Goal: Task Accomplishment & Management: Use online tool/utility

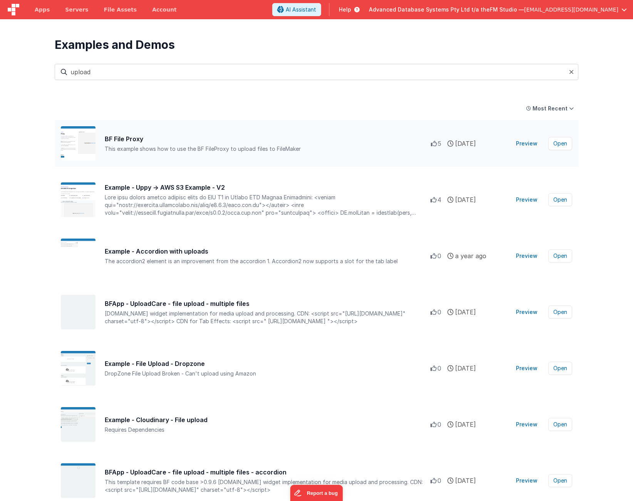
click at [111, 138] on div "BF File Proxy" at bounding box center [268, 138] width 326 height 9
click at [527, 145] on button "Preview" at bounding box center [526, 143] width 31 height 12
click at [559, 141] on button "Open" at bounding box center [560, 143] width 24 height 13
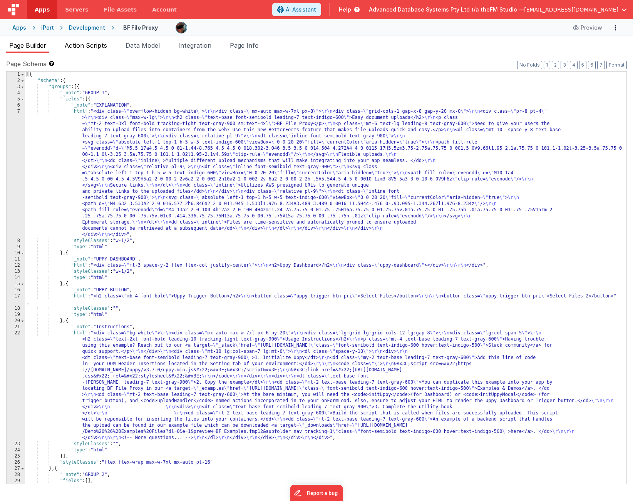
click at [92, 47] on span "Action Scripts" at bounding box center [86, 46] width 42 height 8
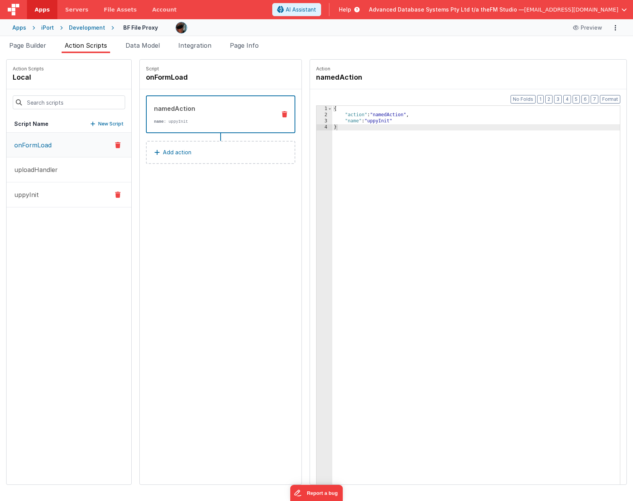
click at [66, 194] on button "uppyInit" at bounding box center [69, 195] width 125 height 25
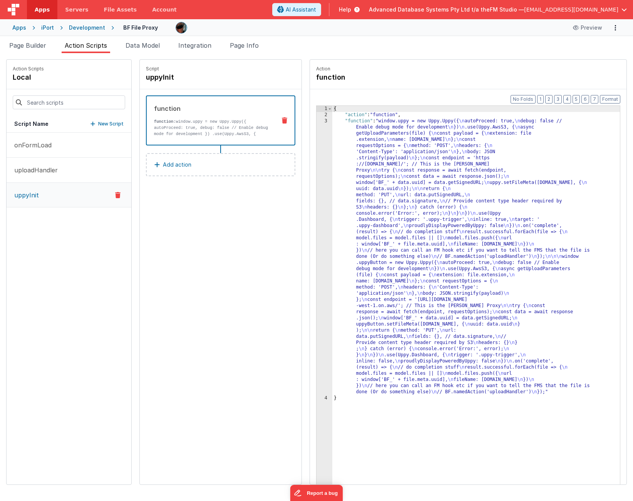
click at [409, 207] on div "{ "action" : "function" , "function" : "window.uppy = new Uppy.Uppy({ \n autoPr…" at bounding box center [476, 313] width 288 height 415
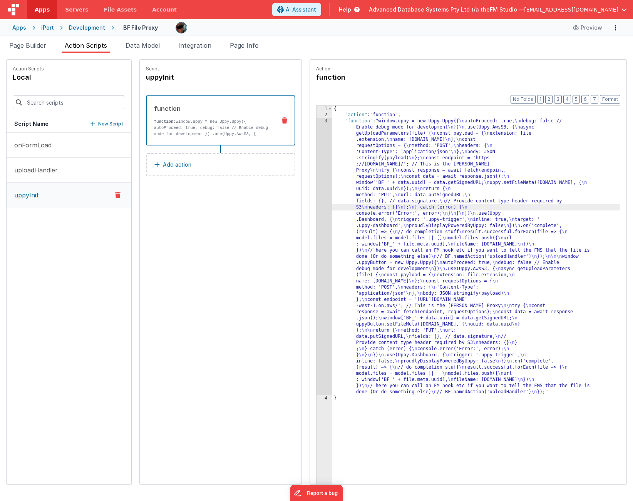
click at [387, 189] on div "{ "action" : "function" , "function" : "window.uppy = new Uppy.Uppy({ \n autoPr…" at bounding box center [476, 313] width 288 height 415
click at [325, 190] on div "3" at bounding box center [325, 256] width 16 height 277
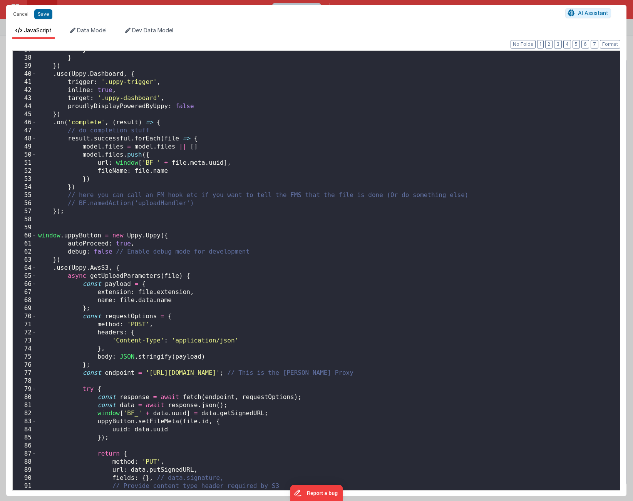
scroll to position [296, 0]
click at [89, 29] on span "Data Model" at bounding box center [92, 30] width 30 height 7
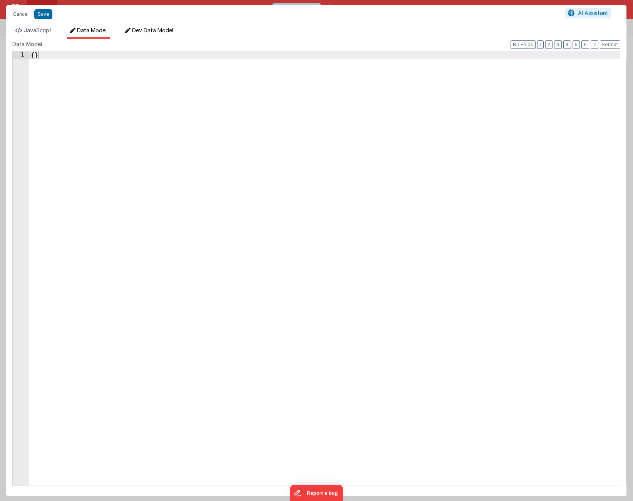
click at [160, 31] on span "Dev Data Model" at bounding box center [152, 30] width 41 height 7
click at [92, 29] on span "Data Model" at bounding box center [92, 30] width 30 height 7
click at [37, 30] on span "JavaScript" at bounding box center [38, 30] width 28 height 7
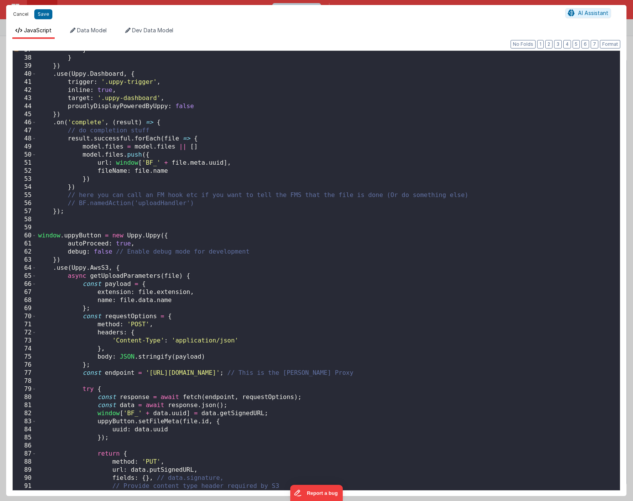
click at [17, 14] on button "Cancel" at bounding box center [20, 14] width 23 height 11
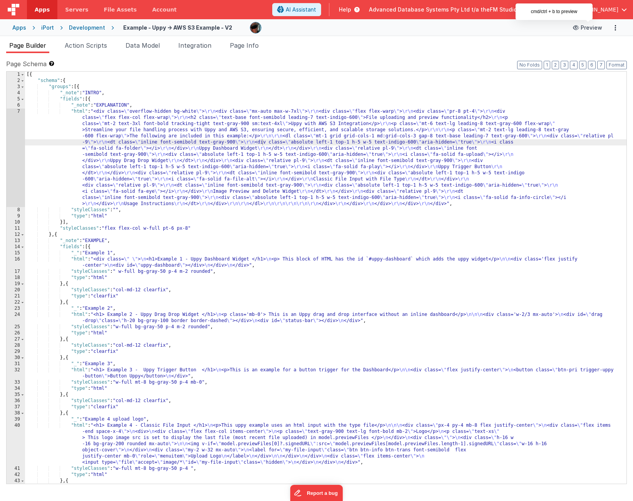
click at [594, 26] on button "Preview" at bounding box center [587, 28] width 39 height 12
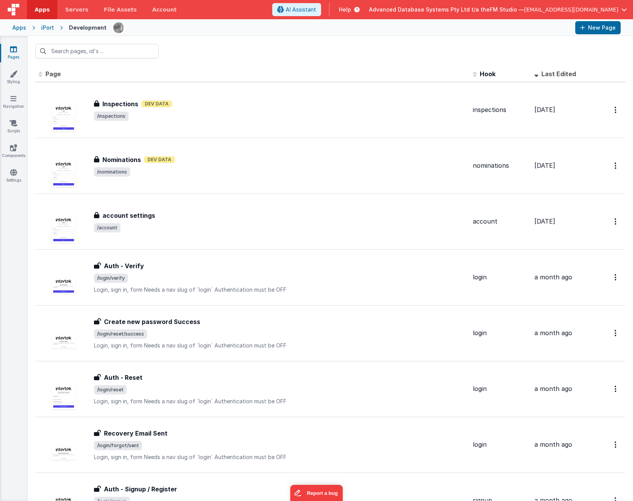
click at [351, 7] on span "Help" at bounding box center [345, 10] width 12 height 8
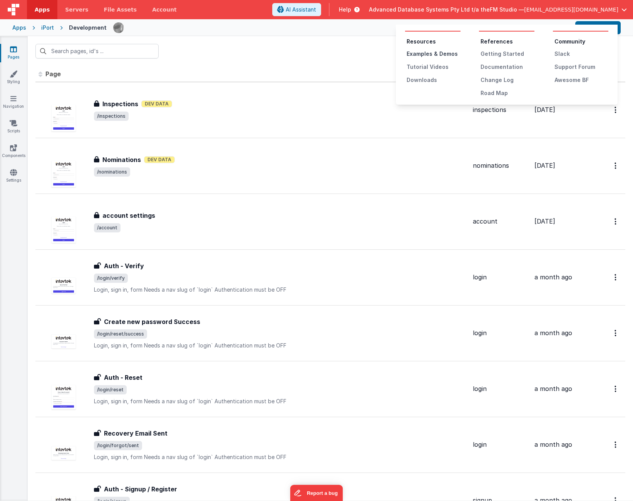
click at [428, 53] on div "Examples & Demos" at bounding box center [434, 54] width 54 height 8
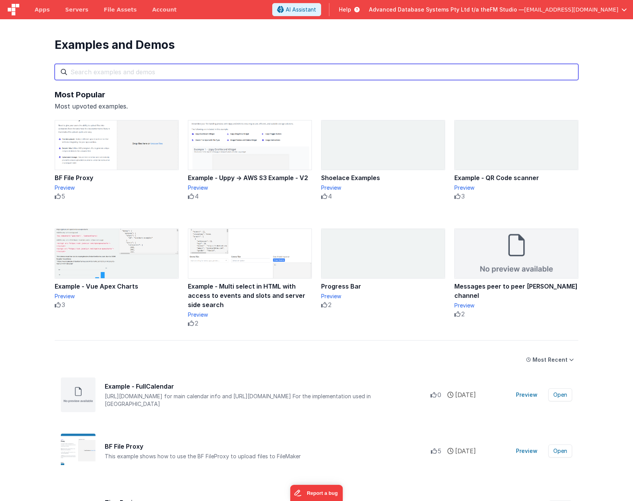
click at [173, 66] on input "text" at bounding box center [317, 72] width 524 height 16
click at [154, 73] on input "text" at bounding box center [317, 72] width 524 height 16
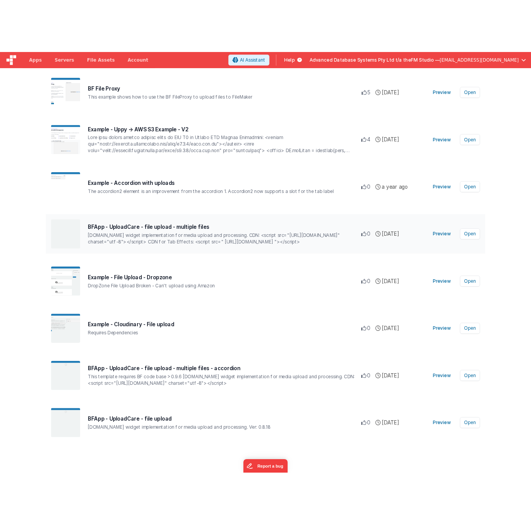
scroll to position [96, 0]
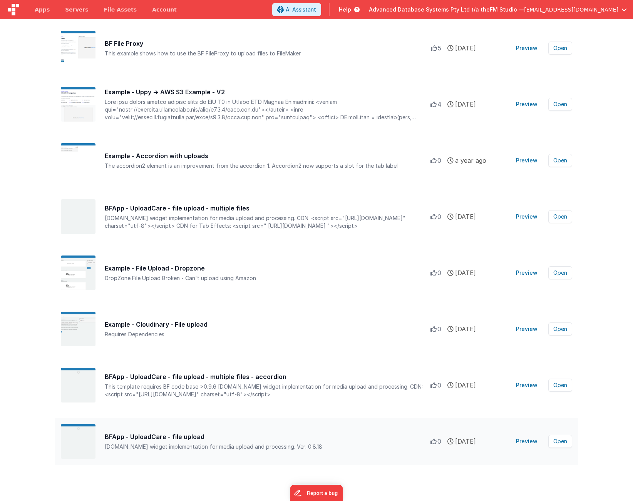
type input "upload"
click at [528, 441] on button "Preview" at bounding box center [526, 442] width 31 height 12
click at [560, 441] on button "Open" at bounding box center [560, 441] width 24 height 13
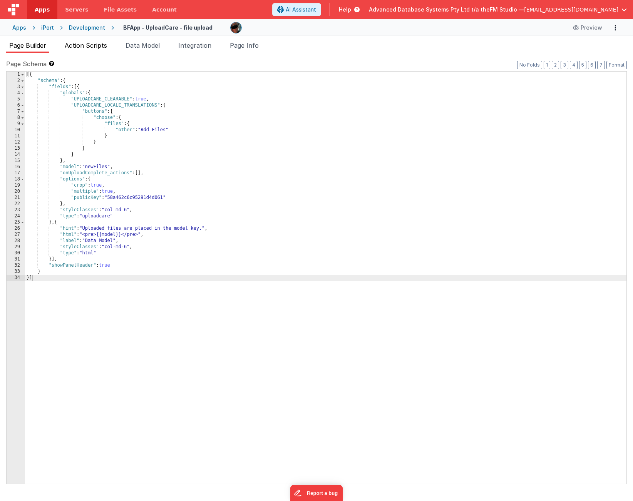
click at [84, 44] on span "Action Scripts" at bounding box center [86, 46] width 42 height 8
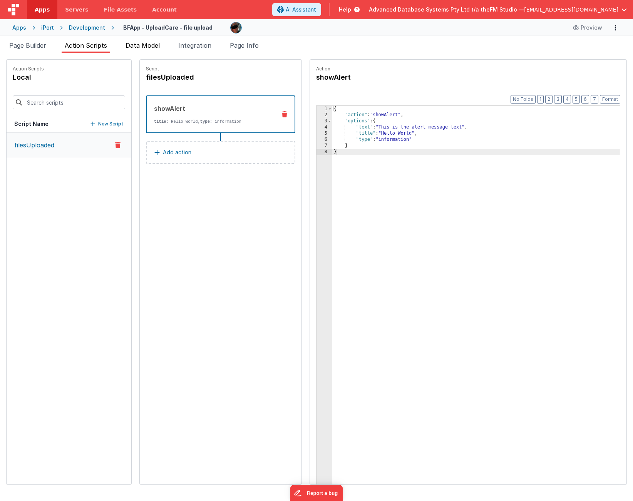
click at [146, 46] on span "Data Model" at bounding box center [143, 46] width 34 height 8
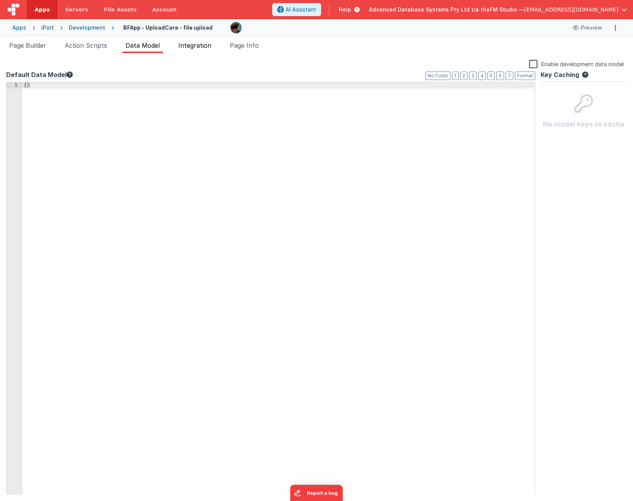
click at [200, 44] on span "Integration" at bounding box center [194, 46] width 33 height 8
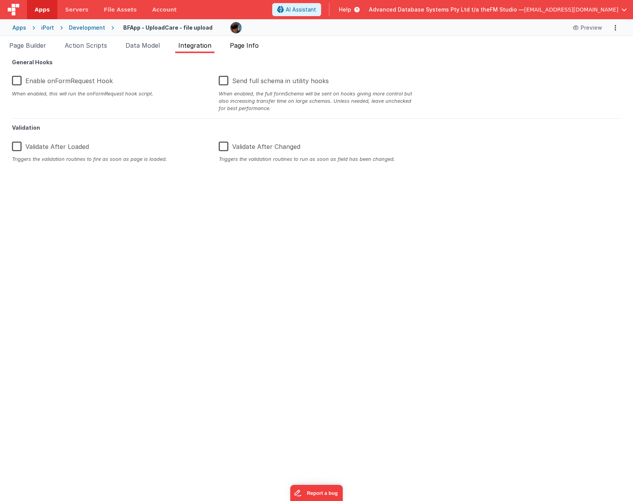
click at [243, 45] on span "Page Info" at bounding box center [244, 46] width 29 height 8
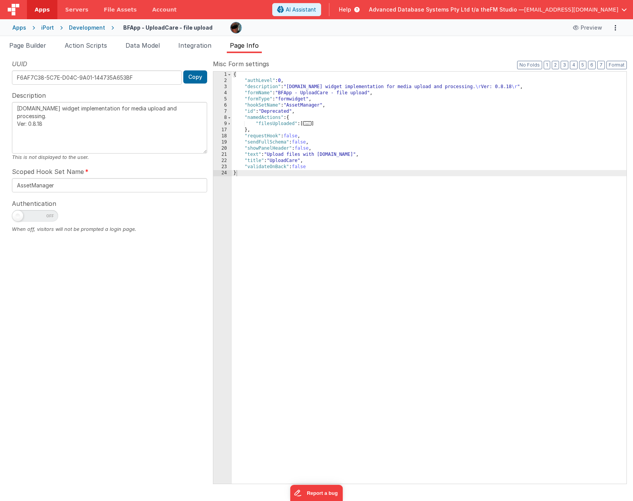
click at [308, 124] on span "..." at bounding box center [307, 123] width 8 height 4
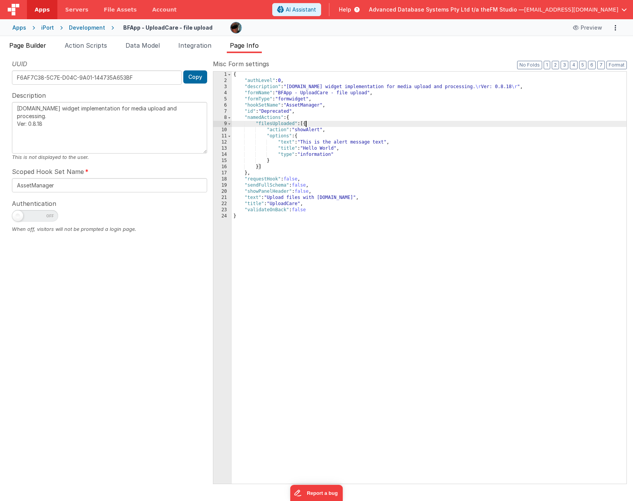
click at [35, 43] on span "Page Builder" at bounding box center [27, 46] width 37 height 8
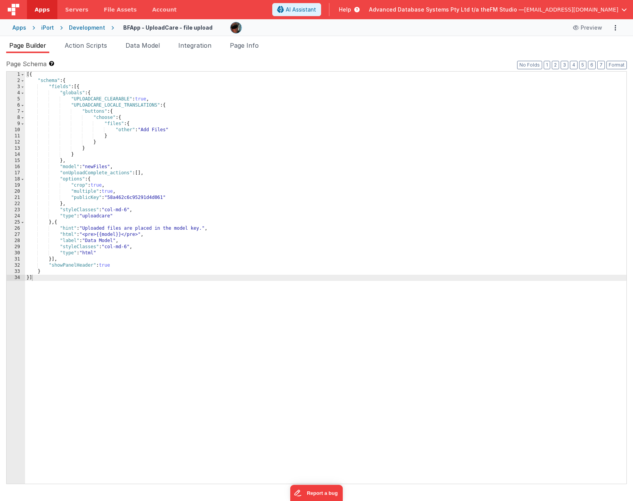
click at [80, 88] on div "[{ "schema" : { "fields" : [{ "globals" : { "UPLOADCARE_CLEARABLE" : true , "UP…" at bounding box center [326, 284] width 602 height 425
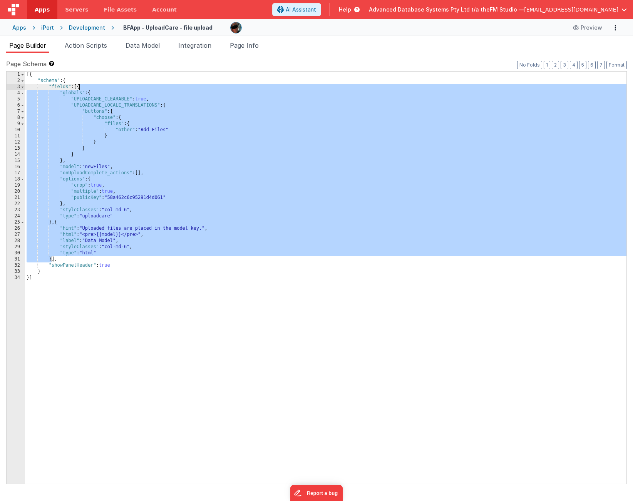
click at [91, 94] on div "[{ "schema" : { "fields" : [{ "globals" : { "UPLOADCARE_CLEARABLE" : true , "UP…" at bounding box center [326, 284] width 602 height 425
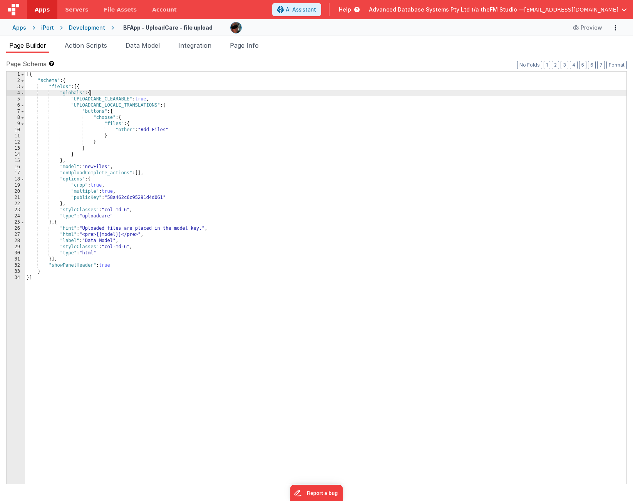
click at [91, 94] on div "[{ "schema" : { "fields" : [{ "globals" : { "UPLOADCARE_CLEARABLE" : true , "UP…" at bounding box center [326, 284] width 602 height 425
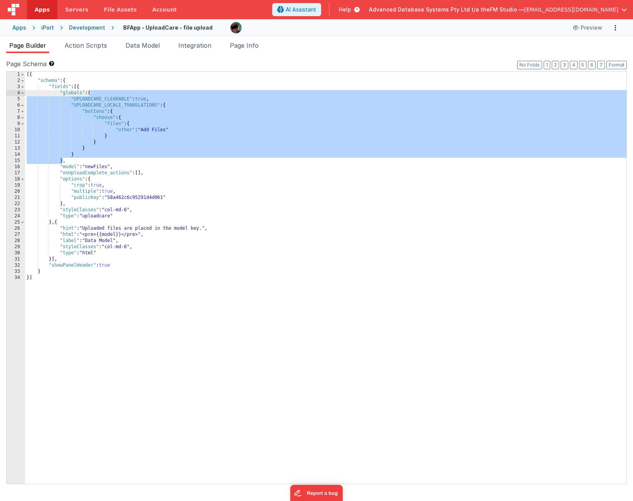
click at [61, 203] on div "[{ "schema" : { "fields" : [{ "globals" : { "UPLOADCARE_CLEARABLE" : true , "UP…" at bounding box center [326, 284] width 602 height 425
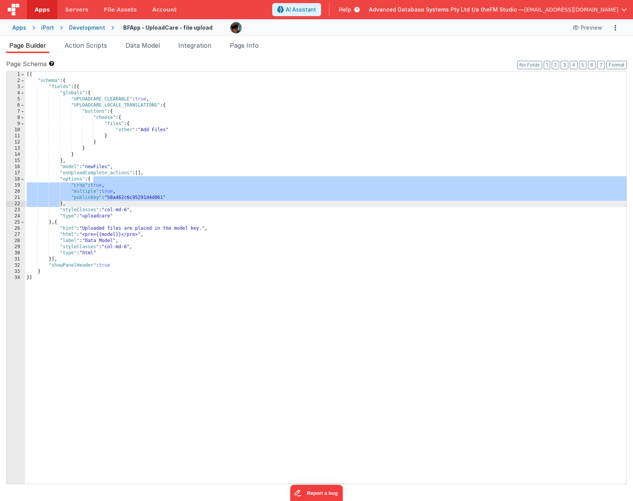
click at [62, 203] on div "[{ "schema" : { "fields" : [{ "globals" : { "UPLOADCARE_CLEARABLE" : true , "UP…" at bounding box center [326, 284] width 602 height 425
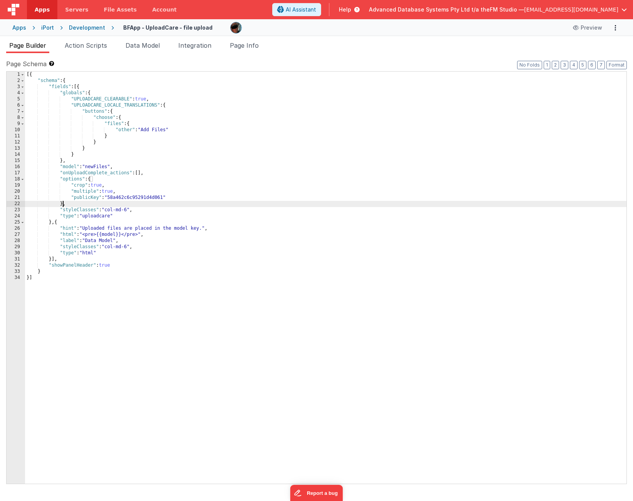
click at [62, 203] on div "[{ "schema" : { "fields" : [{ "globals" : { "UPLOADCARE_CLEARABLE" : true , "UP…" at bounding box center [326, 284] width 602 height 425
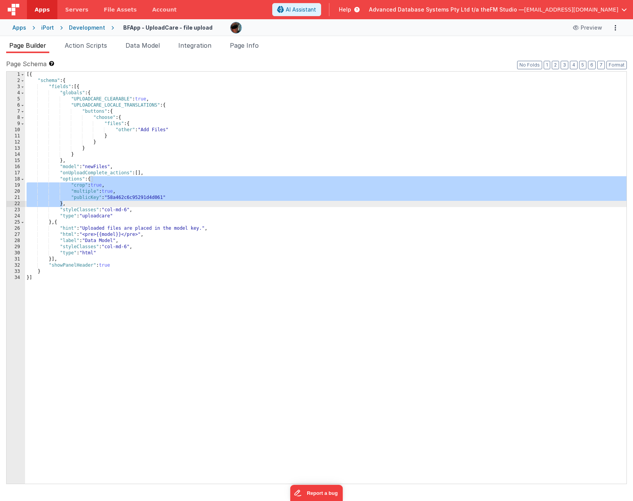
click at [62, 203] on div "[{ "schema" : { "fields" : [{ "globals" : { "UPLOADCARE_CLEARABLE" : true , "UP…" at bounding box center [326, 284] width 602 height 425
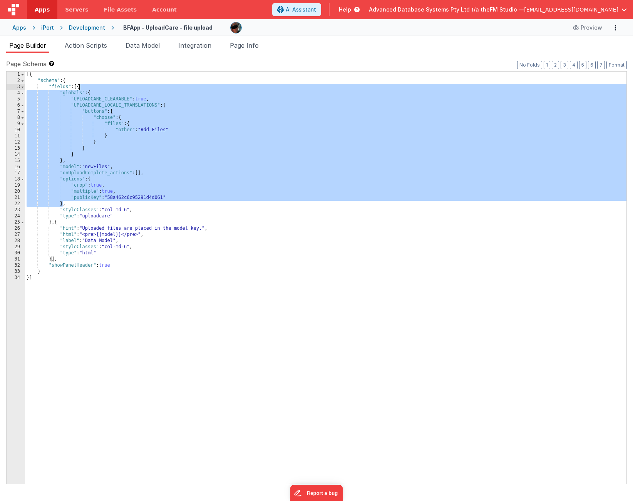
drag, startPoint x: 62, startPoint y: 203, endPoint x: 79, endPoint y: 89, distance: 116.1
click at [79, 89] on div "[{ "schema" : { "fields" : [{ "globals" : { "UPLOADCARE_CLEARABLE" : true , "UP…" at bounding box center [326, 284] width 602 height 425
click at [50, 223] on div "[{ "schema" : { "fields" : [{ "globals" : { "UPLOADCARE_CLEARABLE" : true , "UP…" at bounding box center [326, 284] width 602 height 425
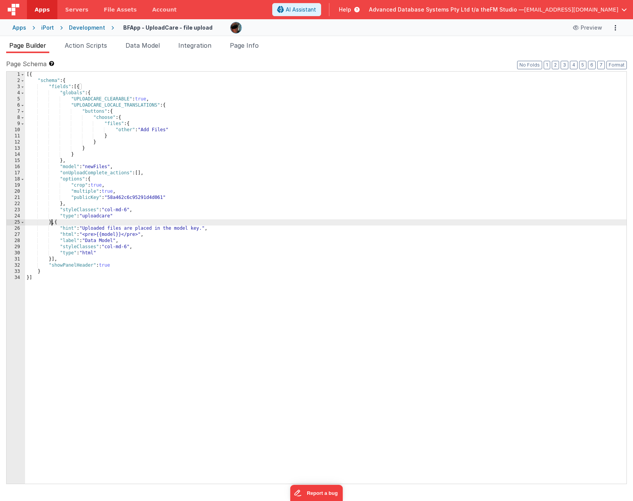
click at [50, 223] on div "[{ "schema" : { "fields" : [{ "globals" : { "UPLOADCARE_CLEARABLE" : true , "UP…" at bounding box center [326, 284] width 602 height 425
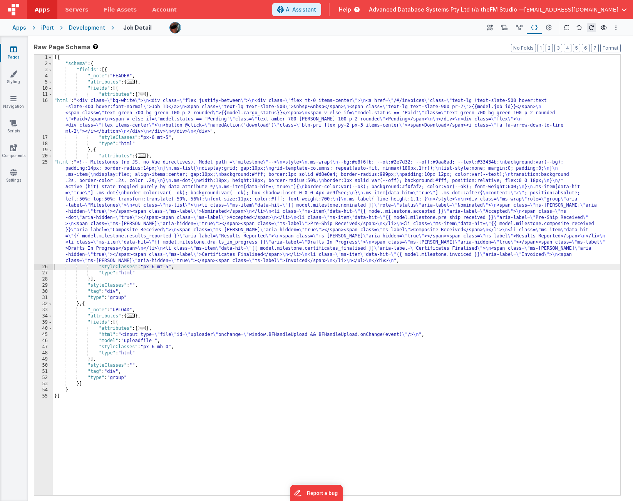
click at [184, 212] on div "[{ "schema" : { "fields" : [{ "_note" : "HEADER" , "attributes" : { ... } , "fi…" at bounding box center [337, 281] width 568 height 453
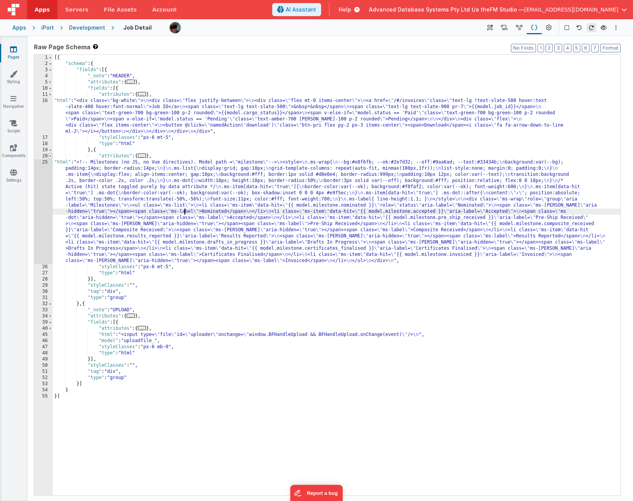
click at [50, 156] on span at bounding box center [50, 156] width 4 height 6
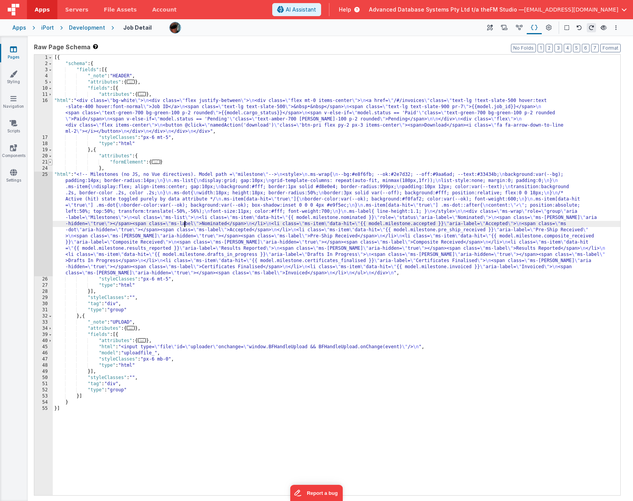
click at [49, 163] on span at bounding box center [50, 162] width 4 height 6
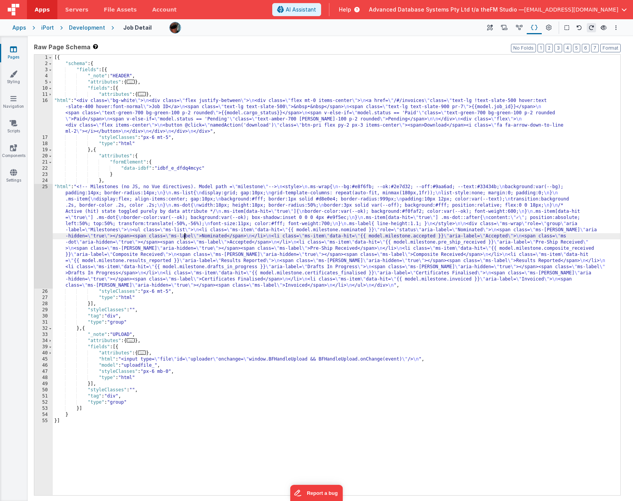
click at [91, 303] on div "[{ "schema" : { "fields" : [{ "_note" : "HEADER" , "attributes" : { ... } , "fi…" at bounding box center [337, 281] width 568 height 453
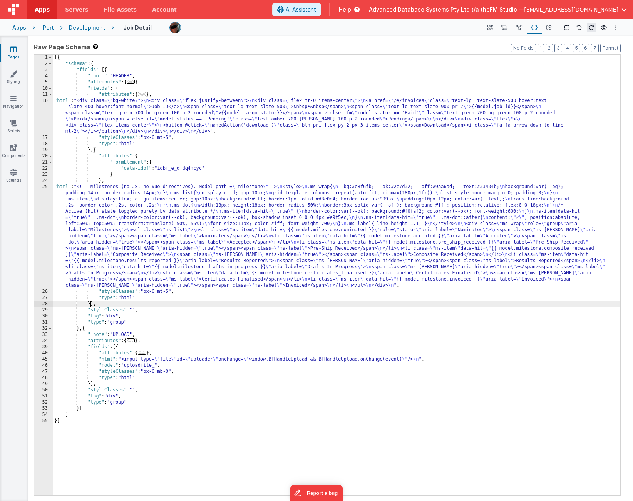
click at [91, 303] on div "[{ "schema" : { "fields" : [{ "_note" : "HEADER" , "attributes" : { ... } , "fi…" at bounding box center [337, 281] width 568 height 453
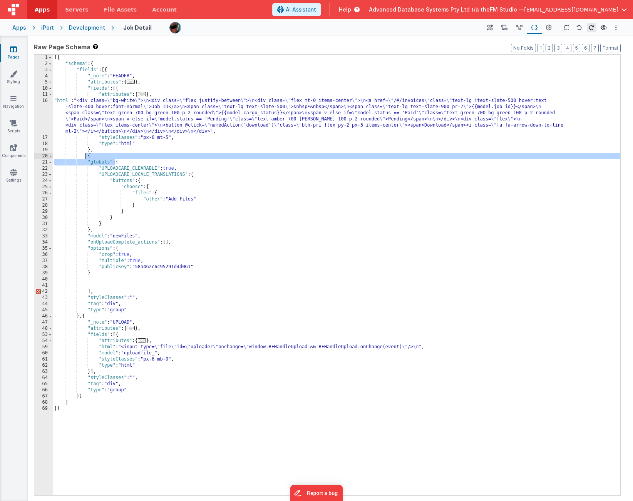
drag, startPoint x: 116, startPoint y: 163, endPoint x: 86, endPoint y: 158, distance: 31.2
click at [86, 158] on div "[{ "schema" : { "fields" : [{ "_note" : "HEADER" , "attributes" : { ... } , "fi…" at bounding box center [337, 281] width 568 height 453
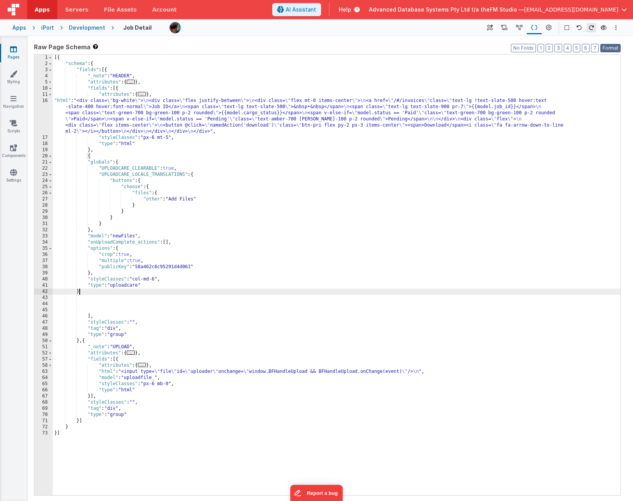
click at [610, 49] on button "Format" at bounding box center [610, 48] width 20 height 8
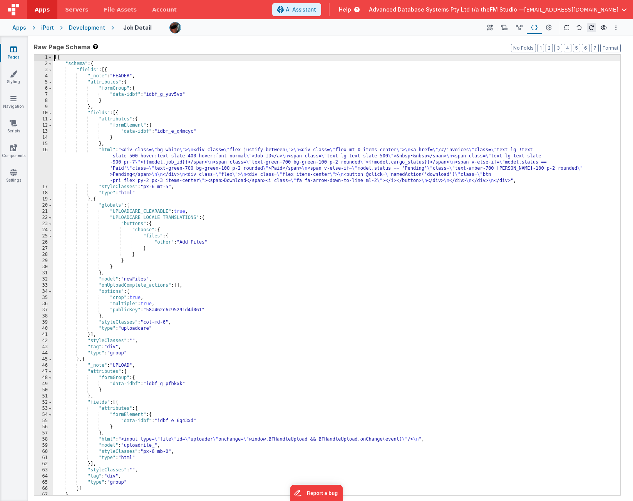
click at [226, 164] on div "[{ "schema" : { "fields" : [{ "_note" : "HEADER" , "attributes" : { "formGroup"…" at bounding box center [337, 281] width 568 height 453
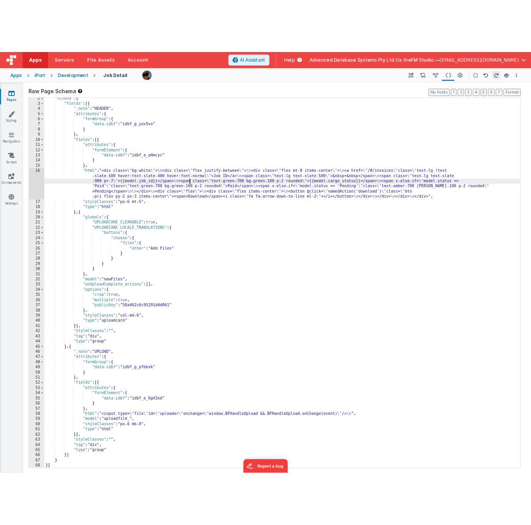
scroll to position [8, 0]
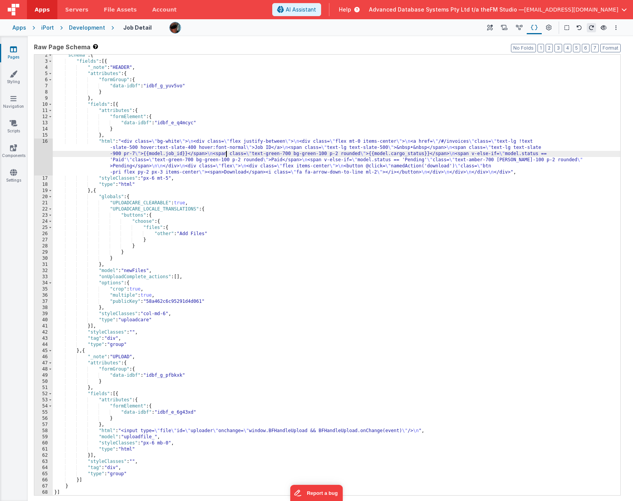
click at [86, 351] on div ""schema" : { "fields" : [{ "_note" : "HEADER" , "attributes" : { "formGroup" : …" at bounding box center [337, 278] width 568 height 453
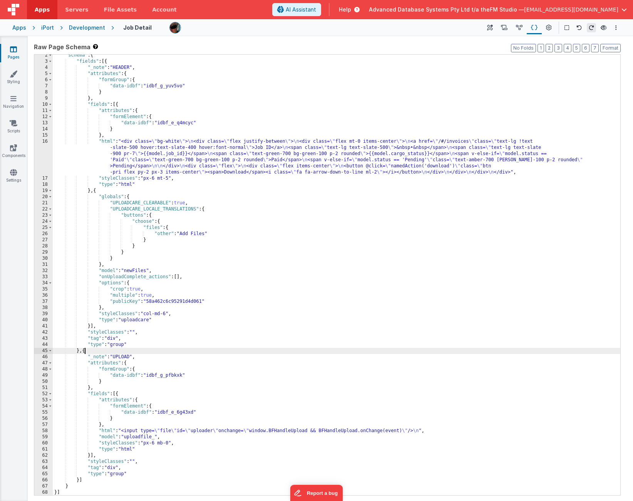
click at [86, 351] on div ""schema" : { "fields" : [{ "_note" : "HEADER" , "attributes" : { "formGroup" : …" at bounding box center [337, 278] width 568 height 453
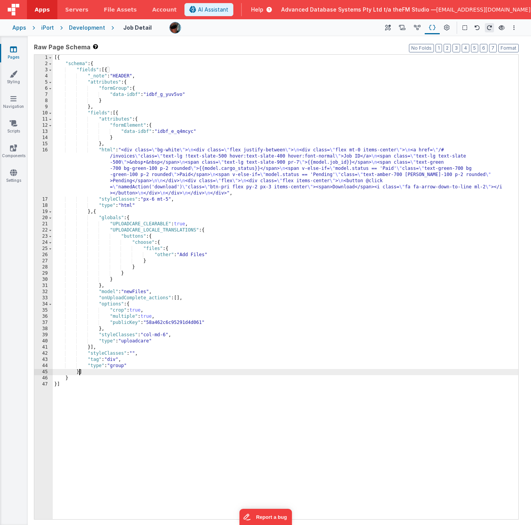
click at [94, 212] on div "[{ "schema" : { "fields" : [{ "_note" : "HEADER" , "attributes" : { "formGroup"…" at bounding box center [286, 293] width 466 height 477
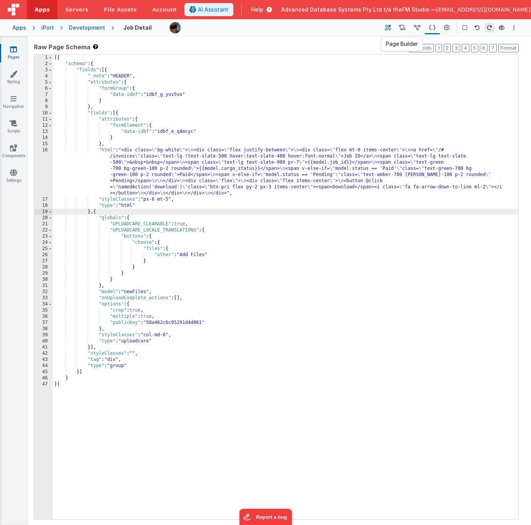
click at [388, 27] on icon at bounding box center [388, 28] width 6 height 8
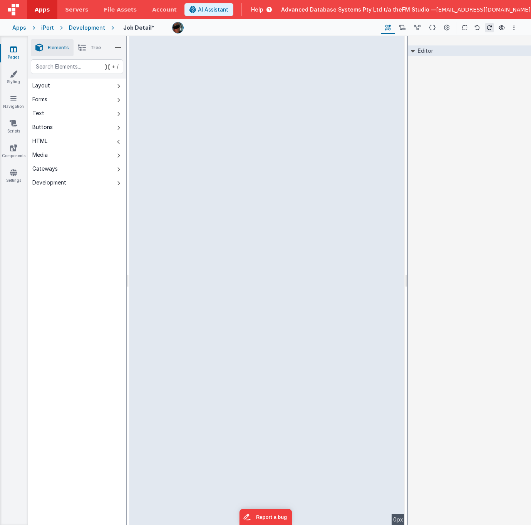
click at [114, 141] on button "HTML" at bounding box center [77, 141] width 99 height 14
click at [57, 67] on div "text" at bounding box center [77, 66] width 92 height 15
type div "h"
click at [83, 47] on icon at bounding box center [82, 47] width 8 height 11
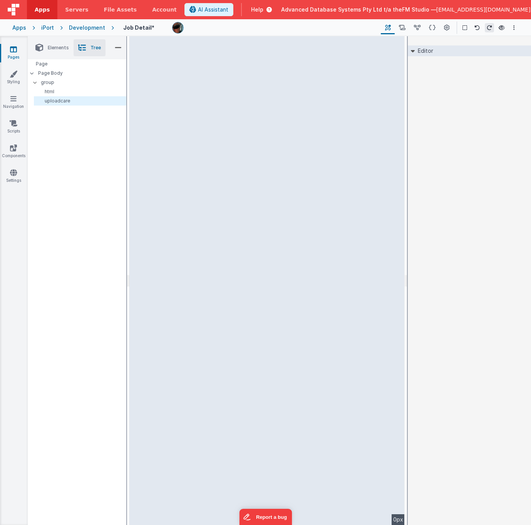
click at [117, 47] on icon at bounding box center [118, 47] width 7 height 11
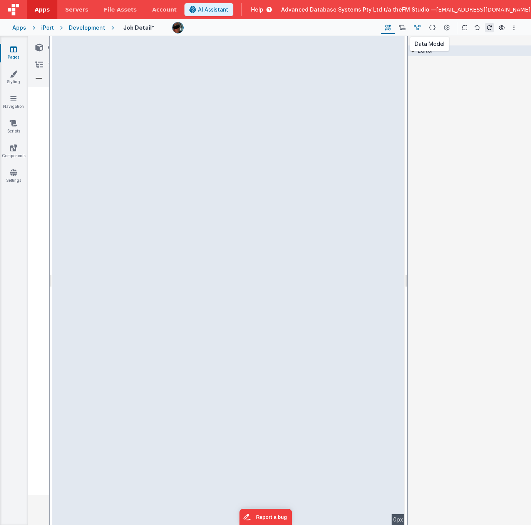
click at [419, 25] on icon at bounding box center [417, 28] width 7 height 8
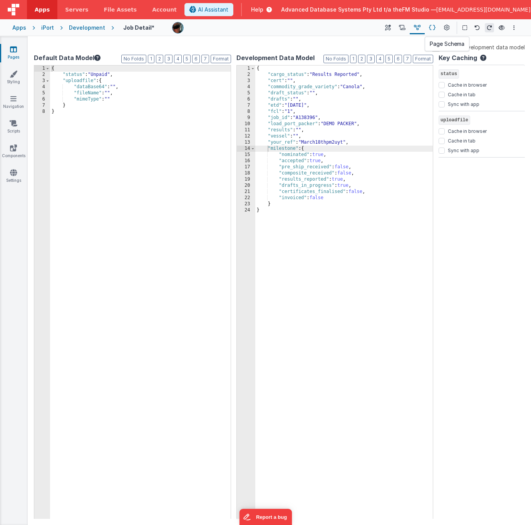
click at [433, 27] on icon at bounding box center [432, 28] width 7 height 8
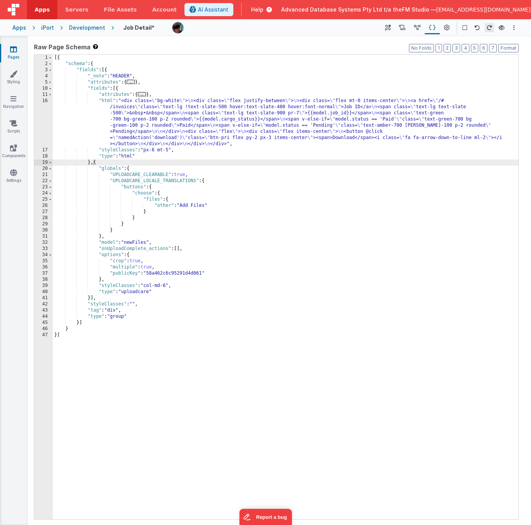
click at [93, 163] on div "[{ "schema" : { "fields" : [{ "_note" : "HEADER" , "attributes" : { ... } , "fi…" at bounding box center [286, 293] width 466 height 477
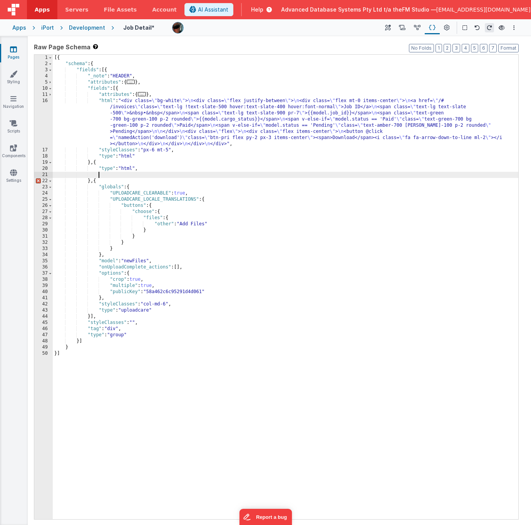
paste textarea
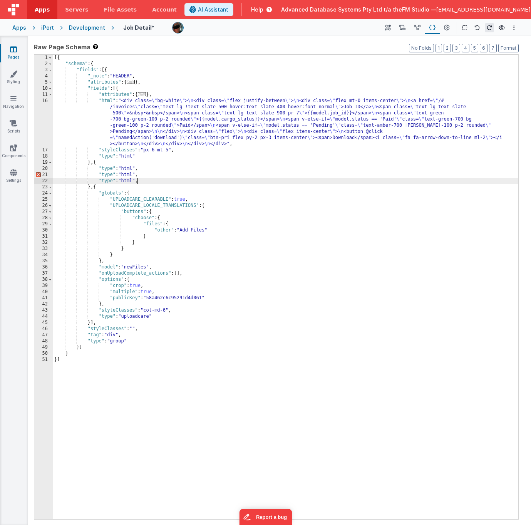
click at [125, 168] on div "[{ "schema" : { "fields" : [{ "_note" : "HEADER" , "attributes" : { ... } , "fi…" at bounding box center [286, 293] width 466 height 477
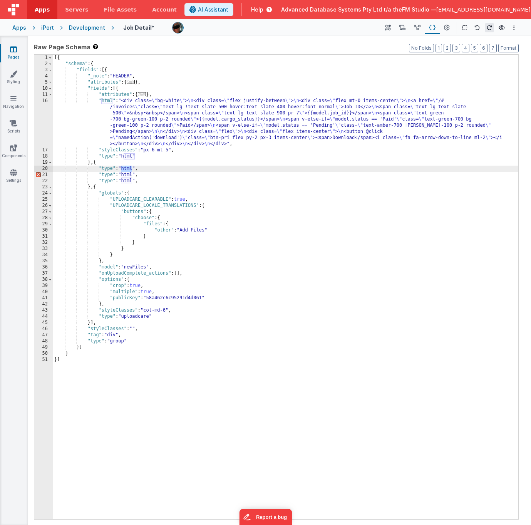
click at [107, 168] on div "[{ "schema" : { "fields" : [{ "_note" : "HEADER" , "attributes" : { ... } , "fi…" at bounding box center [286, 293] width 466 height 477
click at [113, 151] on div "[{ "schema" : { "fields" : [{ "_note" : "HEADER" , "attributes" : { ... } , "fi…" at bounding box center [286, 293] width 466 height 477
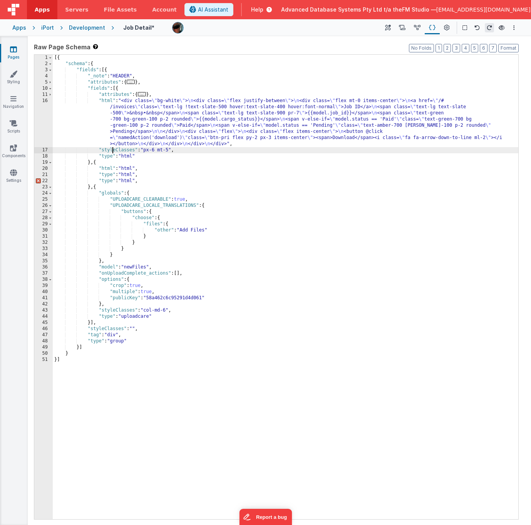
click at [113, 151] on div "[{ "schema" : { "fields" : [{ "_note" : "HEADER" , "attributes" : { ... } , "fi…" at bounding box center [286, 293] width 466 height 477
click at [106, 181] on div "[{ "schema" : { "fields" : [{ "_note" : "HEADER" , "attributes" : { ... } , "fi…" at bounding box center [286, 293] width 466 height 477
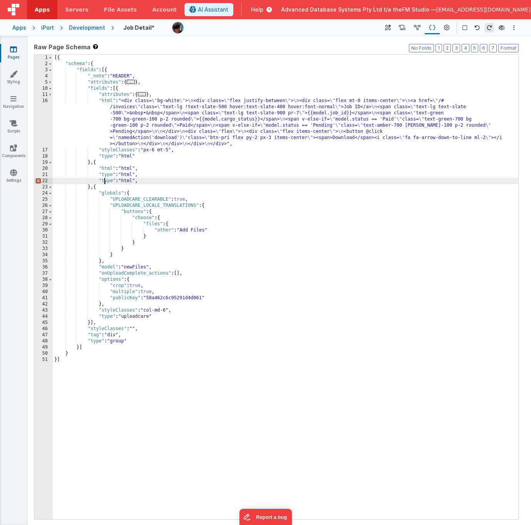
click at [106, 181] on div "[{ "schema" : { "fields" : [{ "_note" : "HEADER" , "attributes" : { ... } , "fi…" at bounding box center [286, 293] width 466 height 477
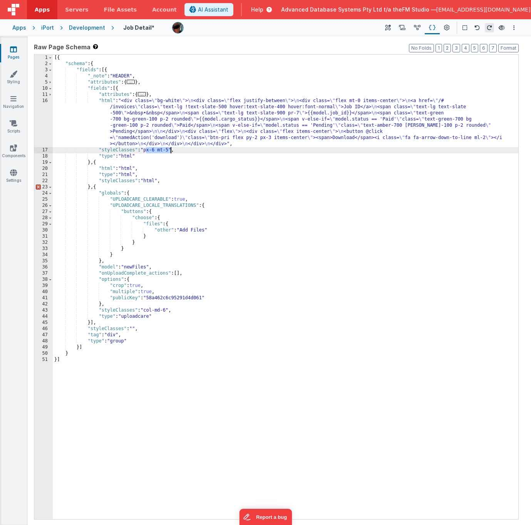
drag, startPoint x: 146, startPoint y: 151, endPoint x: 171, endPoint y: 149, distance: 25.4
click at [171, 149] on div "[{ "schema" : { "fields" : [{ "_note" : "HEADER" , "attributes" : { ... } , "fi…" at bounding box center [286, 293] width 466 height 477
click at [146, 181] on div "[{ "schema" : { "fields" : [{ "_note" : "HEADER" , "attributes" : { ... } , "fi…" at bounding box center [286, 293] width 466 height 477
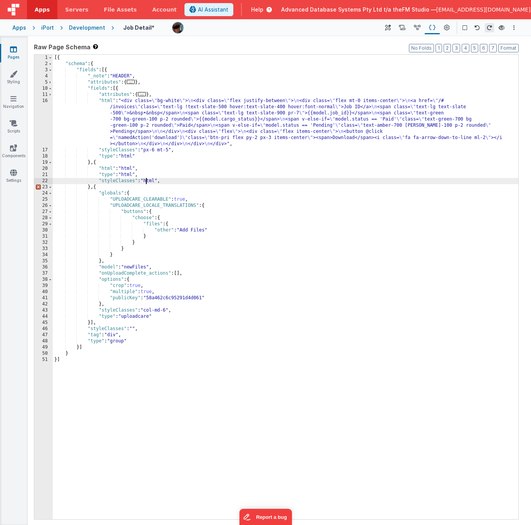
click at [146, 181] on div "[{ "schema" : { "fields" : [{ "_note" : "HEADER" , "attributes" : { ... } , "fi…" at bounding box center [286, 293] width 466 height 477
click at [149, 309] on div "[{ "schema" : { "fields" : [{ "_note" : "HEADER" , "attributes" : { ... } , "fi…" at bounding box center [286, 293] width 466 height 477
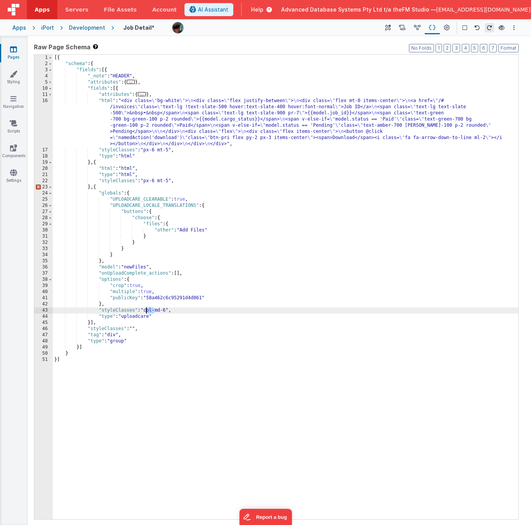
click at [149, 309] on div "[{ "schema" : { "fields" : [{ "_note" : "HEADER" , "attributes" : { ... } , "fi…" at bounding box center [286, 293] width 466 height 477
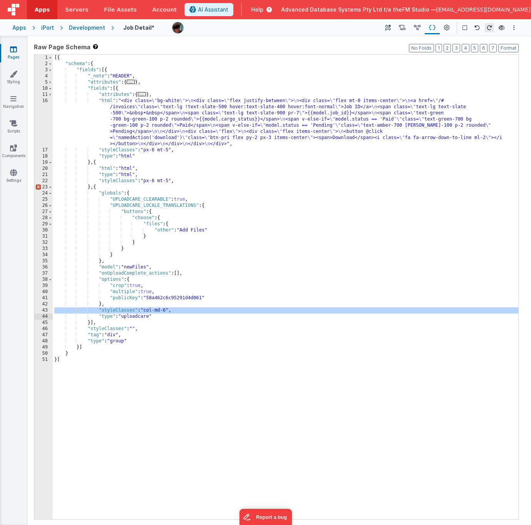
click at [149, 309] on div "[{ "schema" : { "fields" : [{ "_note" : "HEADER" , "attributes" : { ... } , "fi…" at bounding box center [286, 293] width 466 height 477
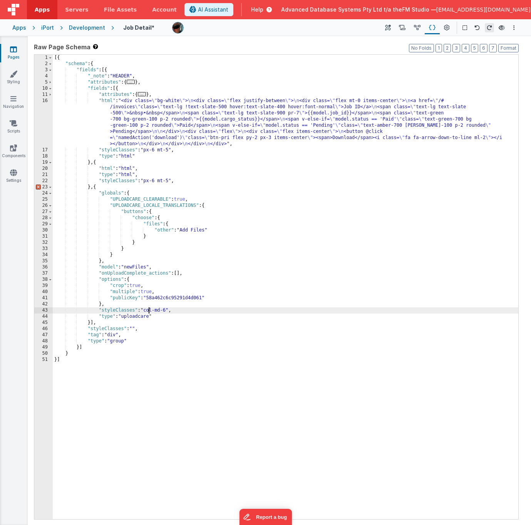
click at [149, 309] on div "[{ "schema" : { "fields" : [{ "_note" : "HEADER" , "attributes" : { ... } , "fi…" at bounding box center [286, 293] width 466 height 477
click at [123, 169] on div "[{ "schema" : { "fields" : [{ "_note" : "HEADER" , "attributes" : { ... } , "fi…" at bounding box center [286, 293] width 466 height 477
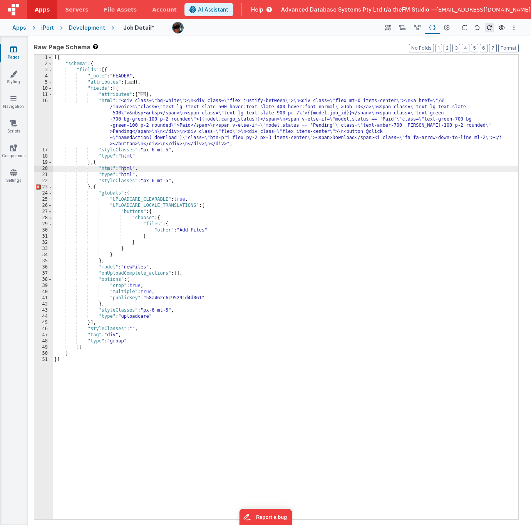
click at [179, 182] on div "[{ "schema" : { "fields" : [{ "_note" : "HEADER" , "attributes" : { ... } , "fi…" at bounding box center [286, 293] width 466 height 477
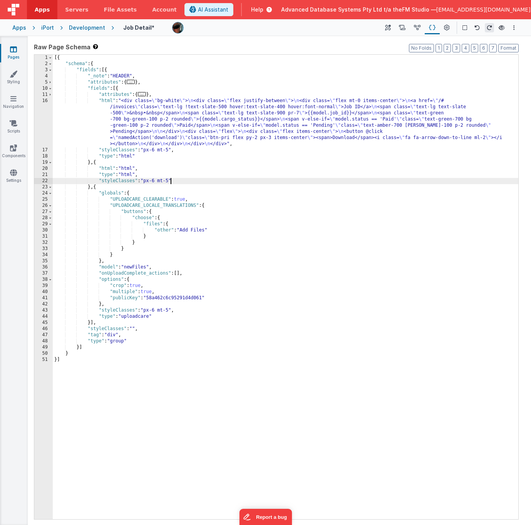
click at [120, 175] on div "[{ "schema" : { "fields" : [{ "_note" : "HEADER" , "attributes" : { ... } , "fi…" at bounding box center [286, 293] width 466 height 477
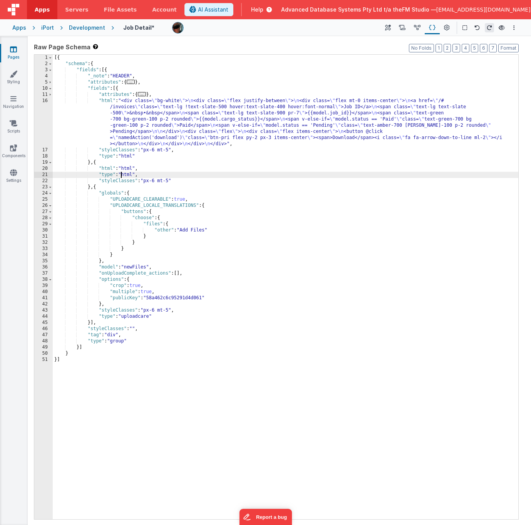
click at [37, 174] on div "21" at bounding box center [43, 175] width 18 height 6
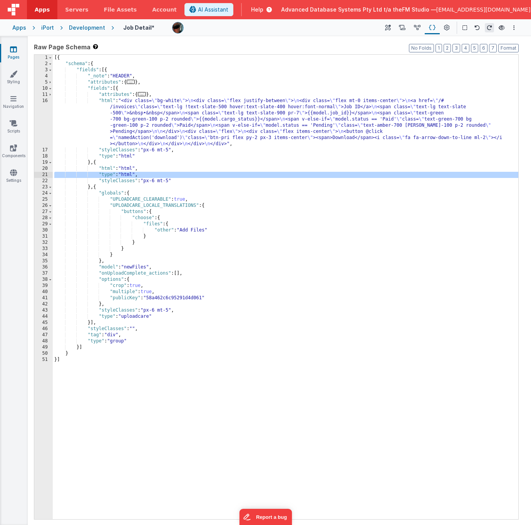
click at [37, 174] on div "21" at bounding box center [43, 175] width 18 height 6
click at [124, 174] on div "[{ "schema" : { "fields" : [{ "_note" : "HEADER" , "attributes" : { ... } , "fi…" at bounding box center [286, 293] width 466 height 477
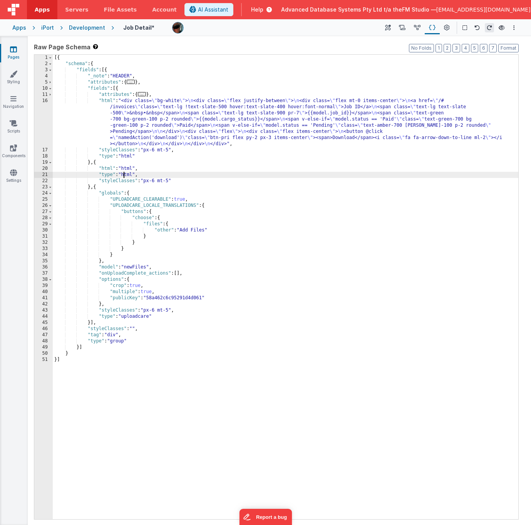
click at [124, 174] on div "[{ "schema" : { "fields" : [{ "_note" : "HEADER" , "attributes" : { ... } , "fi…" at bounding box center [286, 293] width 466 height 477
click at [122, 170] on div "[{ "schema" : { "fields" : [{ "_note" : "HEADER" , "attributes" : { ... } , "fi…" at bounding box center [286, 293] width 466 height 477
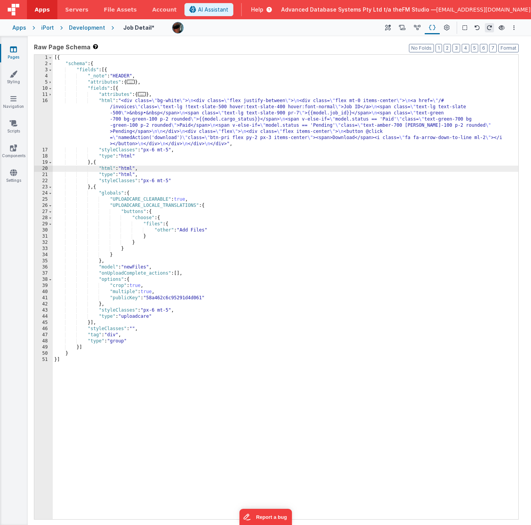
click at [37, 166] on div "20" at bounding box center [43, 169] width 18 height 6
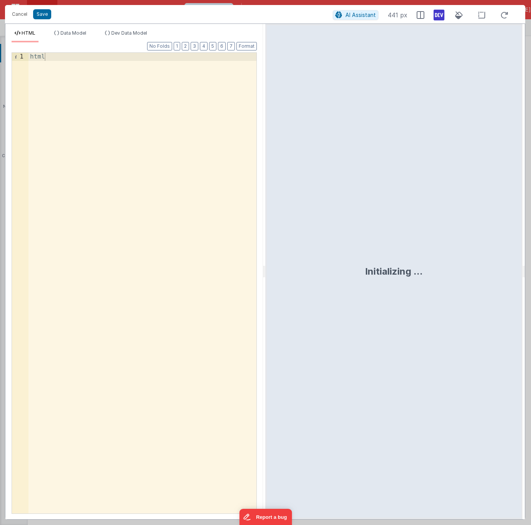
click at [86, 95] on div "html" at bounding box center [143, 291] width 228 height 477
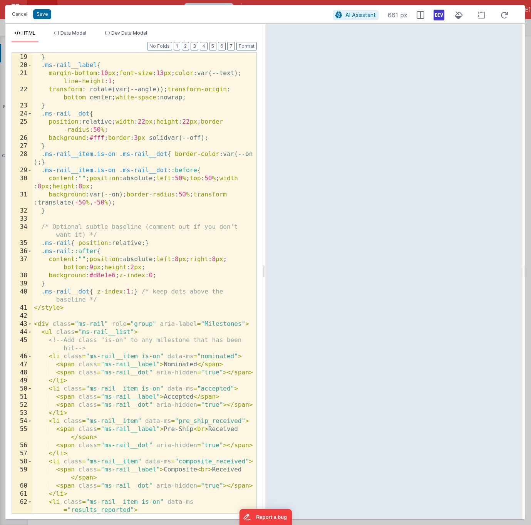
scroll to position [178, 0]
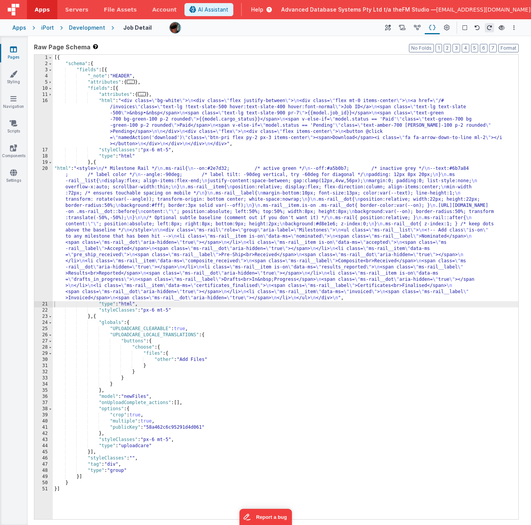
click at [140, 201] on div "[{ "schema" : { "fields" : [{ "_note" : "HEADER" , "attributes" : { ... } , "fi…" at bounding box center [286, 293] width 466 height 477
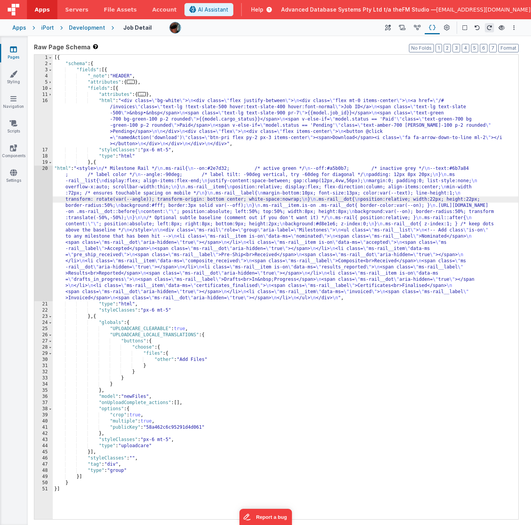
click at [39, 199] on div "20" at bounding box center [43, 234] width 18 height 136
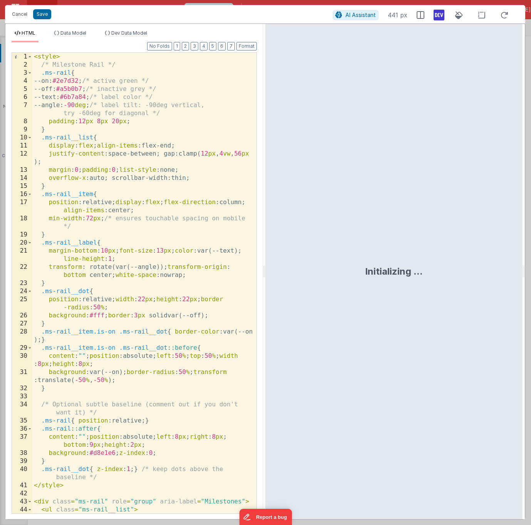
click at [112, 180] on div "< style > /* Milestone Rail */ .ms-rail { --on: #2e7d32 ; /* active green */ --…" at bounding box center [144, 295] width 224 height 485
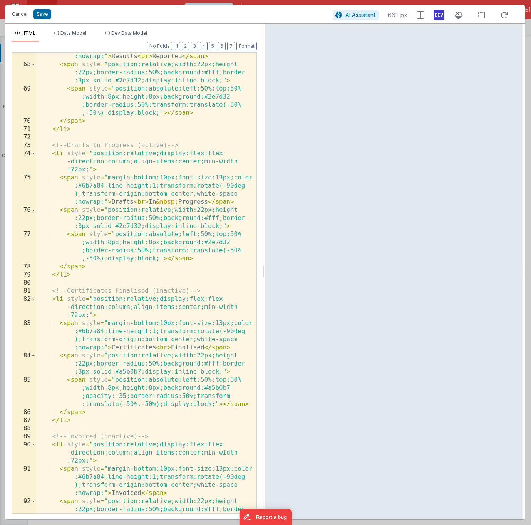
scroll to position [1084, 0]
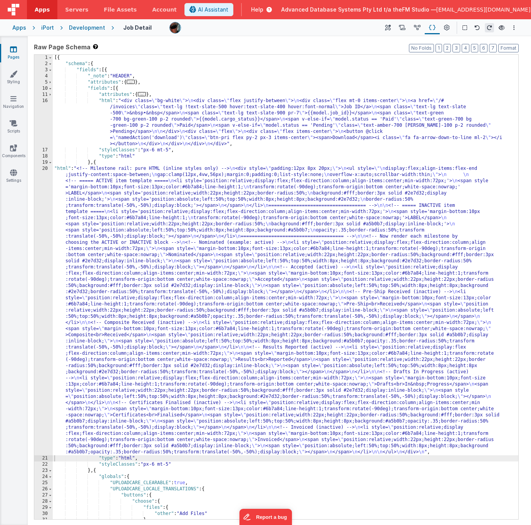
click at [39, 221] on div "20" at bounding box center [43, 311] width 18 height 290
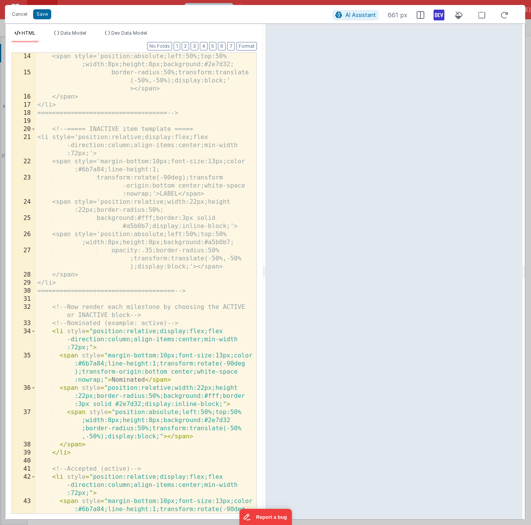
scroll to position [182, 0]
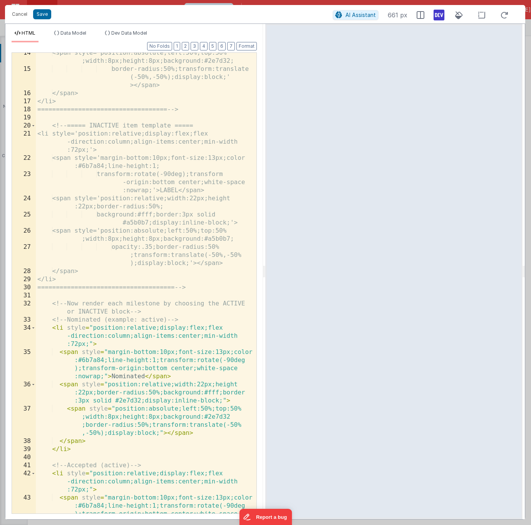
click at [164, 119] on div "<span style='position:absolute;left:50%;top:50% ;width:8px;height:8px;backgroun…" at bounding box center [146, 303] width 221 height 509
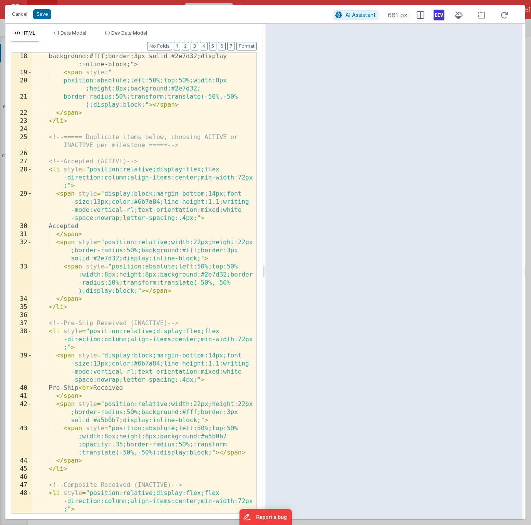
scroll to position [211, 0]
click at [192, 116] on div "background:#fff;border:3px solid #2e7d32;display :inline-block;" > < span style…" at bounding box center [144, 302] width 224 height 501
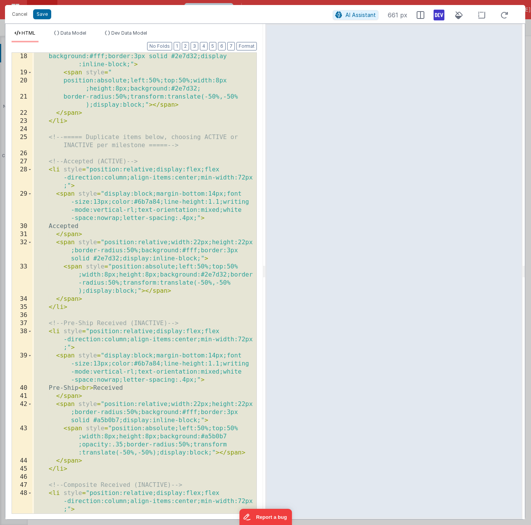
scroll to position [1011, 0]
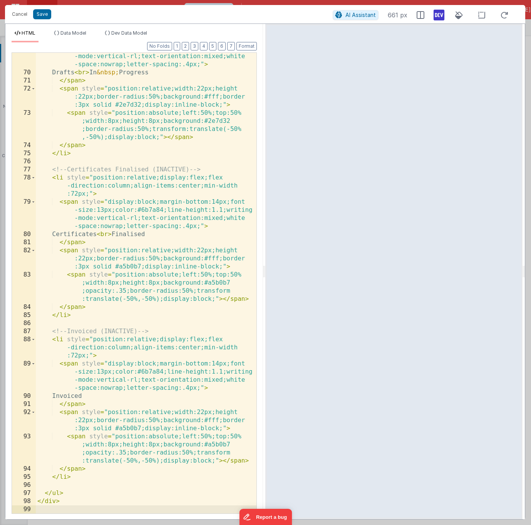
click at [178, 245] on div "< span style = "display:block;margin-bottom:14px;font -size:13px;color:#6b7a84;…" at bounding box center [146, 286] width 221 height 501
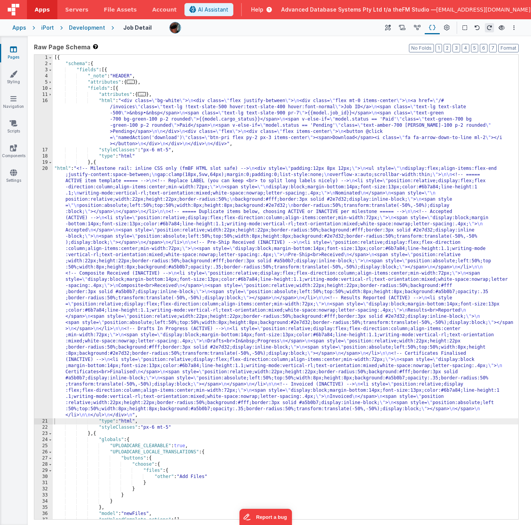
scroll to position [0, 0]
click at [72, 209] on div "[{ "schema" : { "fields" : [{ "_note" : "HEADER" , "attributes" : { ... } , "fi…" at bounding box center [286, 293] width 466 height 477
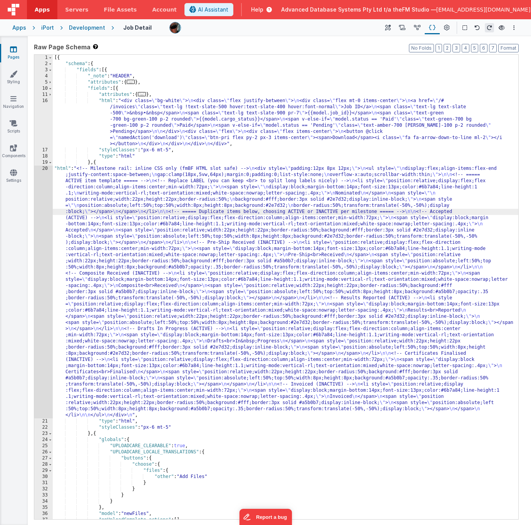
click at [38, 214] on div "20" at bounding box center [43, 292] width 18 height 253
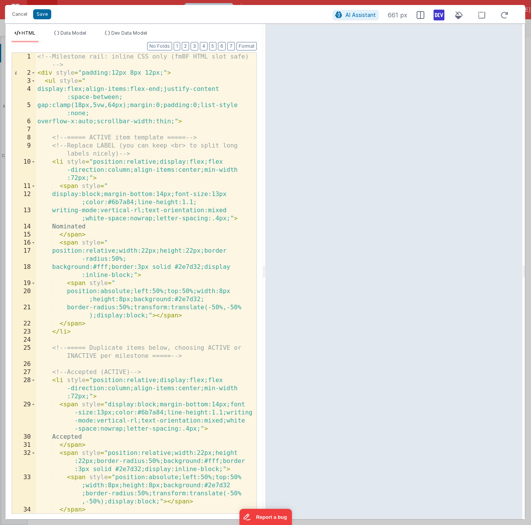
click at [99, 101] on div "<!-- Milestone rail: inline CSS only (fmBF HTML slot safe) --> < div style = "p…" at bounding box center [146, 295] width 221 height 485
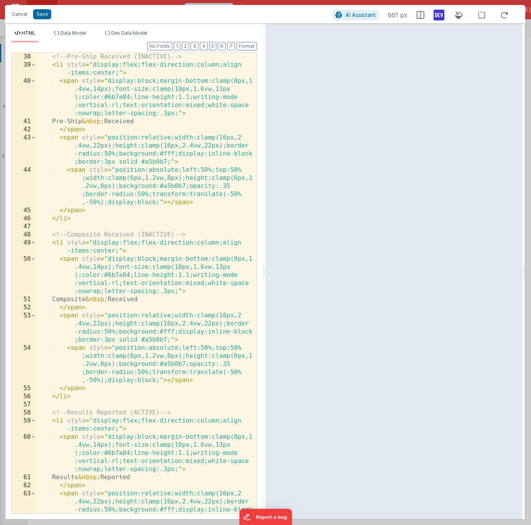
scroll to position [406, 0]
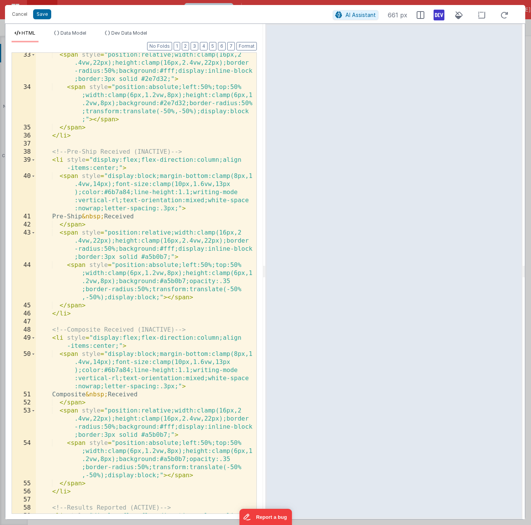
click at [123, 137] on div "< span style = "position:relative;width:clamp(16px,2 .4vw,22px);height:clamp(16…" at bounding box center [146, 305] width 221 height 509
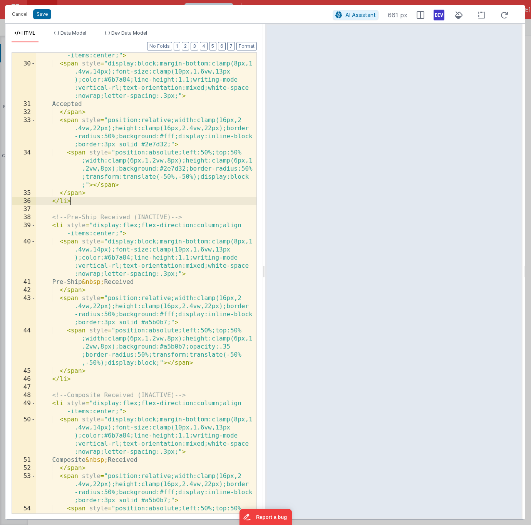
scroll to position [282, 0]
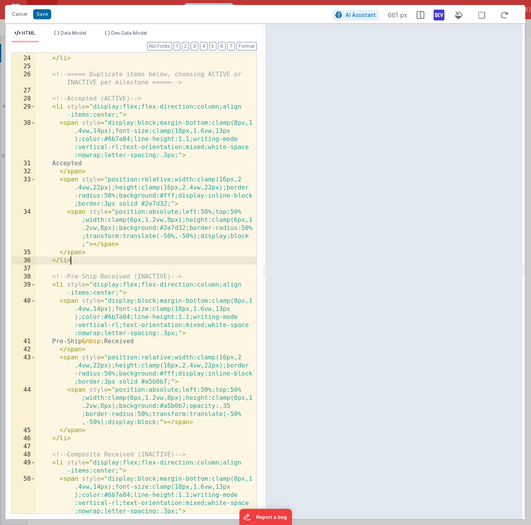
click at [122, 121] on div "</ span > </ li > <!-- ===== Duplicate items below, choosing ACTIVE or INACTIVE…" at bounding box center [146, 300] width 221 height 509
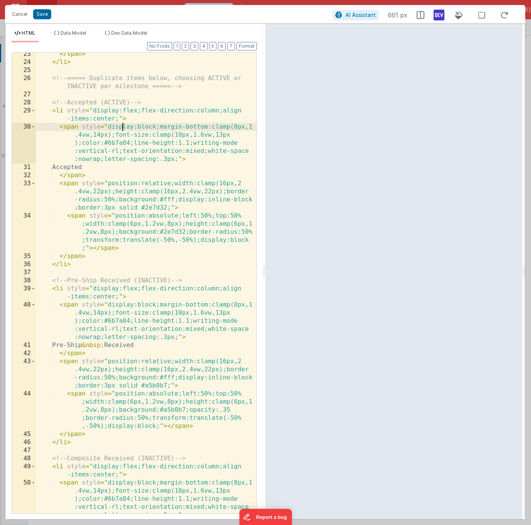
scroll to position [278, 0]
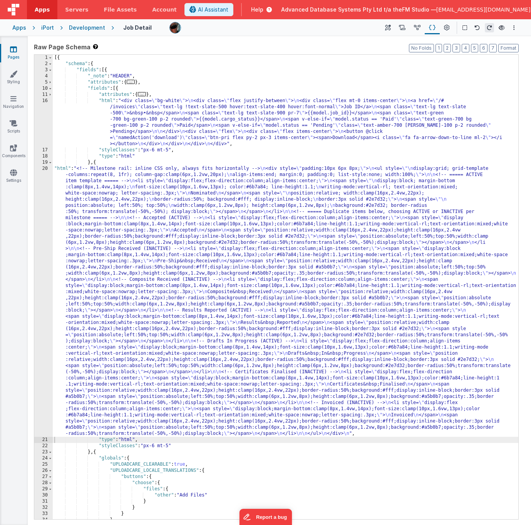
click at [127, 183] on div "[{ "schema" : { "fields" : [{ "_note" : "HEADER" , "attributes" : { ... } , "fi…" at bounding box center [286, 293] width 466 height 477
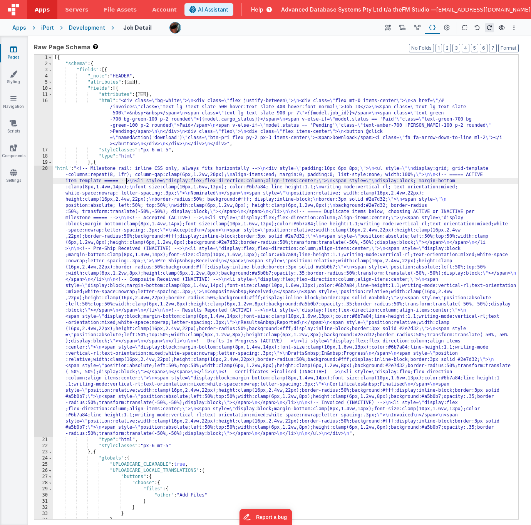
click at [47, 194] on div "20" at bounding box center [43, 301] width 18 height 271
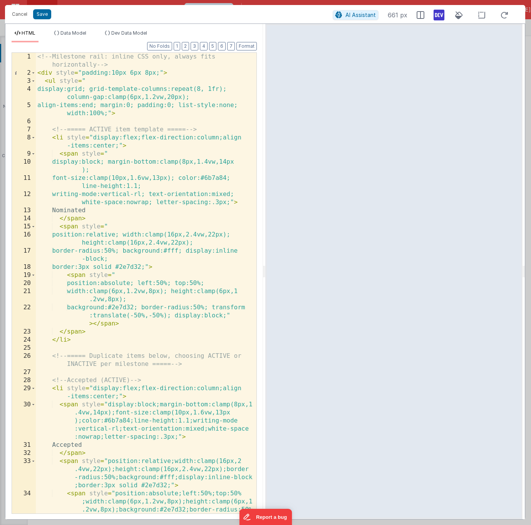
click at [149, 194] on div "<!-- Milestone rail: inline CSS only, always fits horizontally --> < div style …" at bounding box center [146, 311] width 221 height 517
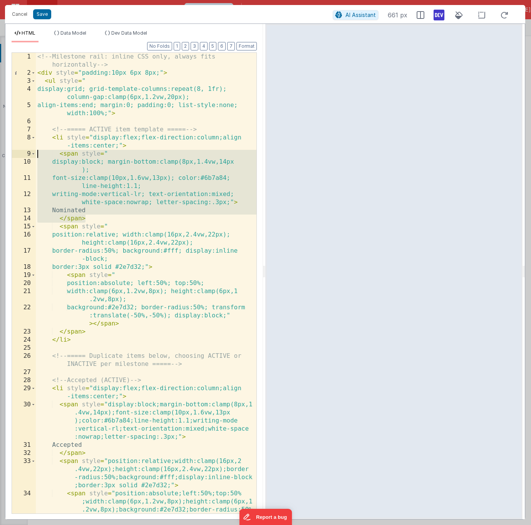
drag, startPoint x: 87, startPoint y: 220, endPoint x: 38, endPoint y: 154, distance: 81.5
click at [38, 154] on div "<!-- Milestone rail: inline CSS only, always fits horizontally --> < div style …" at bounding box center [146, 311] width 221 height 517
click at [150, 193] on div "<!-- Milestone rail: inline CSS only, always fits horizontally --> < div style …" at bounding box center [146, 311] width 221 height 517
drag, startPoint x: 88, startPoint y: 218, endPoint x: 34, endPoint y: 154, distance: 83.7
click at [34, 154] on div "1 2 3 4 5 6 7 8 9 10 11 12 13 14 15 16 17 18 19 20 21 22 23 24 25 26 27 28 29 3…" at bounding box center [134, 282] width 245 height 461
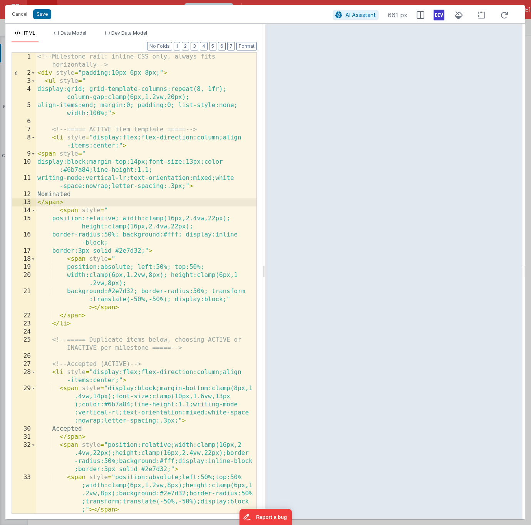
click at [69, 204] on div "<!-- Milestone rail: inline CSS only, always fits horizontally --> < div style …" at bounding box center [146, 295] width 221 height 485
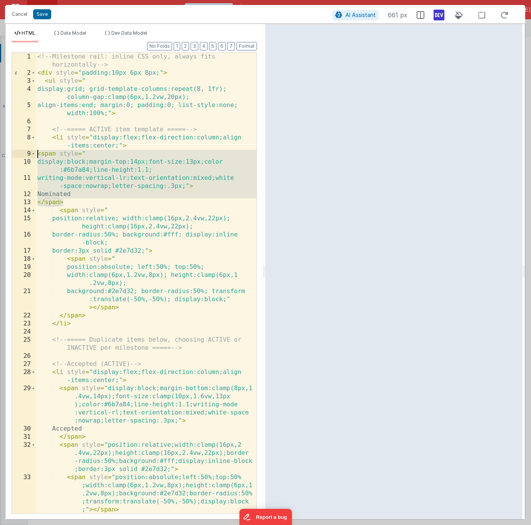
drag, startPoint x: 65, startPoint y: 203, endPoint x: 38, endPoint y: 155, distance: 55.6
click at [38, 155] on div "<!-- Milestone rail: inline CSS only, always fits horizontally --> < div style …" at bounding box center [146, 295] width 221 height 485
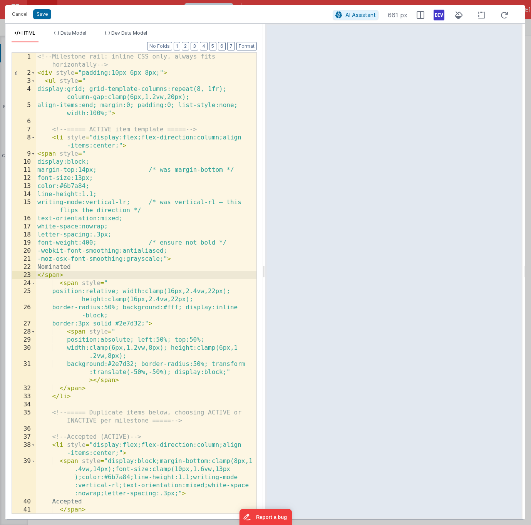
click at [125, 202] on div "<!-- Milestone rail: inline CSS only, always fits horizontally --> < div style …" at bounding box center [146, 307] width 221 height 509
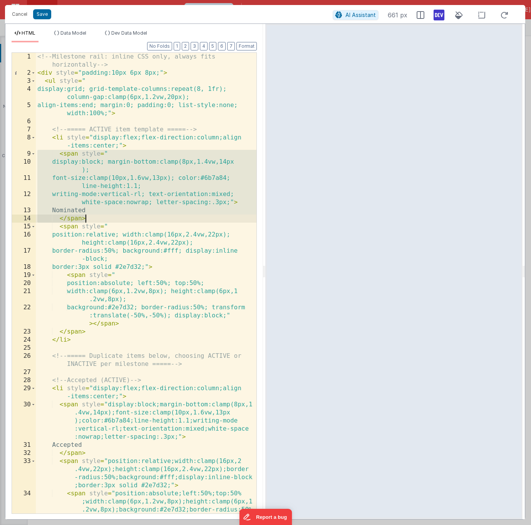
click at [96, 222] on div "<!-- Milestone rail: inline CSS only, always fits horizontally --> < div style …" at bounding box center [146, 311] width 221 height 517
drag, startPoint x: 91, startPoint y: 219, endPoint x: 37, endPoint y: 154, distance: 83.7
click at [37, 154] on div "<!-- Milestone rail: inline CSS only, always fits horizontally --> < div style …" at bounding box center [146, 311] width 221 height 517
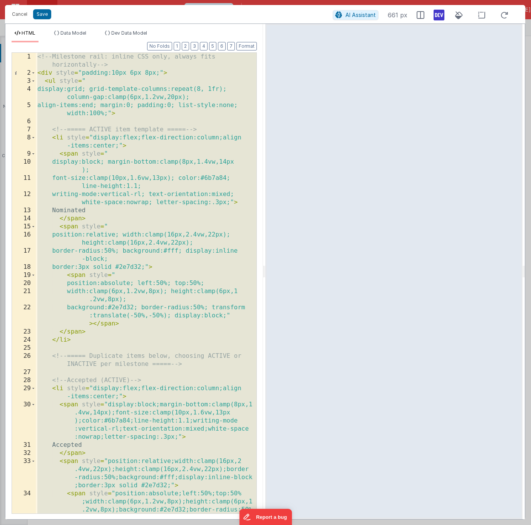
click at [114, 165] on div "<!-- Milestone rail: inline CSS only, always fits horizontally --> < div style …" at bounding box center [146, 311] width 221 height 517
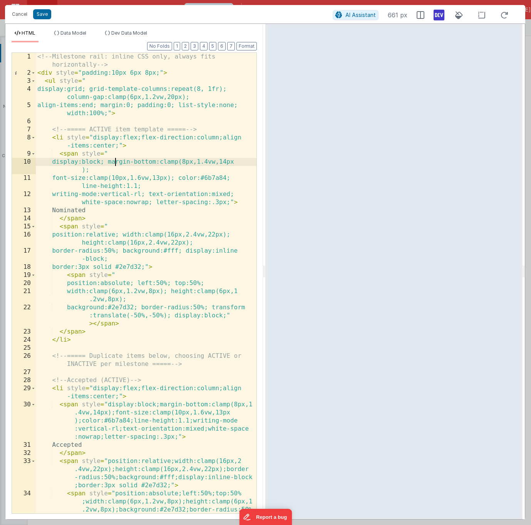
click at [87, 154] on div "<!-- Milestone rail: inline CSS only, always fits horizontally --> < div style …" at bounding box center [146, 311] width 221 height 517
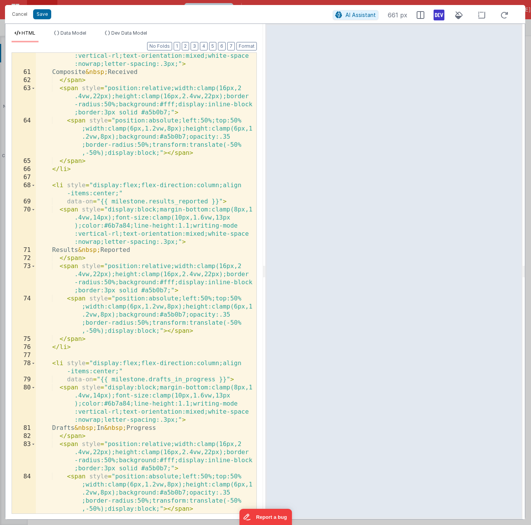
scroll to position [825, 0]
click at [111, 203] on div "< span style = "display:block;margin-bottom:clamp(8px,1 .4vw,14px);font-size:cl…" at bounding box center [146, 282] width 221 height 509
drag, startPoint x: 170, startPoint y: 202, endPoint x: 132, endPoint y: 201, distance: 37.8
click at [132, 201] on div "< span style = "display:block;margin-bottom:clamp(8px,1 .4vw,14px);font-size:cl…" at bounding box center [146, 282] width 221 height 509
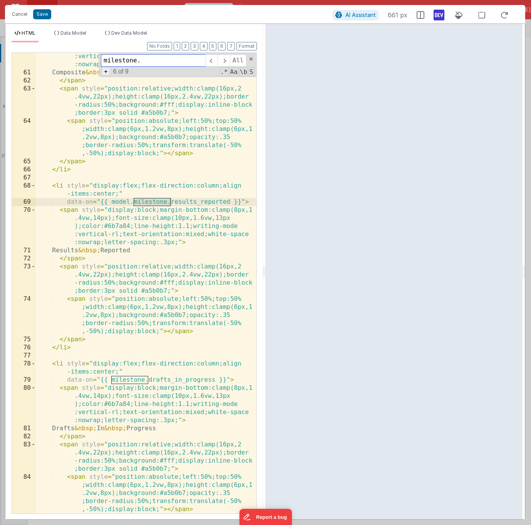
click at [107, 71] on span "+" at bounding box center [106, 71] width 8 height 8
click at [108, 75] on input at bounding box center [153, 74] width 105 height 12
paste input "milestone."
type input "model.milestone."
click at [242, 75] on span "All" at bounding box center [244, 74] width 17 height 12
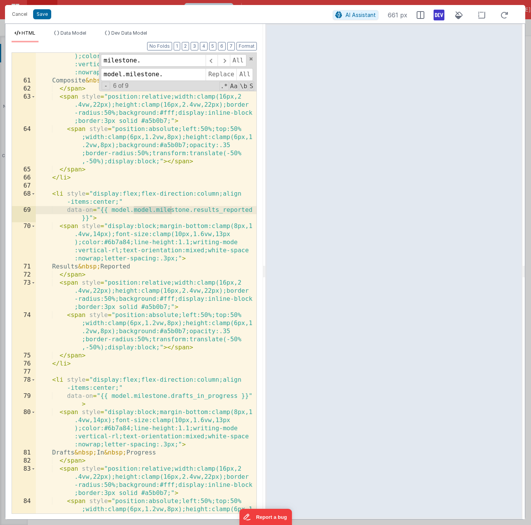
click at [156, 208] on div "< span style = "display:block;margin-bottom:clamp(8px,1 .4vw,14px);font-size:cl…" at bounding box center [146, 307] width 221 height 542
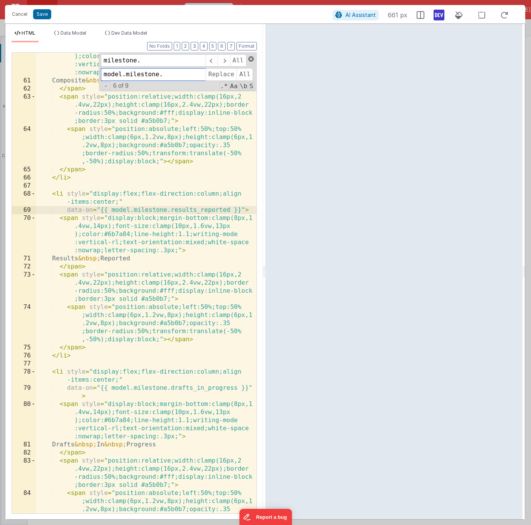
click at [250, 59] on span at bounding box center [250, 58] width 5 height 5
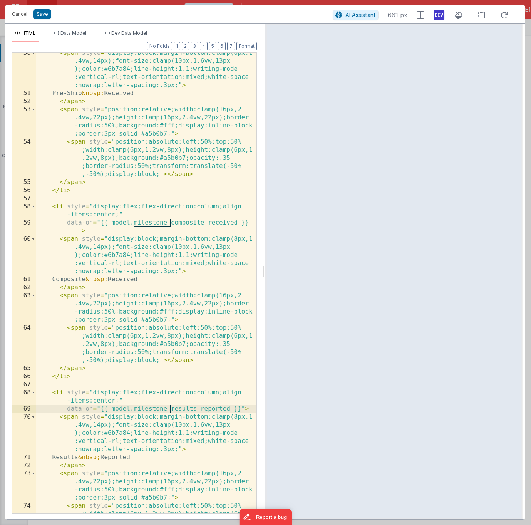
scroll to position [627, 0]
click at [124, 34] on span "Dev Data Model" at bounding box center [129, 33] width 36 height 6
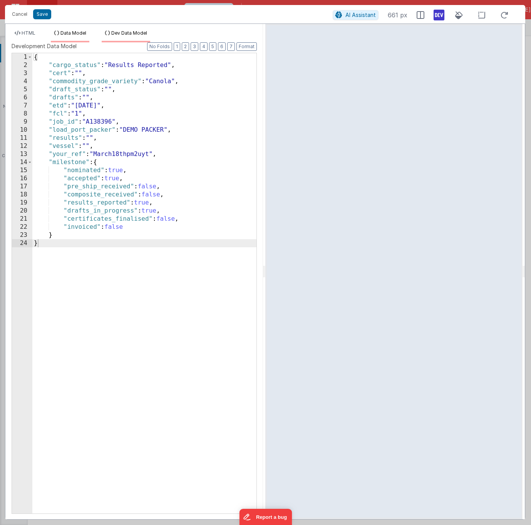
click at [73, 32] on span "Data Model" at bounding box center [73, 33] width 26 height 6
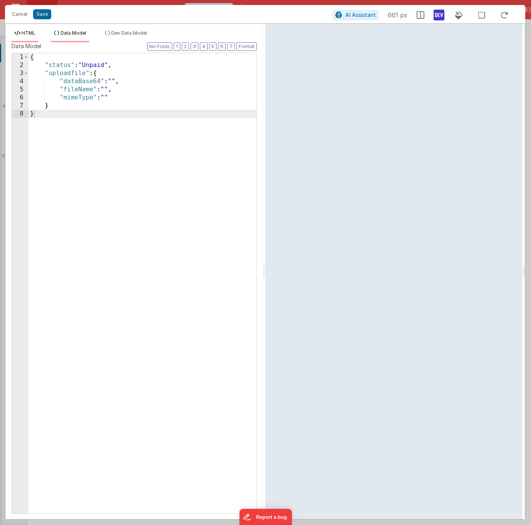
click at [31, 30] on span "HTML" at bounding box center [29, 33] width 14 height 6
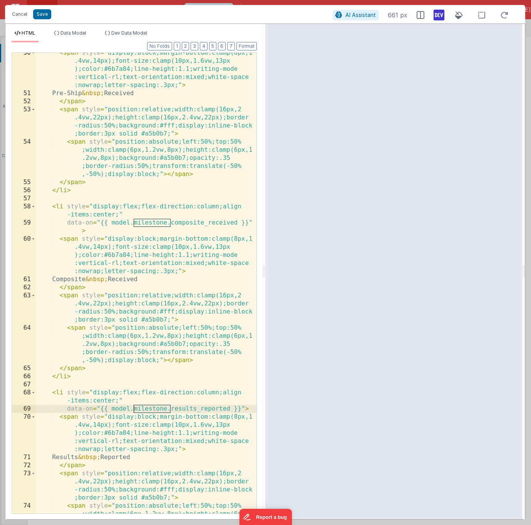
click at [176, 137] on div "< span style = "display:block;margin-bottom:clamp(8px,1 .4vw,14px);font-size:cl…" at bounding box center [146, 320] width 221 height 542
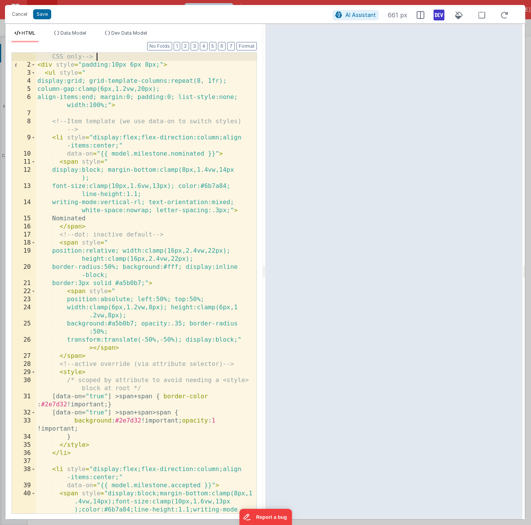
scroll to position [0, 0]
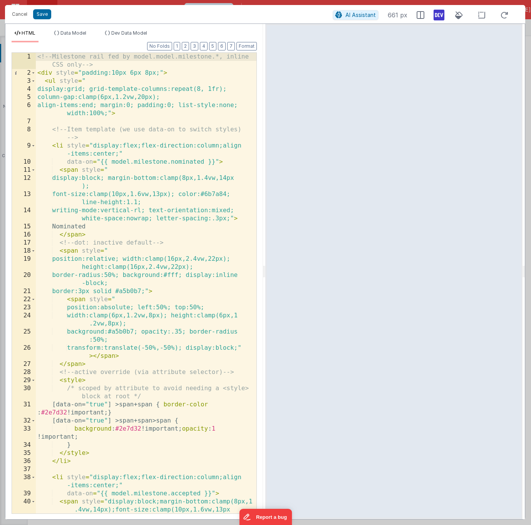
click at [107, 162] on div "<!-- Milestone rail fed by model.model.milestone.*, inline CSS only --> < div s…" at bounding box center [146, 311] width 221 height 517
click at [118, 140] on div "<!-- Milestone rail fed by model.model.milestone.*, inline CSS only --> < div s…" at bounding box center [146, 311] width 221 height 517
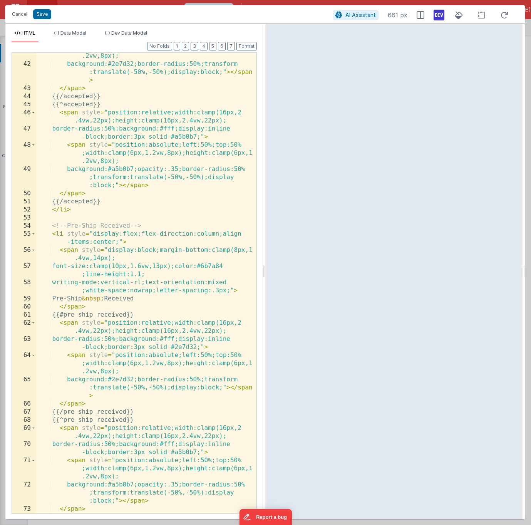
scroll to position [357, 0]
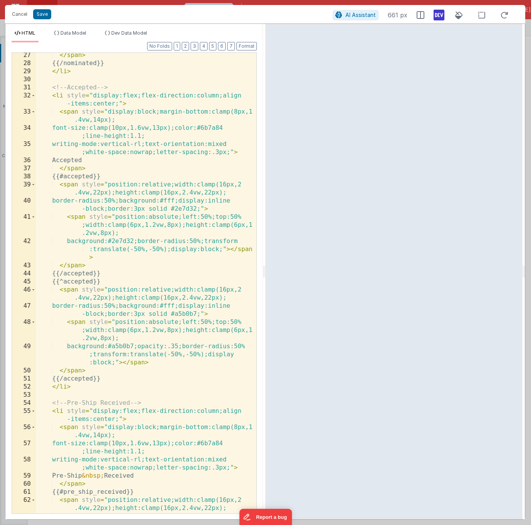
click at [158, 141] on div "</ span > {{/nominated}} </ li > <!-- Accepted --> < li style = "display:flex;f…" at bounding box center [146, 293] width 221 height 485
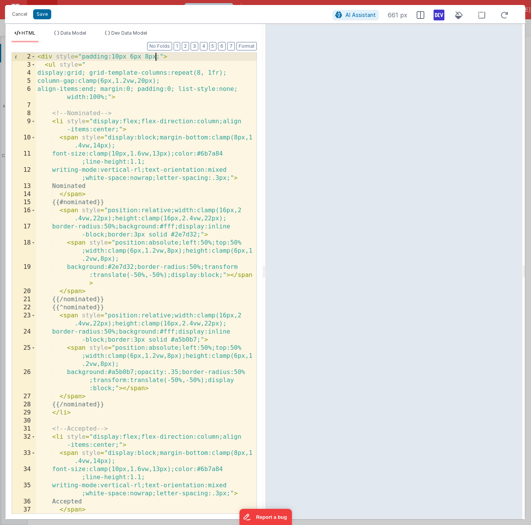
scroll to position [0, 0]
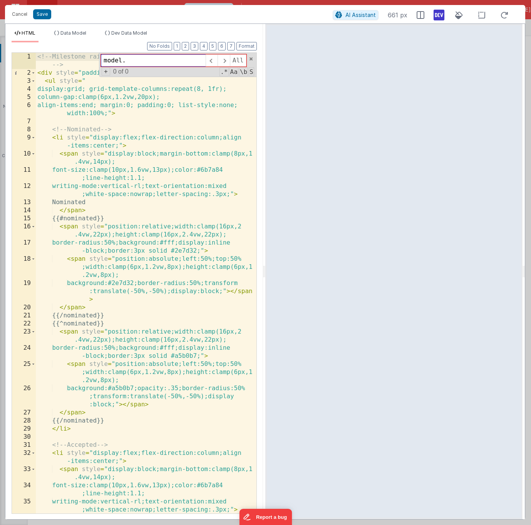
type input "model."
click at [156, 237] on div "<!-- Milestone rail: inline CSS only, model = "milestone" --> < div style = "pa…" at bounding box center [146, 295] width 221 height 485
click at [65, 217] on div "<!-- Milestone rail: inline CSS only, model = "milestone" --> < div style = "pa…" at bounding box center [146, 295] width 221 height 485
drag, startPoint x: 59, startPoint y: 219, endPoint x: 180, endPoint y: 218, distance: 121.7
click at [180, 218] on div "<!-- Milestone rail: inline CSS only, model = "milestone" --> < div style = "pa…" at bounding box center [146, 295] width 221 height 485
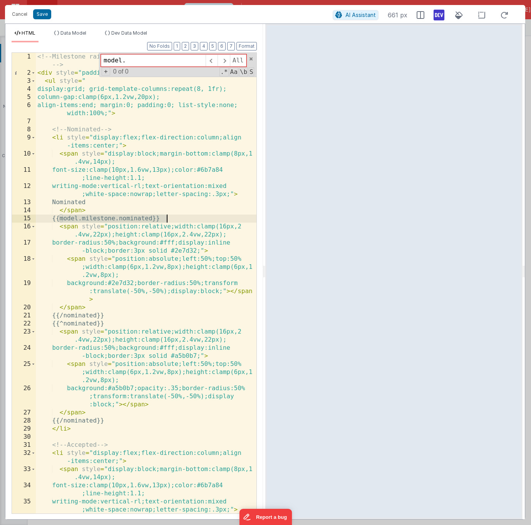
click at [147, 186] on div "<!-- Milestone rail: inline CSS only, model = "milestone" --> < div style = "pa…" at bounding box center [146, 295] width 221 height 485
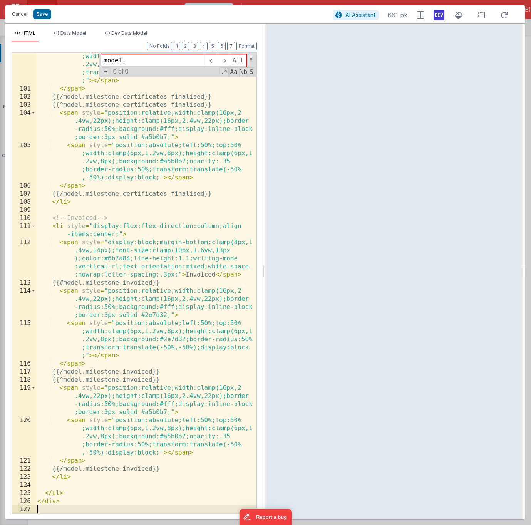
scroll to position [1869, 0]
click at [70, 373] on div "< span style = "position:absolute;left:50%;top:50% ;width:clamp(6px,1.2vw,8px);…" at bounding box center [146, 298] width 221 height 509
click at [71, 468] on div "< span style = "position:absolute;left:50%;top:50% ;width:clamp(6px,1.2vw,8px);…" at bounding box center [146, 298] width 221 height 509
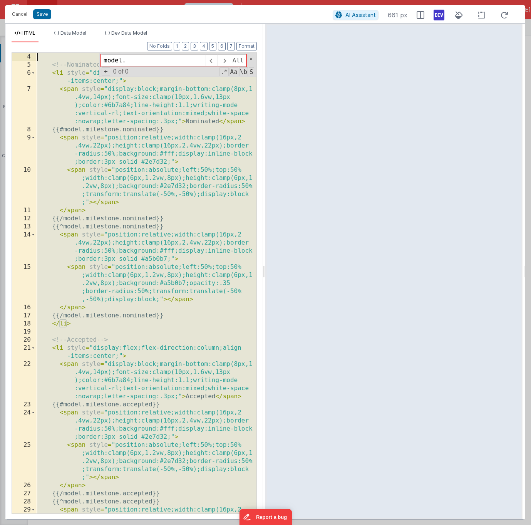
scroll to position [0, 0]
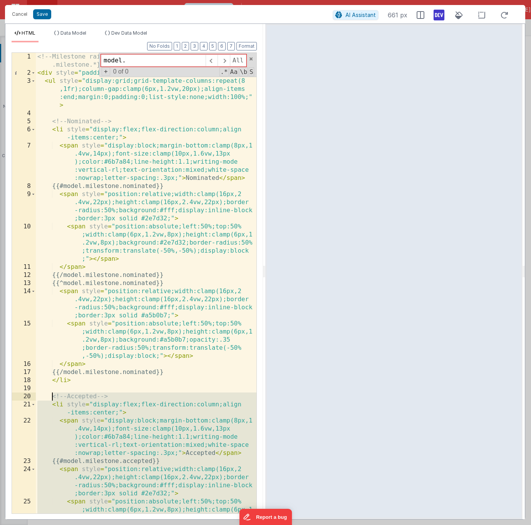
drag, startPoint x: 77, startPoint y: 478, endPoint x: 51, endPoint y: 395, distance: 86.8
click at [51, 395] on div "<!-- Milestone rail: inline CSS only, uses {{#model .milestone.*}} sections -->…" at bounding box center [146, 311] width 221 height 517
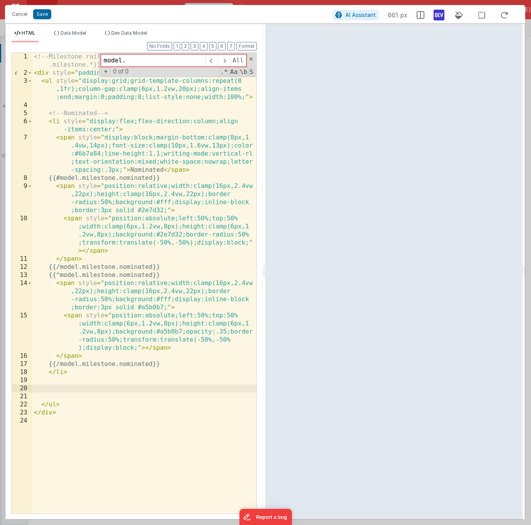
click at [69, 365] on div "<!-- Milestone rail: inline CSS only, uses {{#model .milestone.*}} sections -->…" at bounding box center [144, 295] width 224 height 485
click at [123, 31] on span "Dev Data Model" at bounding box center [129, 33] width 36 height 6
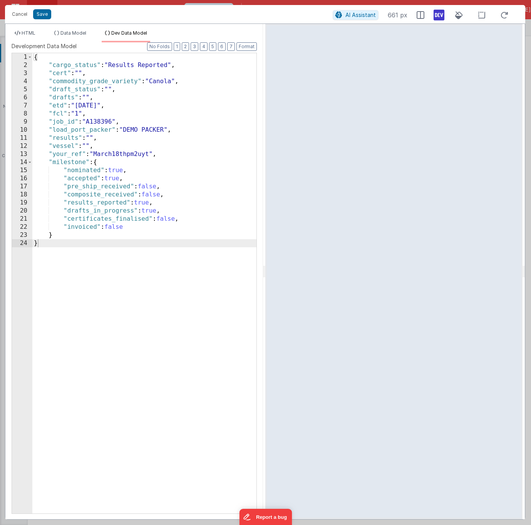
click at [109, 171] on div "{ "cargo_status" : "Results Reported" , "cert" : "" , "commodity_grade_variety"…" at bounding box center [144, 291] width 224 height 476
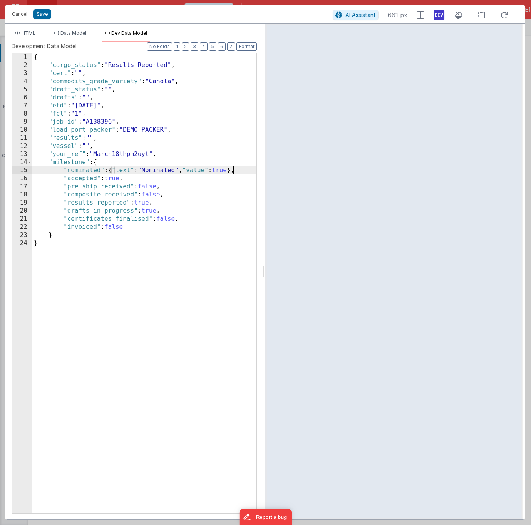
click at [111, 170] on div "{ "cargo_status" : "Results Reported" , "cert" : "" , "commodity_grade_variety"…" at bounding box center [144, 291] width 224 height 476
drag, startPoint x: 107, startPoint y: 179, endPoint x: 126, endPoint y: 180, distance: 19.3
click at [126, 180] on div "{ "cargo_status" : "Results Reported" , "cert" : "" , "commodity_grade_variety"…" at bounding box center [144, 291] width 224 height 476
paste textarea
click at [149, 186] on div "{ "cargo_status" : "Results Reported" , "cert" : "" , "commodity_grade_variety"…" at bounding box center [144, 291] width 224 height 476
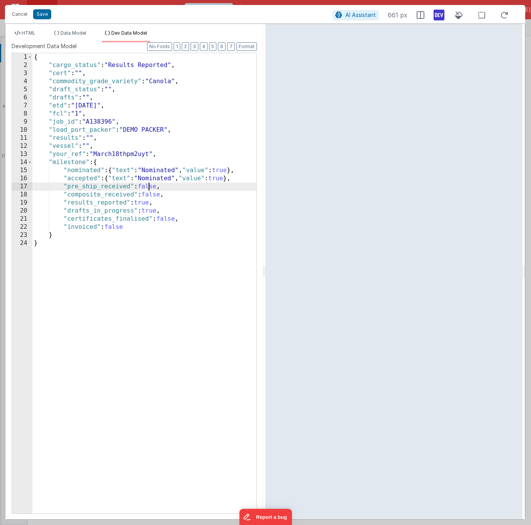
click at [149, 186] on div "{ "cargo_status" : "Results Reported" , "cert" : "" , "commodity_grade_variety"…" at bounding box center [144, 291] width 224 height 476
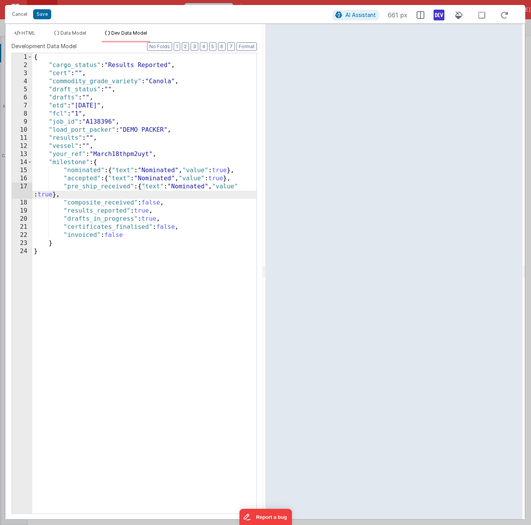
click at [151, 203] on div "{ "cargo_status" : "Results Reported" , "cert" : "" , "commodity_grade_variety"…" at bounding box center [144, 291] width 224 height 476
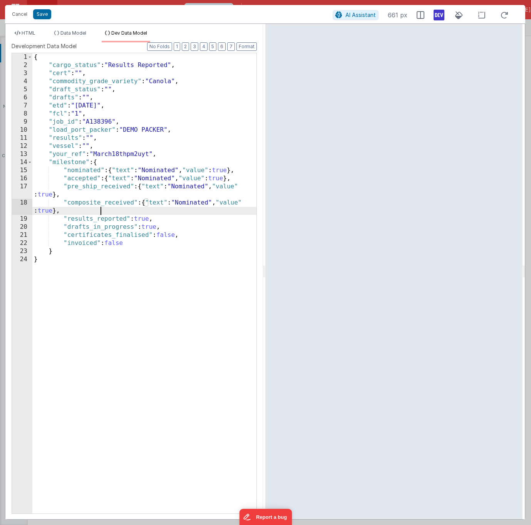
click at [146, 221] on div "{ "cargo_status" : "Results Reported" , "cert" : "" , "commodity_grade_variety"…" at bounding box center [144, 291] width 224 height 476
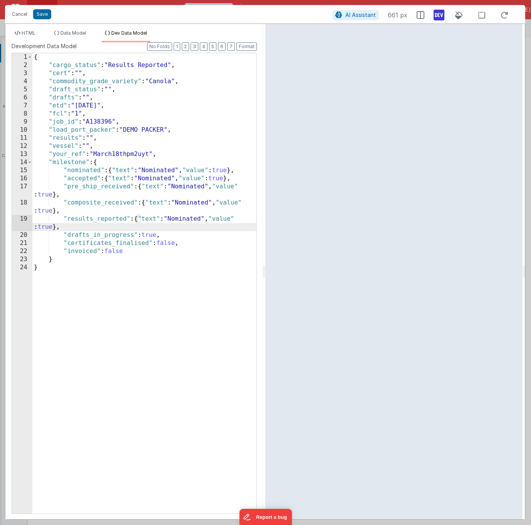
click at [151, 236] on div "{ "cargo_status" : "Results Reported" , "cert" : "" , "commodity_grade_variety"…" at bounding box center [144, 291] width 224 height 476
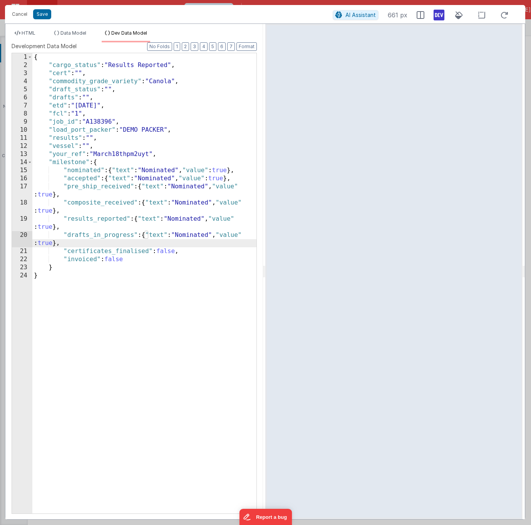
click at [168, 251] on div "{ "cargo_status" : "Results Reported" , "cert" : "" , "commodity_grade_variety"…" at bounding box center [144, 291] width 224 height 476
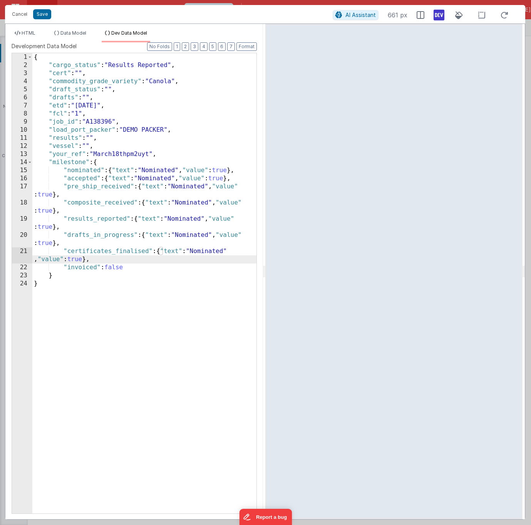
click at [113, 268] on div "{ "cargo_status" : "Results Reported" , "cert" : "" , "commodity_grade_variety"…" at bounding box center [144, 291] width 224 height 476
click at [85, 179] on div "{ "cargo_status" : "Results Reported" , "cert" : "" , "commodity_grade_variety"…" at bounding box center [144, 291] width 224 height 476
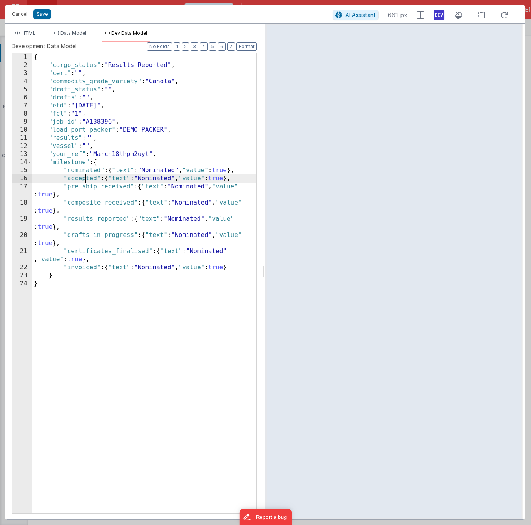
click at [85, 179] on div "{ "cargo_status" : "Results Reported" , "cert" : "" , "commodity_grade_variety"…" at bounding box center [144, 291] width 224 height 476
click at [159, 179] on div "{ "cargo_status" : "Results Reported" , "cert" : "" , "commodity_grade_variety"…" at bounding box center [144, 291] width 224 height 476
click at [94, 186] on div "{ "cargo_status" : "Results Reported" , "cert" : "" , "commodity_grade_variety"…" at bounding box center [144, 291] width 224 height 476
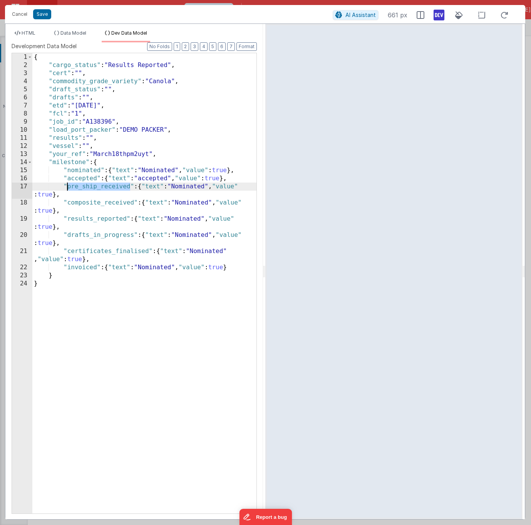
click at [190, 189] on div "{ "cargo_status" : "Results Reported" , "cert" : "" , "commodity_grade_variety"…" at bounding box center [144, 291] width 224 height 476
click at [88, 202] on div "{ "cargo_status" : "Results Reported" , "cert" : "" , "commodity_grade_variety"…" at bounding box center [144, 291] width 224 height 476
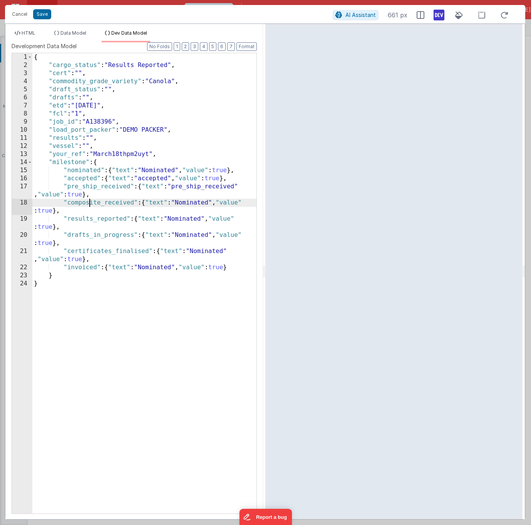
click at [88, 202] on div "{ "cargo_status" : "Results Reported" , "cert" : "" , "commodity_grade_variety"…" at bounding box center [144, 291] width 224 height 476
click at [194, 202] on div "{ "cargo_status" : "Results Reported" , "cert" : "" , "commodity_grade_variety"…" at bounding box center [144, 291] width 224 height 476
click at [88, 219] on div "{ "cargo_status" : "Results Reported" , "cert" : "" , "commodity_grade_variety"…" at bounding box center [144, 291] width 224 height 476
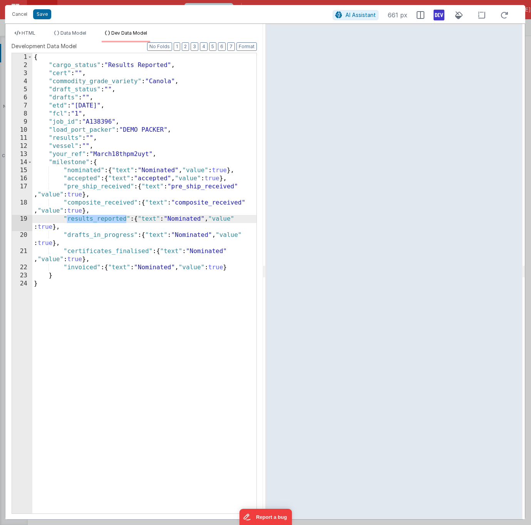
click at [187, 217] on div "{ "cargo_status" : "Results Reported" , "cert" : "" , "commodity_grade_variety"…" at bounding box center [144, 291] width 224 height 476
click at [79, 234] on div "{ "cargo_status" : "Results Reported" , "cert" : "" , "commodity_grade_variety"…" at bounding box center [144, 291] width 224 height 476
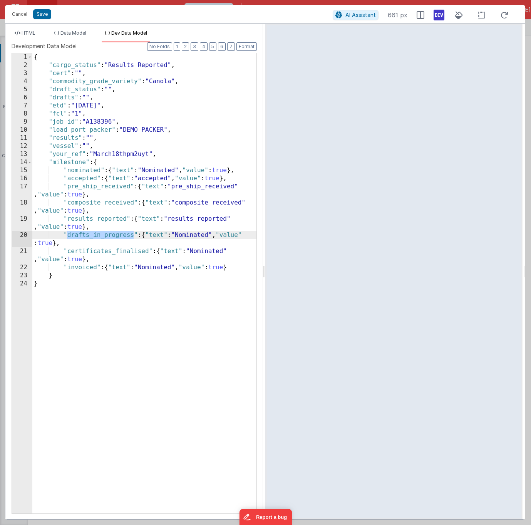
click at [197, 235] on div "{ "cargo_status" : "Results Reported" , "cert" : "" , "commodity_grade_variety"…" at bounding box center [144, 291] width 224 height 476
click at [87, 251] on div "{ "cargo_status" : "Results Reported" , "cert" : "" , "commodity_grade_variety"…" at bounding box center [144, 291] width 224 height 476
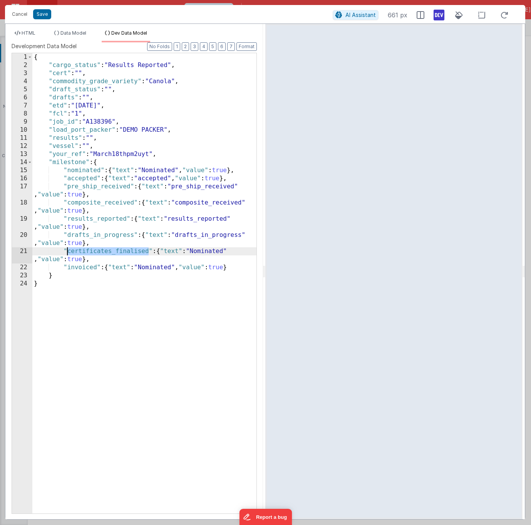
click at [200, 252] on div "{ "cargo_status" : "Results Reported" , "cert" : "" , "commodity_grade_variety"…" at bounding box center [144, 291] width 224 height 476
click at [85, 268] on div "{ "cargo_status" : "Results Reported" , "cert" : "" , "commodity_grade_variety"…" at bounding box center [144, 291] width 224 height 476
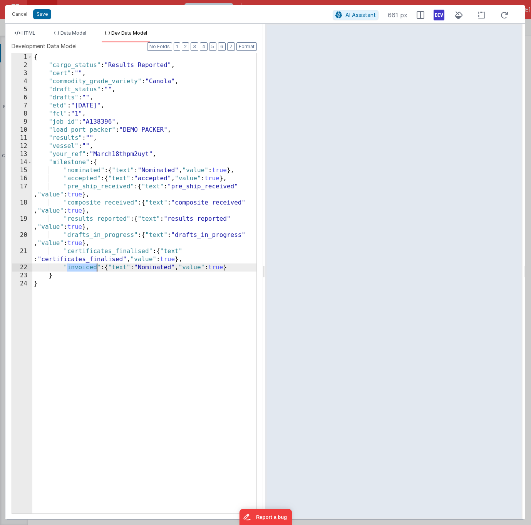
click at [153, 269] on div "{ "cargo_status" : "Results Reported" , "cert" : "" , "commodity_grade_variety"…" at bounding box center [144, 291] width 224 height 476
paste textarea
click at [142, 270] on div "{ "cargo_status" : "Results Reported" , "cert" : "" , "commodity_grade_variety"…" at bounding box center [144, 291] width 224 height 476
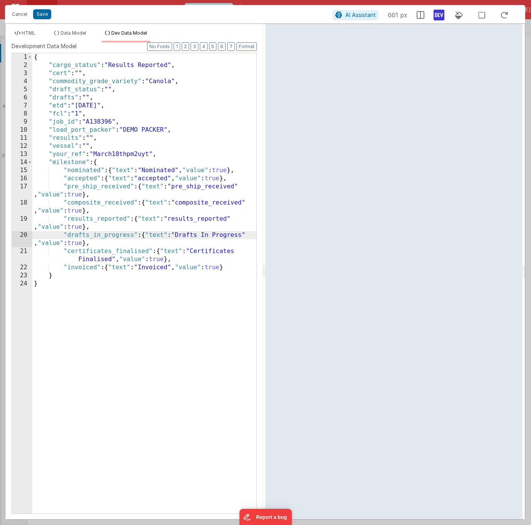
click at [171, 218] on div "{ "cargo_status" : "Results Reported" , "cert" : "" , "commodity_grade_variety"…" at bounding box center [144, 291] width 224 height 476
click at [180, 203] on div "{ "cargo_status" : "Results Reported" , "cert" : "" , "commodity_grade_variety"…" at bounding box center [144, 291] width 224 height 476
click at [176, 188] on div "{ "cargo_status" : "Results Reported" , "cert" : "" , "commodity_grade_variety"…" at bounding box center [144, 291] width 224 height 476
click at [149, 179] on div "{ "cargo_status" : "Results Reported" , "cert" : "" , "commodity_grade_variety"…" at bounding box center [144, 291] width 224 height 476
click at [116, 196] on div "{ "cargo_status" : "Results Reported" , "cert" : "" , "commodity_grade_variety"…" at bounding box center [144, 291] width 224 height 476
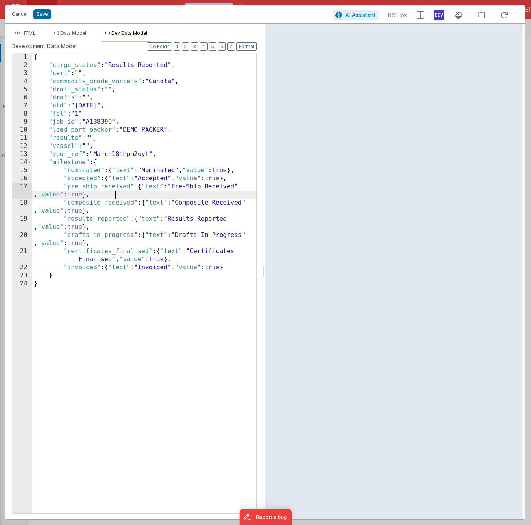
click at [116, 196] on div "{ "cargo_status" : "Results Reported" , "cert" : "" , "commodity_grade_variety"…" at bounding box center [144, 291] width 224 height 476
click at [117, 211] on div "{ "cargo_status" : "Results Reported" , "cert" : "" , "commodity_grade_variety"…" at bounding box center [144, 291] width 224 height 476
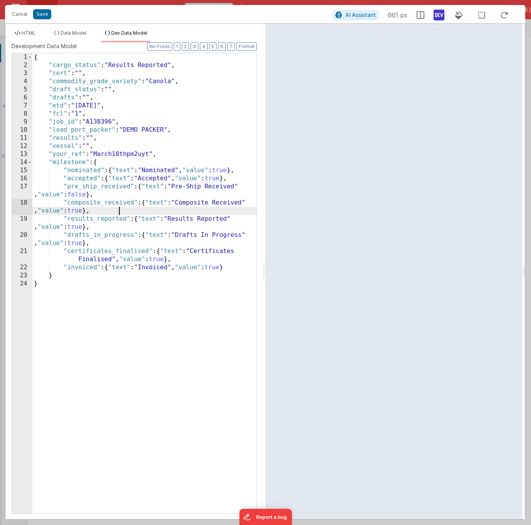
click at [117, 211] on div "{ "cargo_status" : "Results Reported" , "cert" : "" , "commodity_grade_variety"…" at bounding box center [144, 291] width 224 height 476
click at [118, 243] on div "{ "cargo_status" : "Results Reported" , "cert" : "" , "commodity_grade_variety"…" at bounding box center [144, 291] width 224 height 476
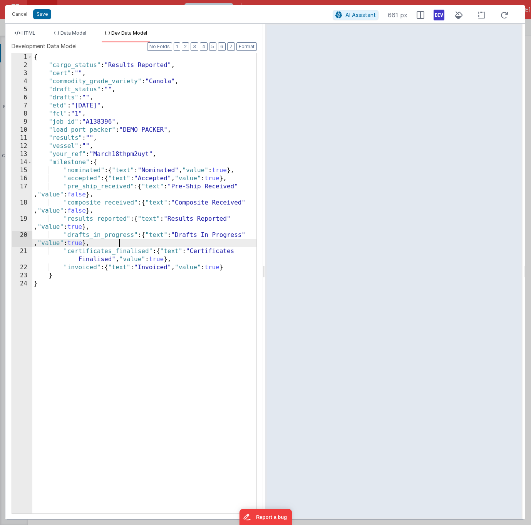
click at [118, 243] on div "{ "cargo_status" : "Results Reported" , "cert" : "" , "commodity_grade_variety"…" at bounding box center [144, 291] width 224 height 476
click at [153, 260] on div "{ "cargo_status" : "Results Reported" , "cert" : "" , "commodity_grade_variety"…" at bounding box center [144, 291] width 224 height 476
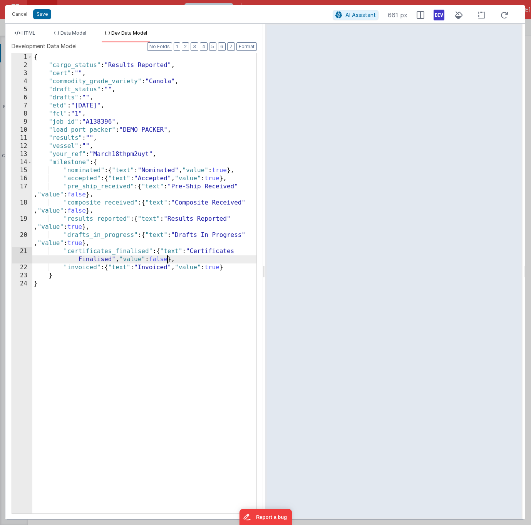
click at [215, 269] on div "{ "cargo_status" : "Results Reported" , "cert" : "" , "commodity_grade_variety"…" at bounding box center [144, 291] width 224 height 476
click at [213, 48] on button "5" at bounding box center [212, 46] width 7 height 8
click at [246, 47] on button "Format" at bounding box center [246, 46] width 20 height 8
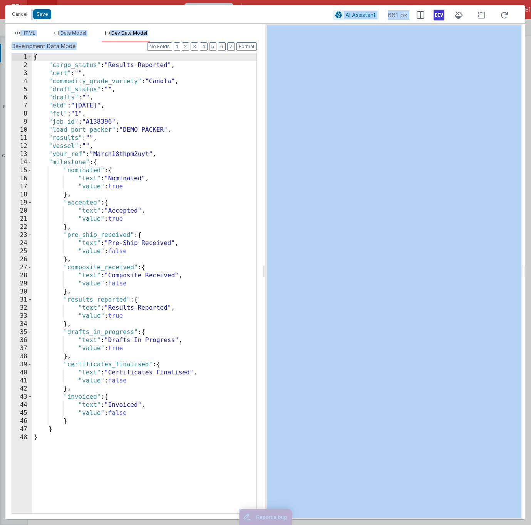
click at [162, 281] on div "{ "cargo_status" : "Results Reported" , "cert" : "" , "commodity_grade_variety"…" at bounding box center [144, 291] width 224 height 476
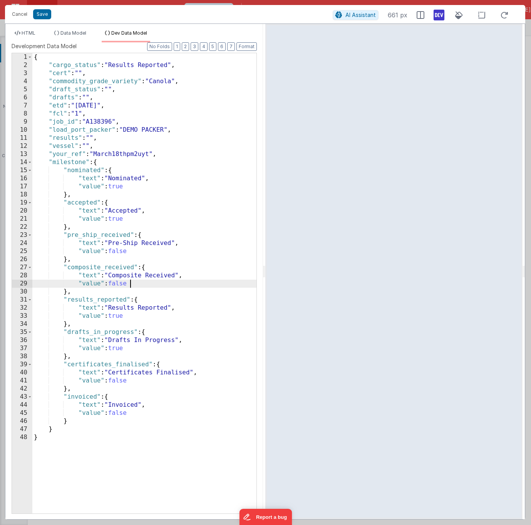
click at [162, 281] on div "{ "cargo_status" : "Results Reported" , "cert" : "" , "commodity_grade_variety"…" at bounding box center [144, 291] width 224 height 476
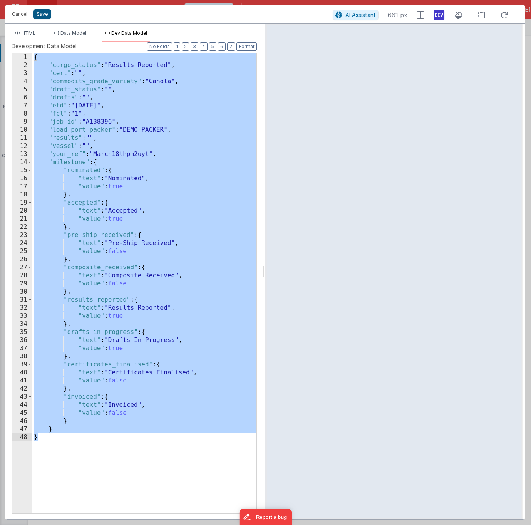
click at [43, 17] on button "Save" at bounding box center [42, 14] width 18 height 10
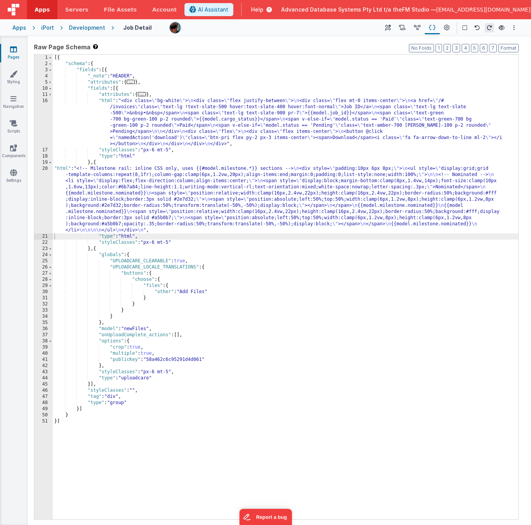
click at [115, 198] on div "[{ "schema" : { "fields" : [{ "_note" : "HEADER" , "attributes" : { ... } , "fi…" at bounding box center [286, 293] width 466 height 477
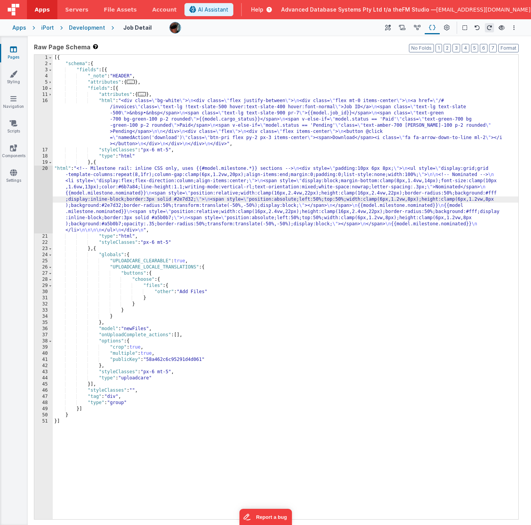
click at [40, 193] on div "20" at bounding box center [43, 200] width 18 height 68
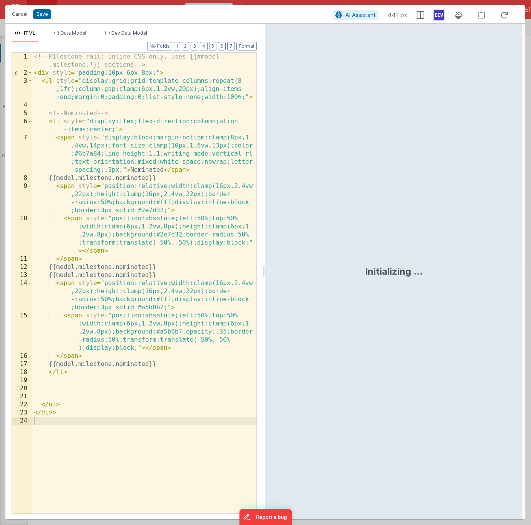
click at [70, 113] on div "<!-- Milestone rail: inline CSS only, uses {{#model .milestone.*}} sections -->…" at bounding box center [144, 295] width 224 height 485
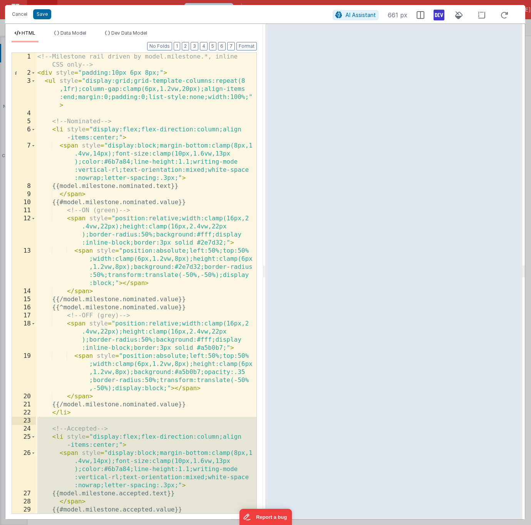
drag, startPoint x: 74, startPoint y: 485, endPoint x: 48, endPoint y: 424, distance: 65.6
click at [48, 424] on div "<!-- Milestone rail driven by model.milestone.*, inline CSS only --> < div styl…" at bounding box center [146, 307] width 221 height 509
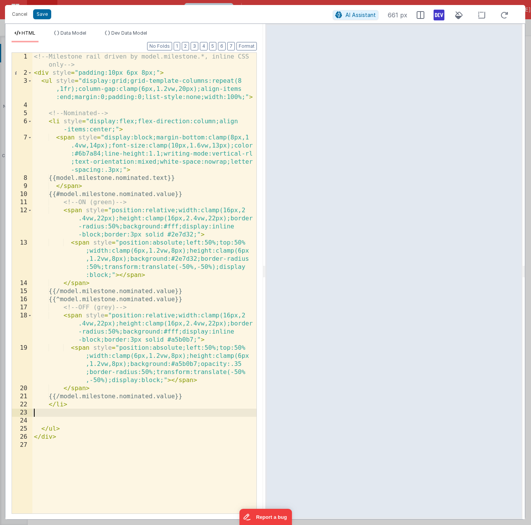
click at [63, 397] on div "<!-- Milestone rail driven by model.milestone.*, inline CSS only --> < div styl…" at bounding box center [144, 295] width 224 height 485
click at [75, 35] on span "Data Model" at bounding box center [73, 33] width 26 height 6
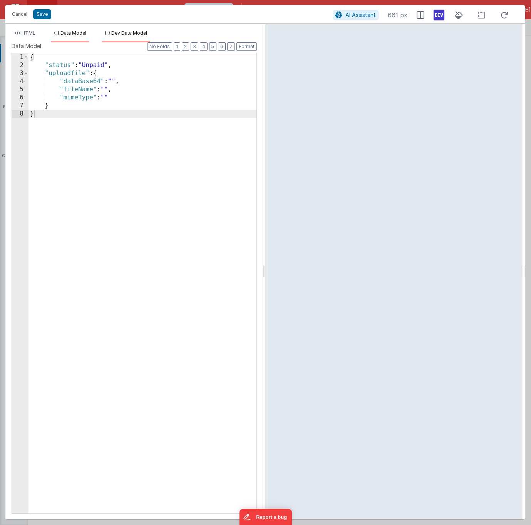
click at [121, 33] on span "Dev Data Model" at bounding box center [129, 33] width 36 height 6
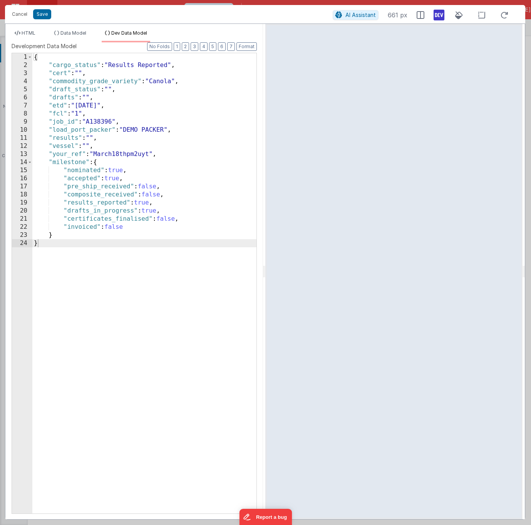
click at [112, 170] on div "{ "cargo_status" : "Results Reported" , "cert" : "" , "commodity_grade_variety"…" at bounding box center [144, 291] width 224 height 476
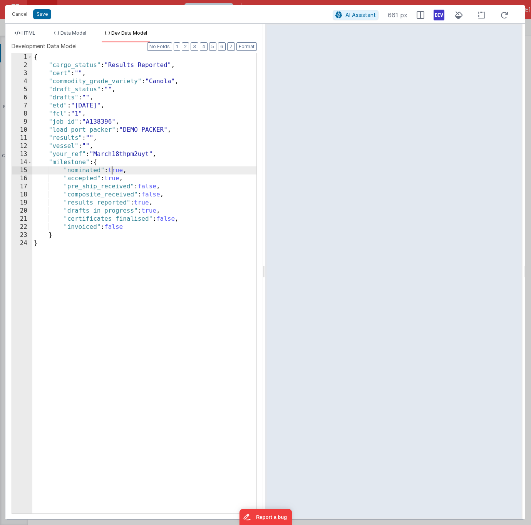
click at [116, 170] on div "{ "cargo_status" : "Results Reported" , "cert" : "" , "commodity_grade_variety"…" at bounding box center [144, 291] width 224 height 476
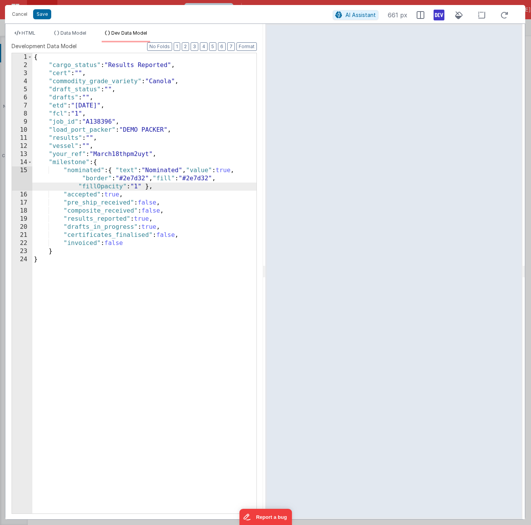
click at [116, 194] on div "{ "cargo_status" : "Results Reported" , "cert" : "" , "commodity_grade_variety"…" at bounding box center [144, 291] width 224 height 476
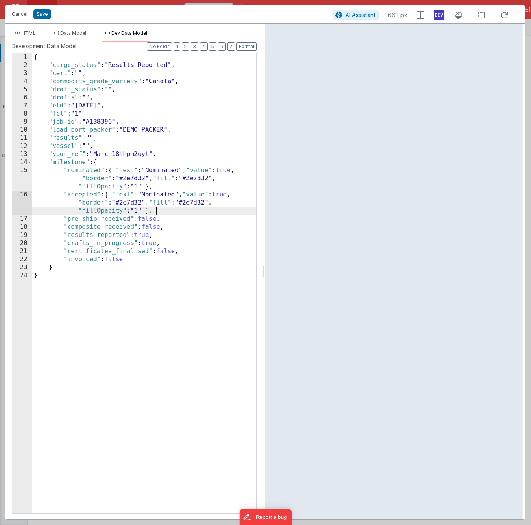
click at [150, 216] on div "{ "cargo_status" : "Results Reported" , "cert" : "" , "commodity_grade_variety"…" at bounding box center [144, 291] width 224 height 476
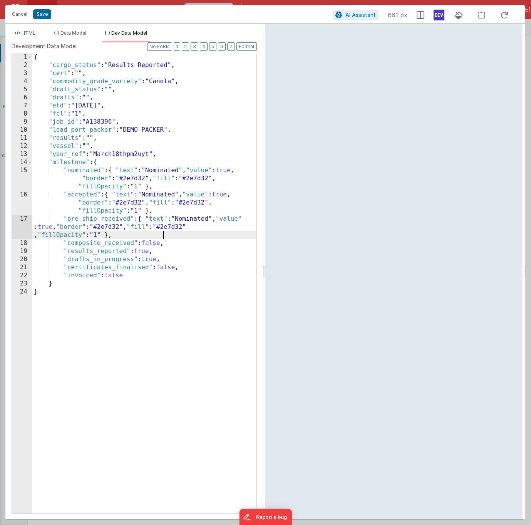
click at [153, 244] on div "{ "cargo_status" : "Results Reported" , "cert" : "" , "commodity_grade_variety"…" at bounding box center [144, 291] width 224 height 476
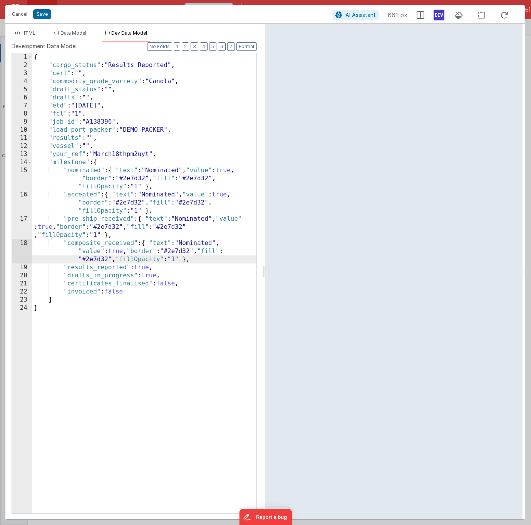
click at [146, 269] on div "{ "cargo_status" : "Results Reported" , "cert" : "" , "commodity_grade_variety"…" at bounding box center [144, 291] width 224 height 476
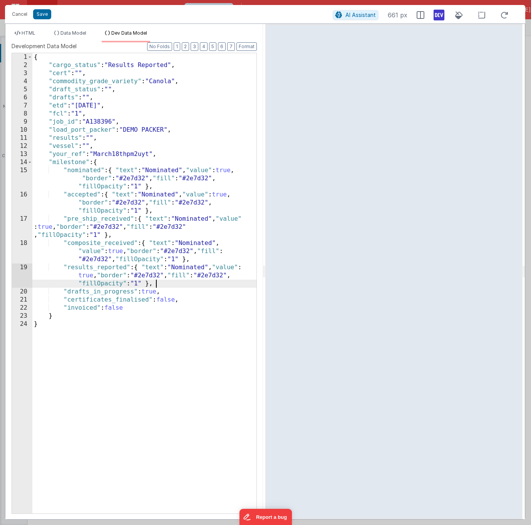
click at [151, 290] on div "{ "cargo_status" : "Results Reported" , "cert" : "" , "commodity_grade_variety"…" at bounding box center [144, 291] width 224 height 476
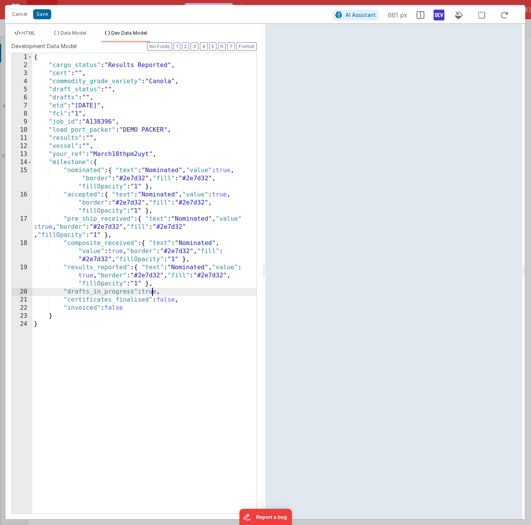
click at [151, 290] on div "{ "cargo_status" : "Results Reported" , "cert" : "" , "commodity_grade_variety"…" at bounding box center [144, 291] width 224 height 476
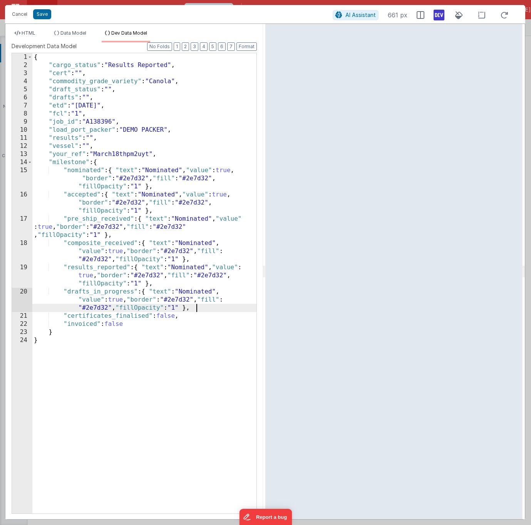
click at [164, 315] on div "{ "cargo_status" : "Results Reported" , "cert" : "" , "commodity_grade_variety"…" at bounding box center [144, 291] width 224 height 476
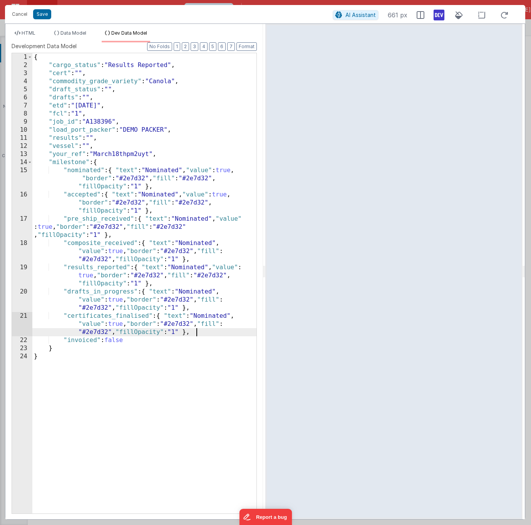
click at [116, 342] on div "{ "cargo_status" : "Results Reported" , "cert" : "" , "commodity_grade_variety"…" at bounding box center [144, 291] width 224 height 476
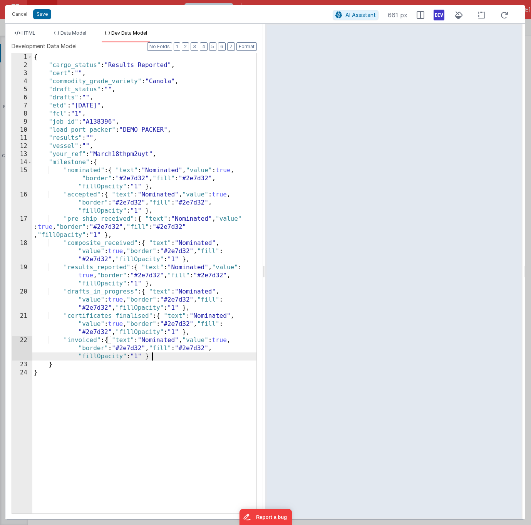
click at [89, 342] on div "{ "cargo_status" : "Results Reported" , "cert" : "" , "commodity_grade_variety"…" at bounding box center [144, 291] width 224 height 476
click at [156, 343] on div "{ "cargo_status" : "Results Reported" , "cert" : "" , "commodity_grade_variety"…" at bounding box center [144, 291] width 224 height 476
click at [89, 317] on div "{ "cargo_status" : "Results Reported" , "cert" : "" , "commodity_grade_variety"…" at bounding box center [144, 291] width 224 height 476
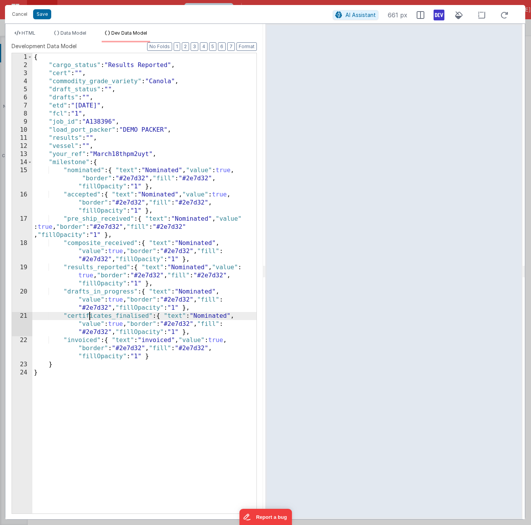
click at [89, 317] on div "{ "cargo_status" : "Results Reported" , "cert" : "" , "commodity_grade_variety"…" at bounding box center [144, 291] width 224 height 476
click at [215, 317] on div "{ "cargo_status" : "Results Reported" , "cert" : "" , "commodity_grade_variety"…" at bounding box center [144, 291] width 224 height 476
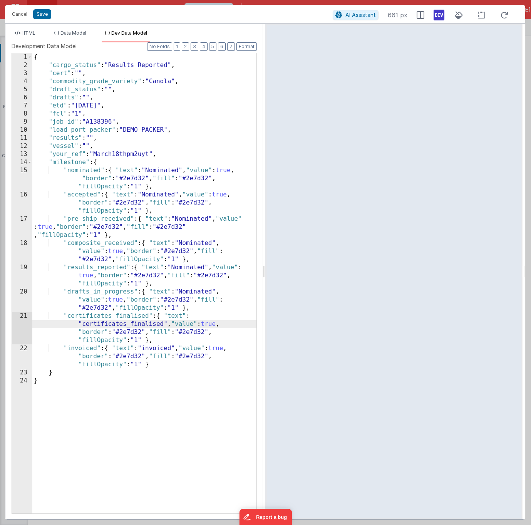
click at [84, 294] on div "{ "cargo_status" : "Results Reported" , "cert" : "" , "commodity_grade_variety"…" at bounding box center [144, 291] width 224 height 476
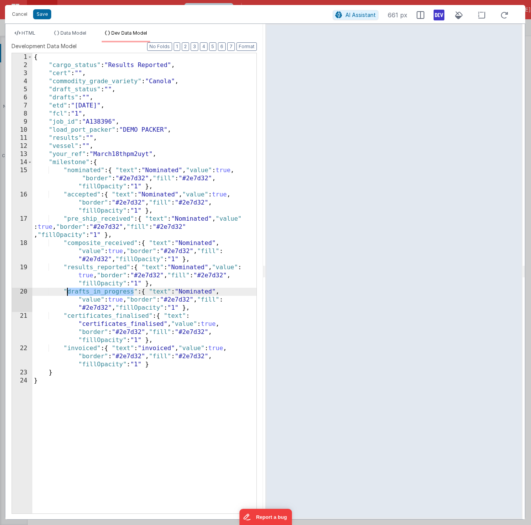
click at [196, 293] on div "{ "cargo_status" : "Results Reported" , "cert" : "" , "commodity_grade_variety"…" at bounding box center [144, 291] width 224 height 476
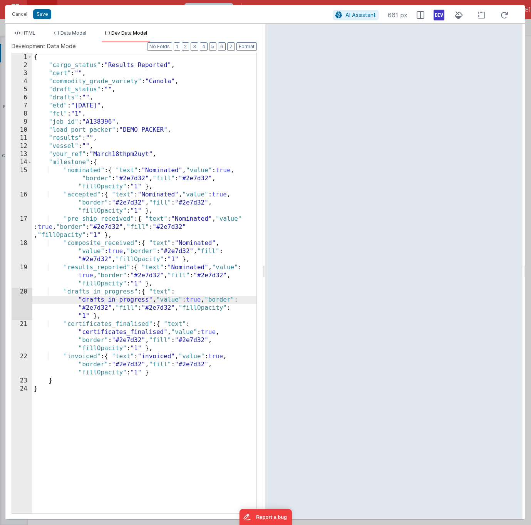
click at [96, 268] on div "{ "cargo_status" : "Results Reported" , "cert" : "" , "commodity_grade_variety"…" at bounding box center [144, 291] width 224 height 476
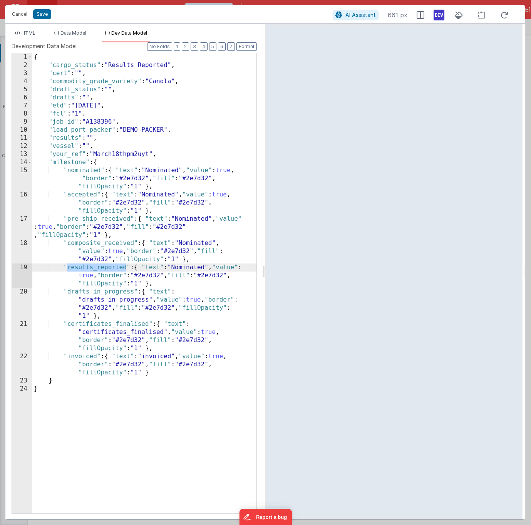
click at [200, 267] on div "{ "cargo_status" : "Results Reported" , "cert" : "" , "commodity_grade_variety"…" at bounding box center [144, 291] width 224 height 476
click at [85, 245] on div "{ "cargo_status" : "Results Reported" , "cert" : "" , "commodity_grade_variety"…" at bounding box center [144, 291] width 224 height 476
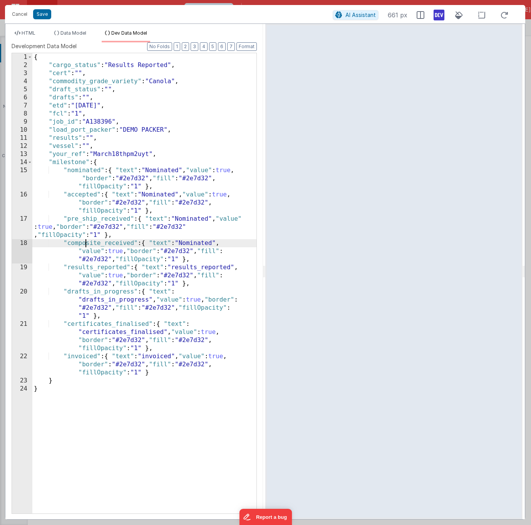
click at [85, 245] on div "{ "cargo_status" : "Results Reported" , "cert" : "" , "commodity_grade_variety"…" at bounding box center [144, 291] width 224 height 476
click at [197, 244] on div "{ "cargo_status" : "Results Reported" , "cert" : "" , "commodity_grade_variety"…" at bounding box center [144, 291] width 224 height 476
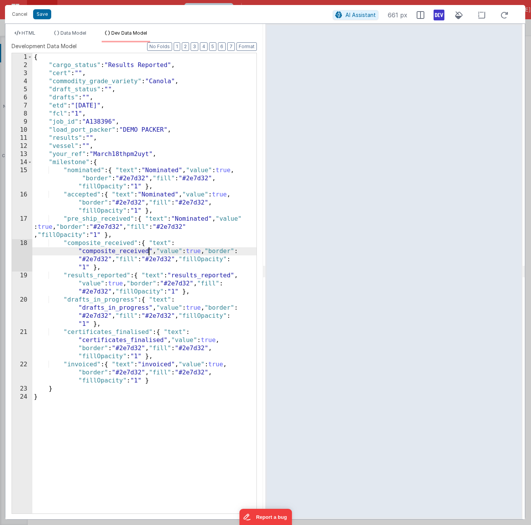
click at [86, 219] on div "{ "cargo_status" : "Results Reported" , "cert" : "" , "commodity_grade_variety"…" at bounding box center [144, 291] width 224 height 476
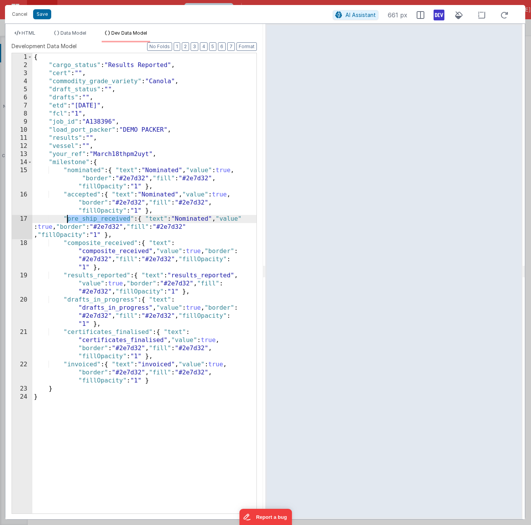
click at [202, 218] on div "{ "cargo_status" : "Results Reported" , "cert" : "" , "commodity_grade_variety"…" at bounding box center [144, 291] width 224 height 476
click at [84, 197] on div "{ "cargo_status" : "Results Reported" , "cert" : "" , "commodity_grade_variety"…" at bounding box center [144, 291] width 224 height 476
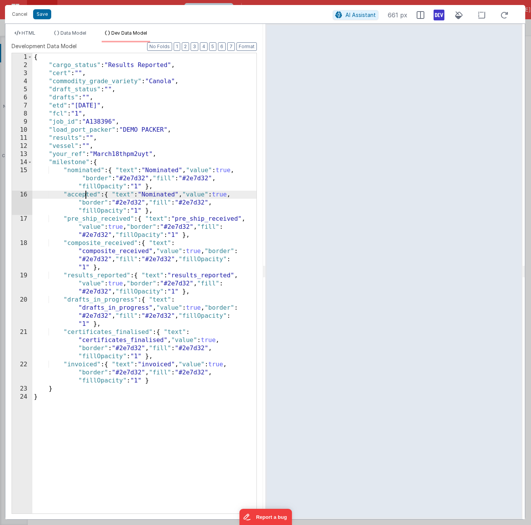
click at [84, 197] on div "{ "cargo_status" : "Results Reported" , "cert" : "" , "commodity_grade_variety"…" at bounding box center [144, 291] width 224 height 476
click at [166, 194] on div "{ "cargo_status" : "Results Reported" , "cert" : "" , "commodity_grade_variety"…" at bounding box center [144, 291] width 224 height 476
paste textarea
click at [149, 195] on div "{ "cargo_status" : "Results Reported" , "cert" : "" , "commodity_grade_variety"…" at bounding box center [144, 291] width 224 height 476
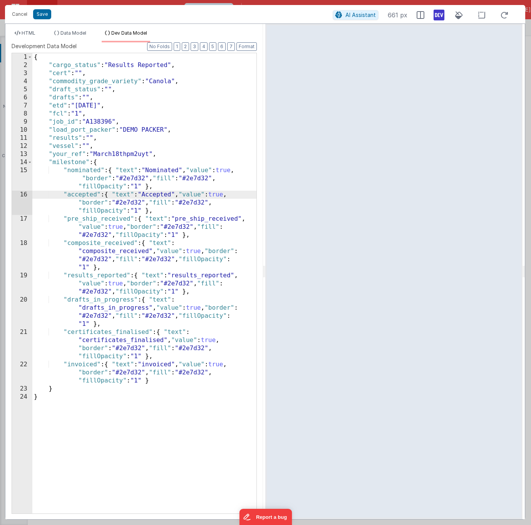
click at [181, 217] on div "{ "cargo_status" : "Results Reported" , "cert" : "" , "commodity_grade_variety"…" at bounding box center [144, 291] width 224 height 476
click at [83, 250] on div "{ "cargo_status" : "Results Reported" , "cert" : "" , "commodity_grade_variety"…" at bounding box center [144, 291] width 224 height 476
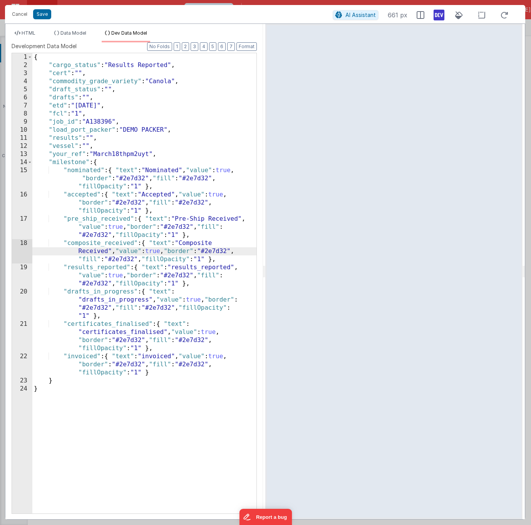
click at [177, 268] on div "{ "cargo_status" : "Results Reported" , "cert" : "" , "commodity_grade_variety"…" at bounding box center [144, 291] width 224 height 476
click at [89, 300] on div "{ "cargo_status" : "Results Reported" , "cert" : "" , "commodity_grade_variety"…" at bounding box center [144, 291] width 224 height 476
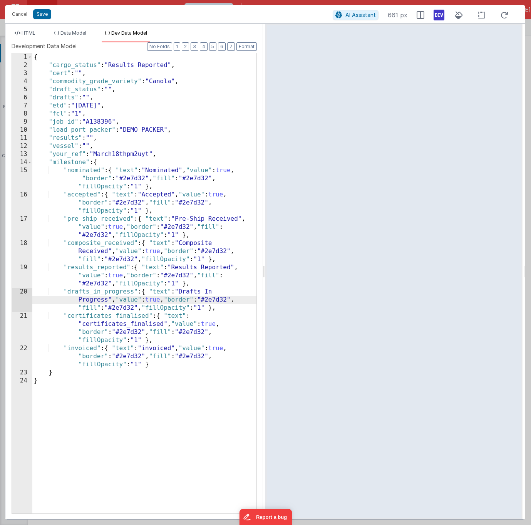
click at [84, 325] on div "{ "cargo_status" : "Results Reported" , "cert" : "" , "commodity_grade_variety"…" at bounding box center [144, 291] width 224 height 476
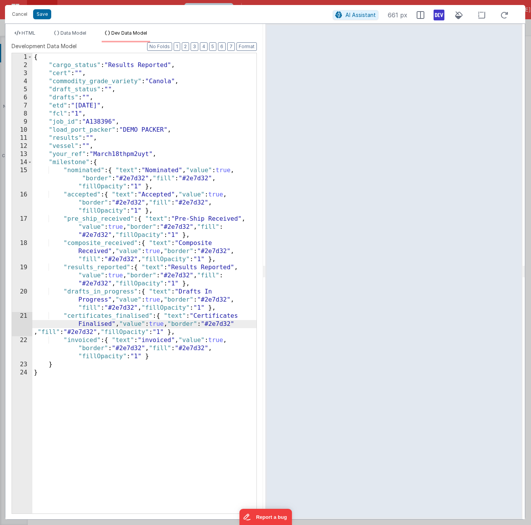
click at [152, 340] on div "{ "cargo_status" : "Results Reported" , "cert" : "" , "commodity_grade_variety"…" at bounding box center [144, 291] width 224 height 476
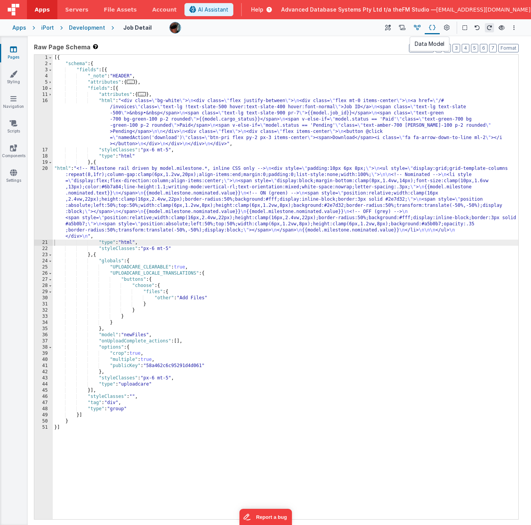
click at [416, 28] on icon at bounding box center [417, 28] width 7 height 8
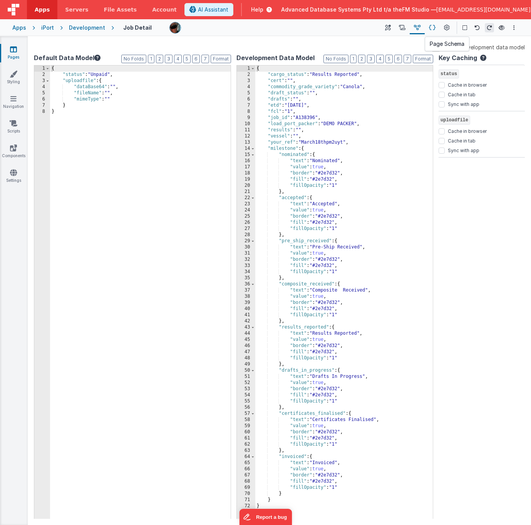
click at [434, 27] on icon at bounding box center [432, 28] width 7 height 8
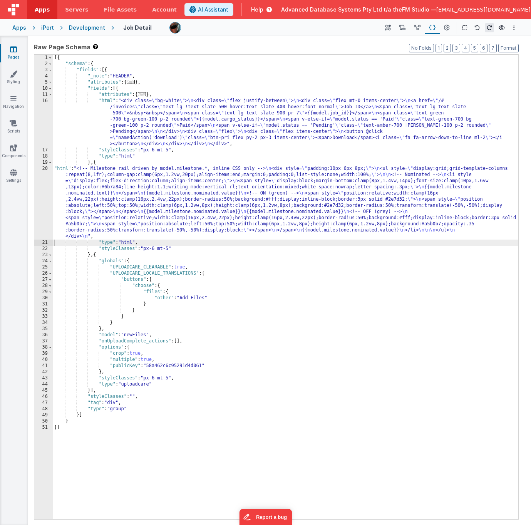
click at [135, 174] on div "[{ "schema" : { "fields" : [{ "_note" : "HEADER" , "attributes" : { ... } , "fi…" at bounding box center [286, 293] width 466 height 477
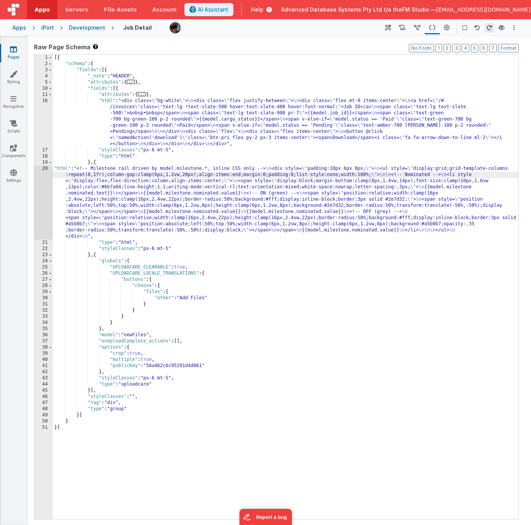
click at [34, 190] on div "Raw Page Schema Shortcuts: Find: command-f Fold: command-option-L Unfold: comma…" at bounding box center [279, 280] width 497 height 483
click at [40, 193] on div "20" at bounding box center [43, 203] width 18 height 74
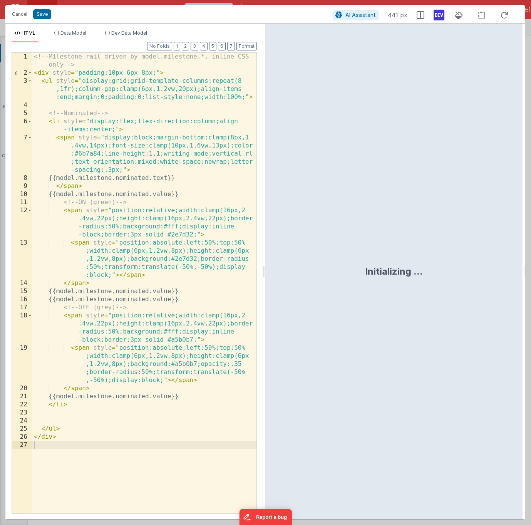
click at [101, 175] on div "<!-- Milestone rail driven by model.milestone.*, inline CSS only --> < div styl…" at bounding box center [144, 295] width 224 height 485
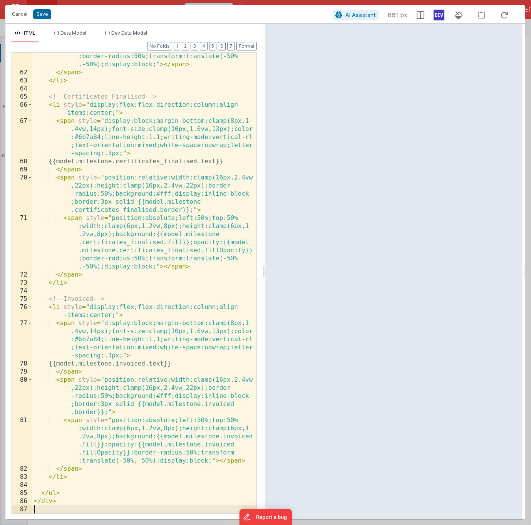
scroll to position [1222, 0]
click at [144, 132] on div "< span style = "position:absolute;left:50%;top:50% ;width:clamp(6px,1.2vw,8px);…" at bounding box center [144, 274] width 224 height 525
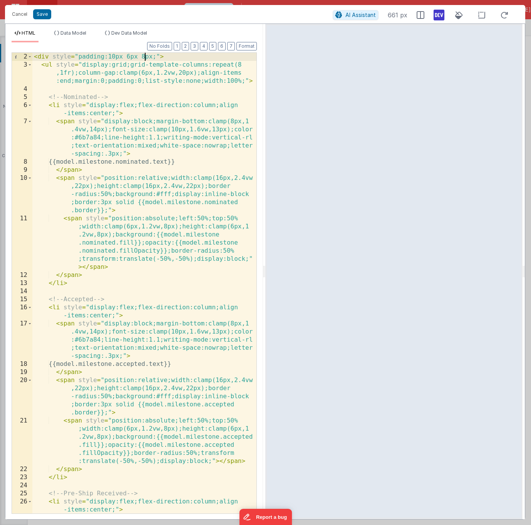
scroll to position [0, 0]
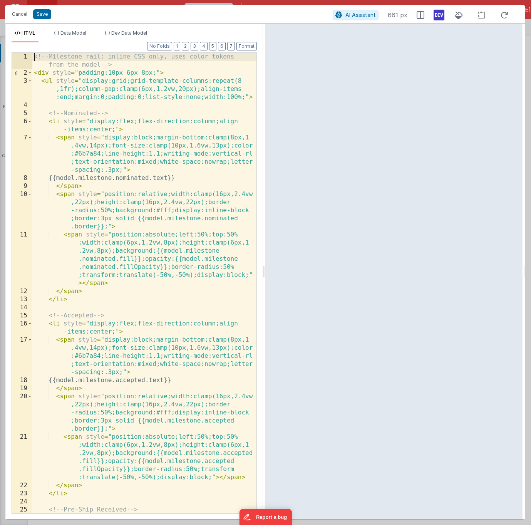
click at [172, 179] on div "<!-- Milestone rail: inline CSS only, uses color tokens from the model --> < di…" at bounding box center [144, 299] width 224 height 493
click at [124, 32] on span "Dev Data Model" at bounding box center [129, 33] width 36 height 6
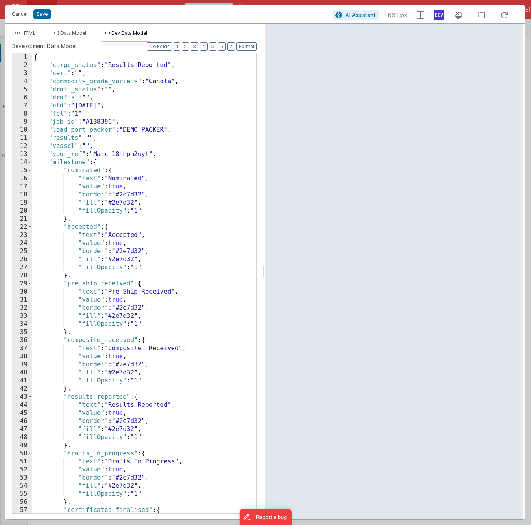
click at [131, 196] on div "{ "cargo_status" : "Results Reported" , "cert" : "" , "commodity_grade_variety"…" at bounding box center [144, 291] width 224 height 476
click at [130, 250] on div "{ "cargo_status" : "Results Reported" , "cert" : "" , "commodity_grade_variety"…" at bounding box center [144, 291] width 224 height 476
click at [130, 194] on div "{ "cargo_status" : "Results Reported" , "cert" : "" , "commodity_grade_variety"…" at bounding box center [144, 291] width 224 height 476
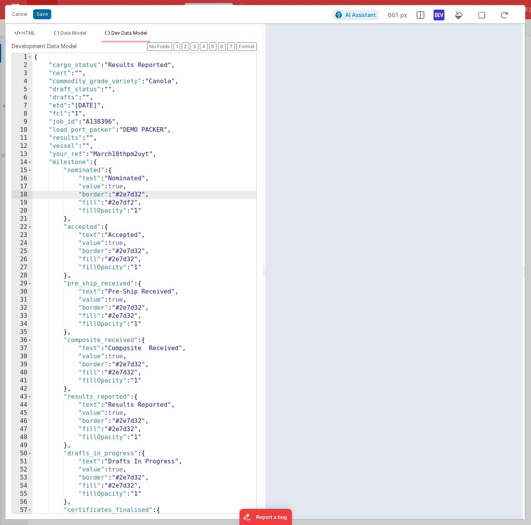
click at [125, 203] on div "{ "cargo_status" : "Results Reported" , "cert" : "" , "commodity_grade_variety"…" at bounding box center [144, 291] width 224 height 476
click at [67, 35] on span "Data Model" at bounding box center [73, 33] width 26 height 6
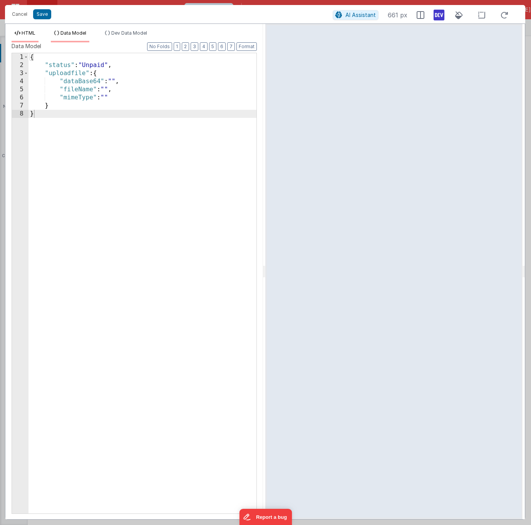
click at [31, 33] on span "HTML" at bounding box center [29, 33] width 14 height 6
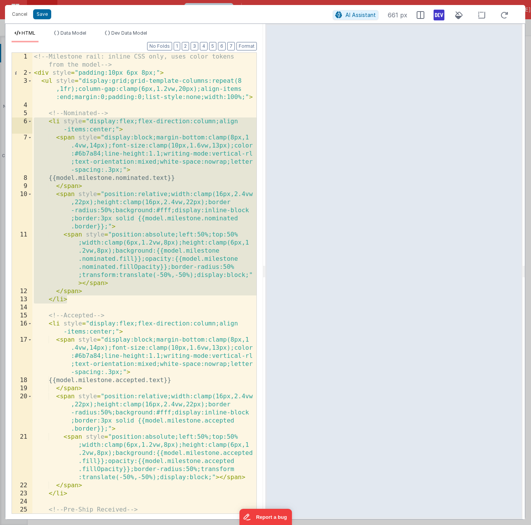
drag, startPoint x: 72, startPoint y: 299, endPoint x: 35, endPoint y: 119, distance: 183.5
click at [35, 119] on div "<!-- Milestone rail: inline CSS only, uses color tokens from the model --> < di…" at bounding box center [144, 299] width 224 height 493
click at [361, 15] on span "AI Assistant" at bounding box center [360, 15] width 30 height 7
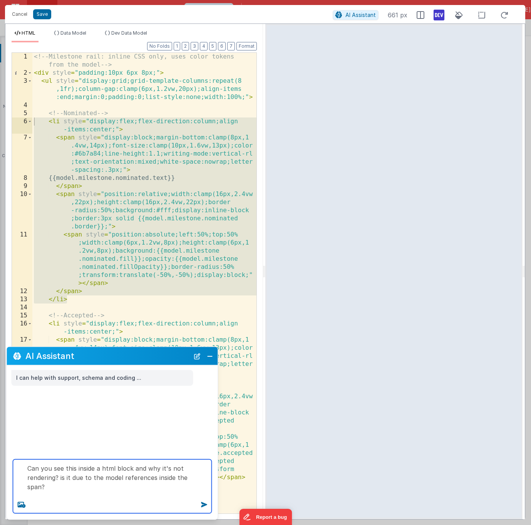
paste textarea "<li style="display:flex;flex-direction:column;align-items:center;"> <span style…"
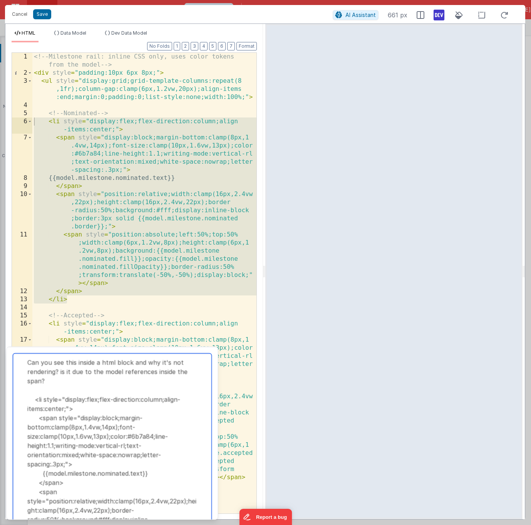
scroll to position [116, 0]
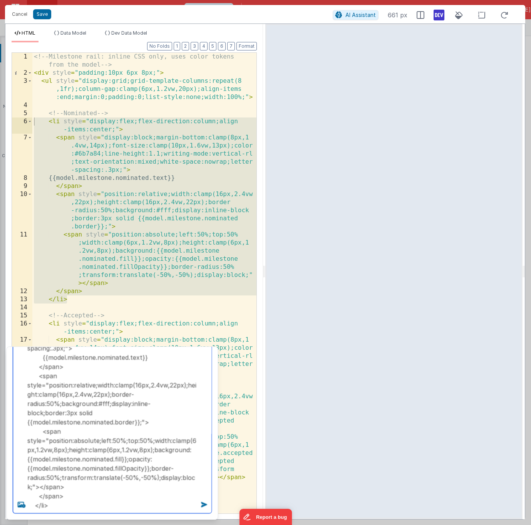
type textarea "Can you see this inside a html block and why it's not rendering? is it due to t…"
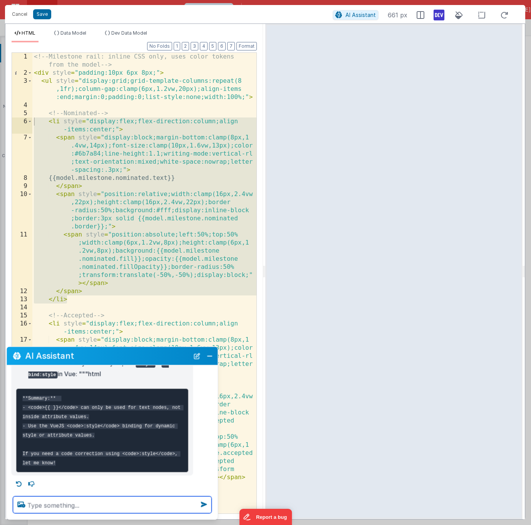
scroll to position [533, 0]
click at [70, 501] on textarea at bounding box center [112, 504] width 199 height 17
type textarea "can you please provide the code correct?"
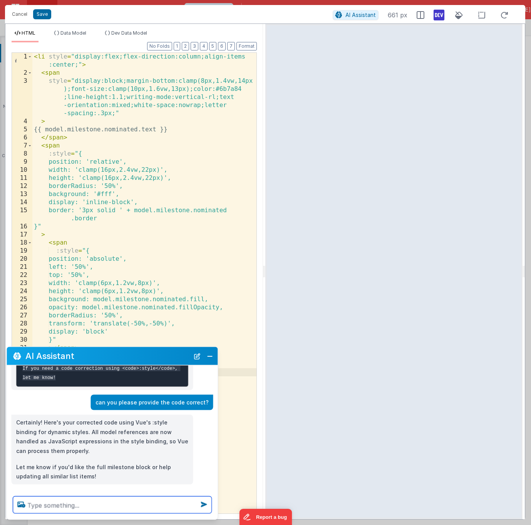
scroll to position [626, 0]
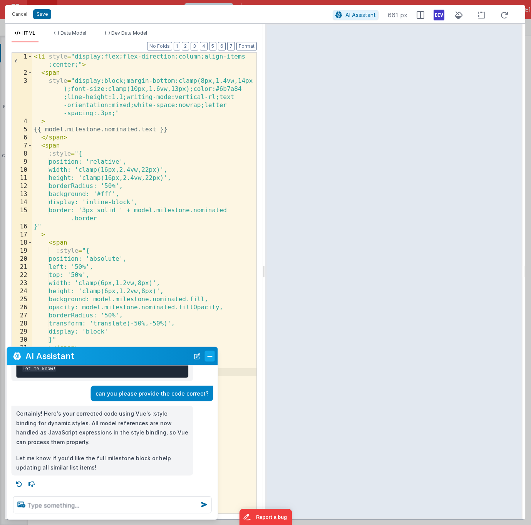
click at [210, 355] on button "Close" at bounding box center [210, 355] width 10 height 11
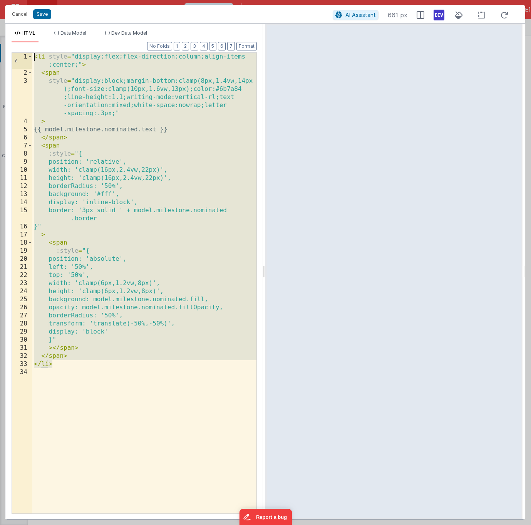
drag, startPoint x: 57, startPoint y: 363, endPoint x: 35, endPoint y: 53, distance: 310.4
click at [35, 53] on div "< li style = "display:flex;flex-direction:column;align-items :center;" > < span…" at bounding box center [144, 295] width 224 height 485
click at [89, 164] on div "< li style = "display:flex;flex-direction:column;align-items :center;" > < span…" at bounding box center [144, 295] width 224 height 485
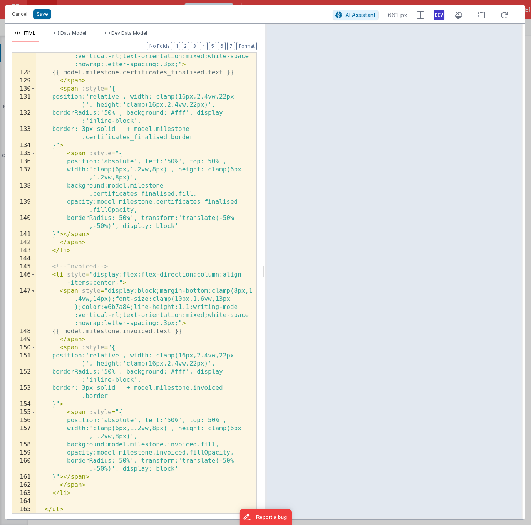
scroll to position [1634, 0]
click at [76, 34] on span "Data Model" at bounding box center [73, 33] width 26 height 6
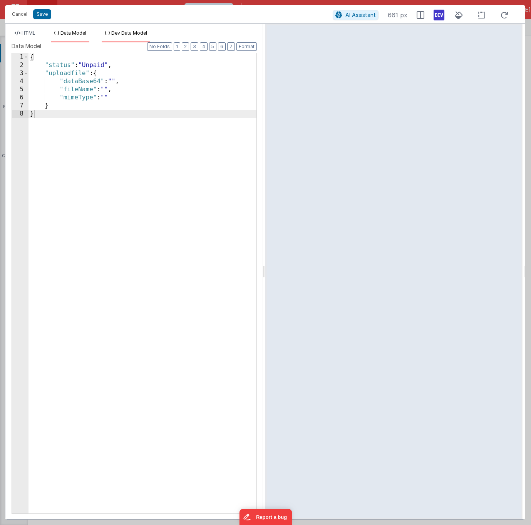
click at [118, 34] on span "Dev Data Model" at bounding box center [129, 33] width 36 height 6
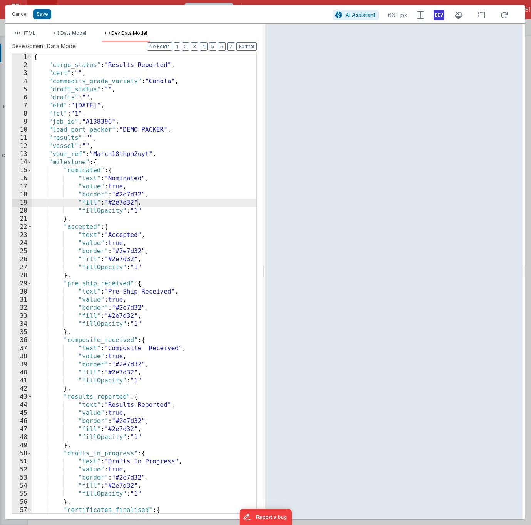
click at [119, 186] on div "{ "cargo_status" : "Results Reported" , "cert" : "" , "commodity_grade_variety"…" at bounding box center [144, 291] width 224 height 476
click at [129, 194] on div "{ "cargo_status" : "Results Reported" , "cert" : "" , "commodity_grade_variety"…" at bounding box center [144, 291] width 224 height 476
click at [122, 203] on div "{ "cargo_status" : "Results Reported" , "cert" : "" , "commodity_grade_variety"…" at bounding box center [144, 291] width 224 height 476
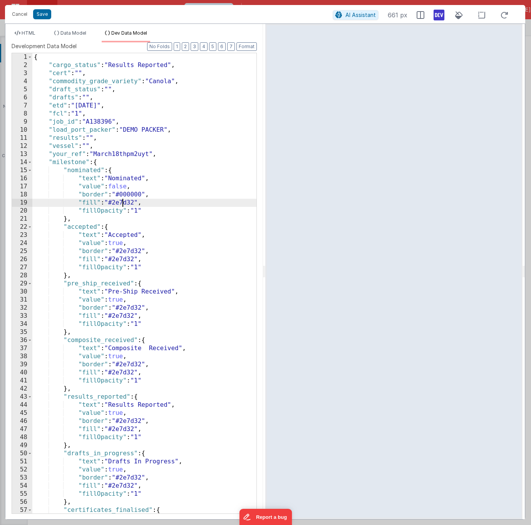
click at [122, 203] on div "{ "cargo_status" : "Results Reported" , "cert" : "" , "commodity_grade_variety"…" at bounding box center [144, 291] width 224 height 476
click at [129, 196] on div "{ "cargo_status" : "Results Reported" , "cert" : "" , "commodity_grade_variety"…" at bounding box center [144, 291] width 224 height 476
click at [123, 202] on div "{ "cargo_status" : "Results Reported" , "cert" : "" , "commodity_grade_variety"…" at bounding box center [144, 291] width 224 height 476
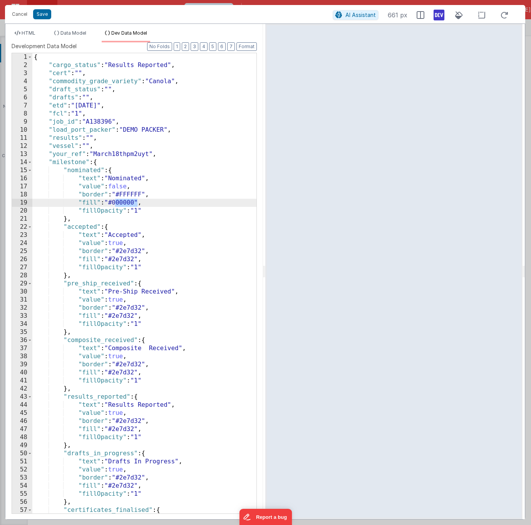
click at [129, 197] on div "{ "cargo_status" : "Results Reported" , "cert" : "" , "commodity_grade_variety"…" at bounding box center [144, 291] width 224 height 476
paste textarea
click at [125, 202] on div "{ "cargo_status" : "Results Reported" , "cert" : "" , "commodity_grade_variety"…" at bounding box center [144, 291] width 224 height 476
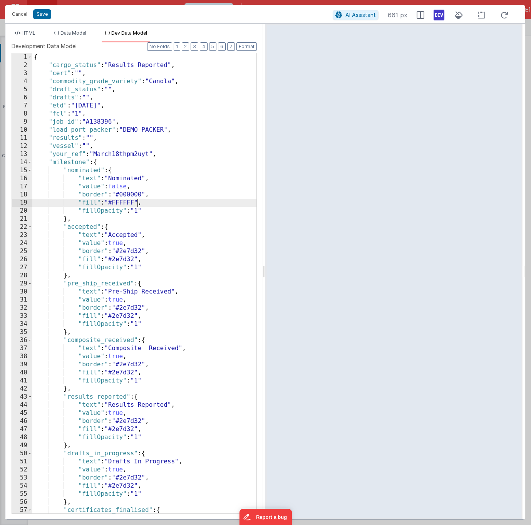
click at [127, 193] on div "{ "cargo_status" : "Results Reported" , "cert" : "" , "commodity_grade_variety"…" at bounding box center [144, 291] width 224 height 476
click at [124, 203] on div "{ "cargo_status" : "Results Reported" , "cert" : "" , "commodity_grade_variety"…" at bounding box center [144, 291] width 224 height 476
click at [127, 195] on div "{ "cargo_status" : "Results Reported" , "cert" : "" , "commodity_grade_variety"…" at bounding box center [144, 291] width 224 height 476
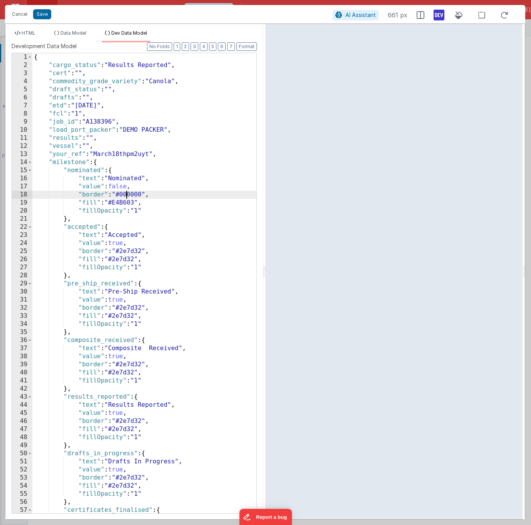
click at [127, 195] on div "{ "cargo_status" : "Results Reported" , "cert" : "" , "commodity_grade_variety"…" at bounding box center [144, 291] width 224 height 476
click at [127, 253] on div "{ "cargo_status" : "Results Reported" , "cert" : "" , "commodity_grade_variety"…" at bounding box center [144, 291] width 224 height 476
click at [126, 260] on div "{ "cargo_status" : "Results Reported" , "cert" : "" , "commodity_grade_variety"…" at bounding box center [144, 291] width 224 height 476
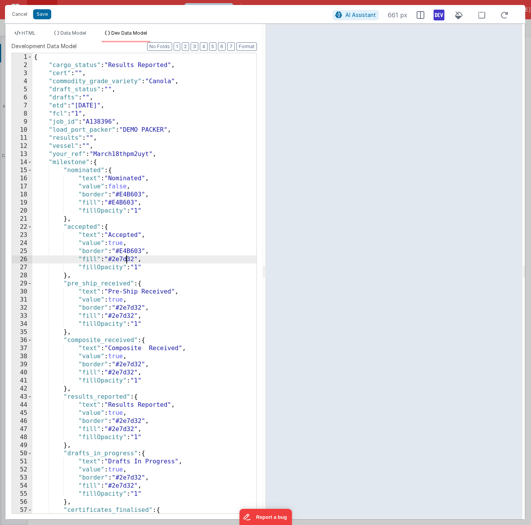
click at [126, 260] on div "{ "cargo_status" : "Results Reported" , "cert" : "" , "commodity_grade_variety"…" at bounding box center [144, 291] width 224 height 476
paste textarea
click at [132, 309] on div "{ "cargo_status" : "Results Reported" , "cert" : "" , "commodity_grade_variety"…" at bounding box center [144, 291] width 224 height 476
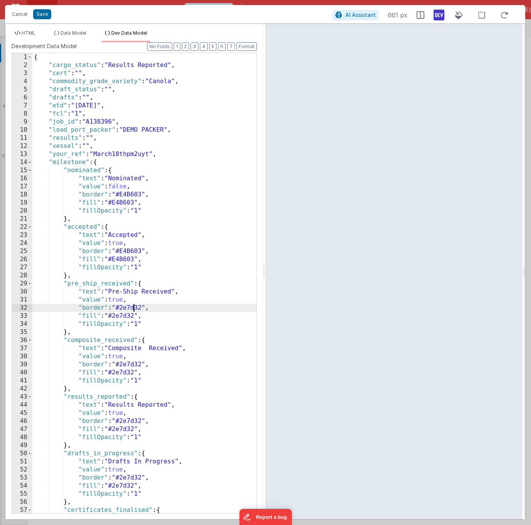
click at [132, 309] on div "{ "cargo_status" : "Results Reported" , "cert" : "" , "commodity_grade_variety"…" at bounding box center [144, 291] width 224 height 476
click at [130, 308] on div "{ "cargo_status" : "Results Reported" , "cert" : "" , "commodity_grade_variety"…" at bounding box center [144, 291] width 224 height 476
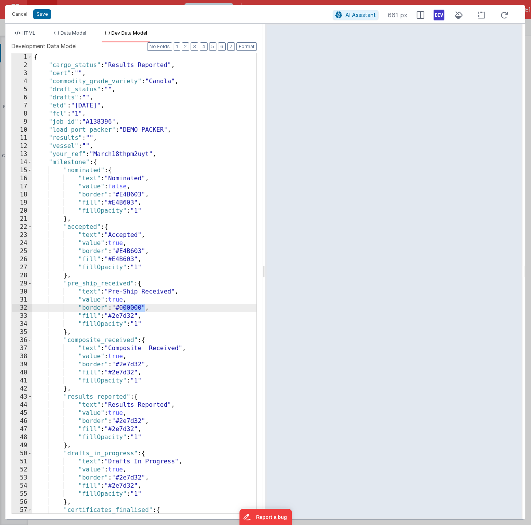
click at [122, 317] on div "{ "cargo_status" : "Results Reported" , "cert" : "" , "commodity_grade_variety"…" at bounding box center [144, 291] width 224 height 476
click at [129, 307] on div "{ "cargo_status" : "Results Reported" , "cert" : "" , "commodity_grade_variety"…" at bounding box center [144, 291] width 224 height 476
click at [129, 310] on div "{ "cargo_status" : "Results Reported" , "cert" : "" , "commodity_grade_variety"…" at bounding box center [144, 291] width 224 height 476
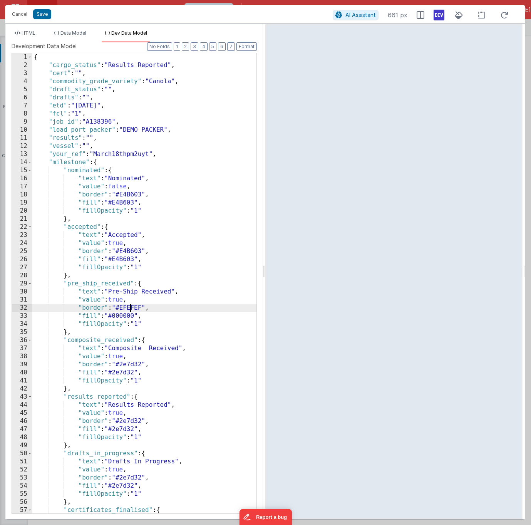
click at [129, 310] on div "{ "cargo_status" : "Results Reported" , "cert" : "" , "commodity_grade_variety"…" at bounding box center [144, 291] width 224 height 476
click at [132, 307] on div "{ "cargo_status" : "Results Reported" , "cert" : "" , "commodity_grade_variety"…" at bounding box center [144, 291] width 224 height 476
click at [124, 315] on div "{ "cargo_status" : "Results Reported" , "cert" : "" , "commodity_grade_variety"…" at bounding box center [144, 291] width 224 height 476
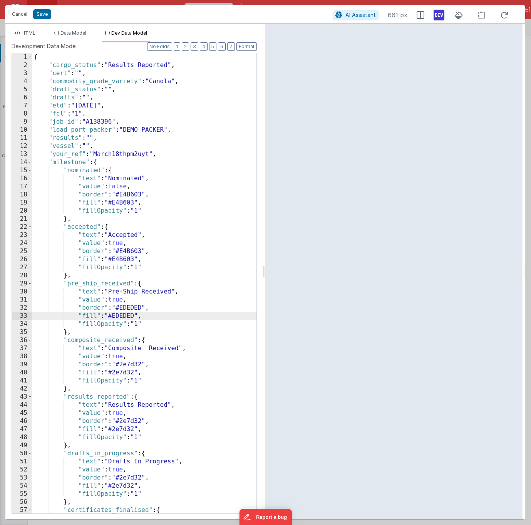
click at [119, 299] on div "{ "cargo_status" : "Results Reported" , "cert" : "" , "commodity_grade_variety"…" at bounding box center [144, 291] width 224 height 476
click at [122, 300] on div "{ "cargo_status" : "Results Reported" , "cert" : "" , "commodity_grade_variety"…" at bounding box center [144, 291] width 224 height 476
click at [119, 357] on div "{ "cargo_status" : "Results Reported" , "cert" : "" , "commodity_grade_variety"…" at bounding box center [144, 291] width 224 height 476
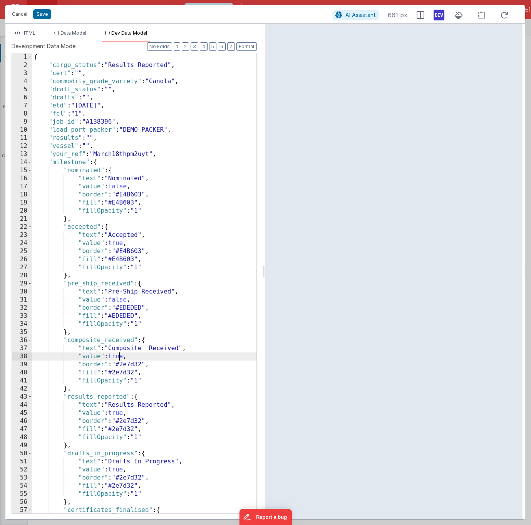
click at [119, 357] on div "{ "cargo_status" : "Results Reported" , "cert" : "" , "commodity_grade_variety"…" at bounding box center [144, 291] width 224 height 476
click at [131, 306] on div "{ "cargo_status" : "Results Reported" , "cert" : "" , "commodity_grade_variety"…" at bounding box center [144, 291] width 224 height 476
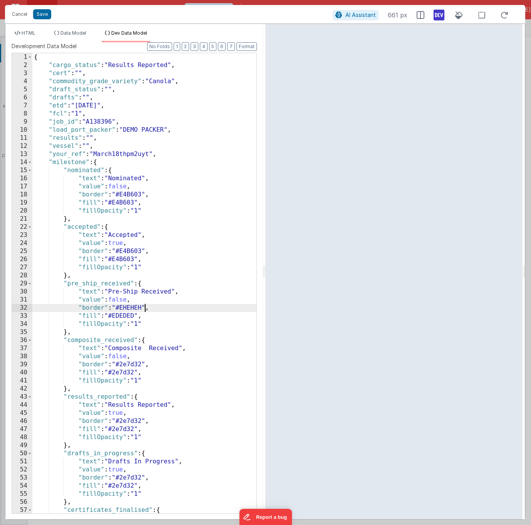
click at [131, 308] on div "{ "cargo_status" : "Results Reported" , "cert" : "" , "commodity_grade_variety"…" at bounding box center [144, 291] width 224 height 476
click at [126, 315] on div "{ "cargo_status" : "Results Reported" , "cert" : "" , "commodity_grade_variety"…" at bounding box center [144, 291] width 224 height 476
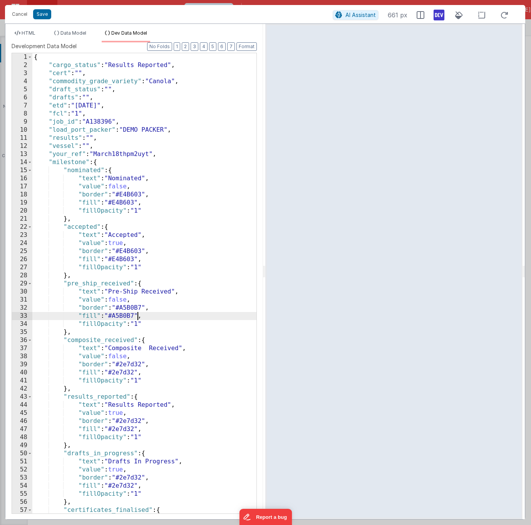
click at [189, 324] on div "{ "cargo_status" : "Results Reported" , "cert" : "" , "commodity_grade_variety"…" at bounding box center [144, 291] width 224 height 476
click at [128, 365] on div "{ "cargo_status" : "Results Reported" , "cert" : "" , "commodity_grade_variety"…" at bounding box center [144, 291] width 224 height 476
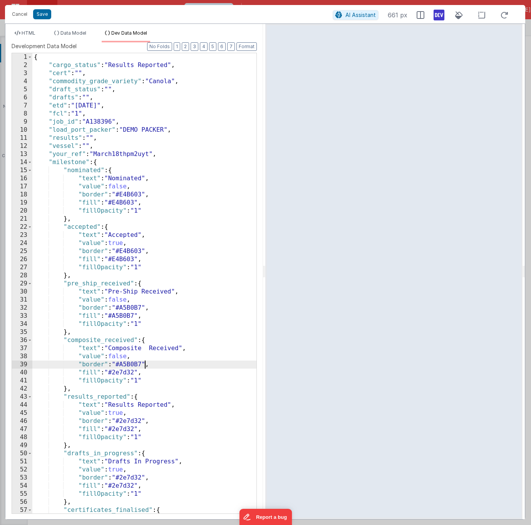
click at [126, 373] on div "{ "cargo_status" : "Results Reported" , "cert" : "" , "commodity_grade_variety"…" at bounding box center [144, 291] width 224 height 476
